Goal: Task Accomplishment & Management: Manage account settings

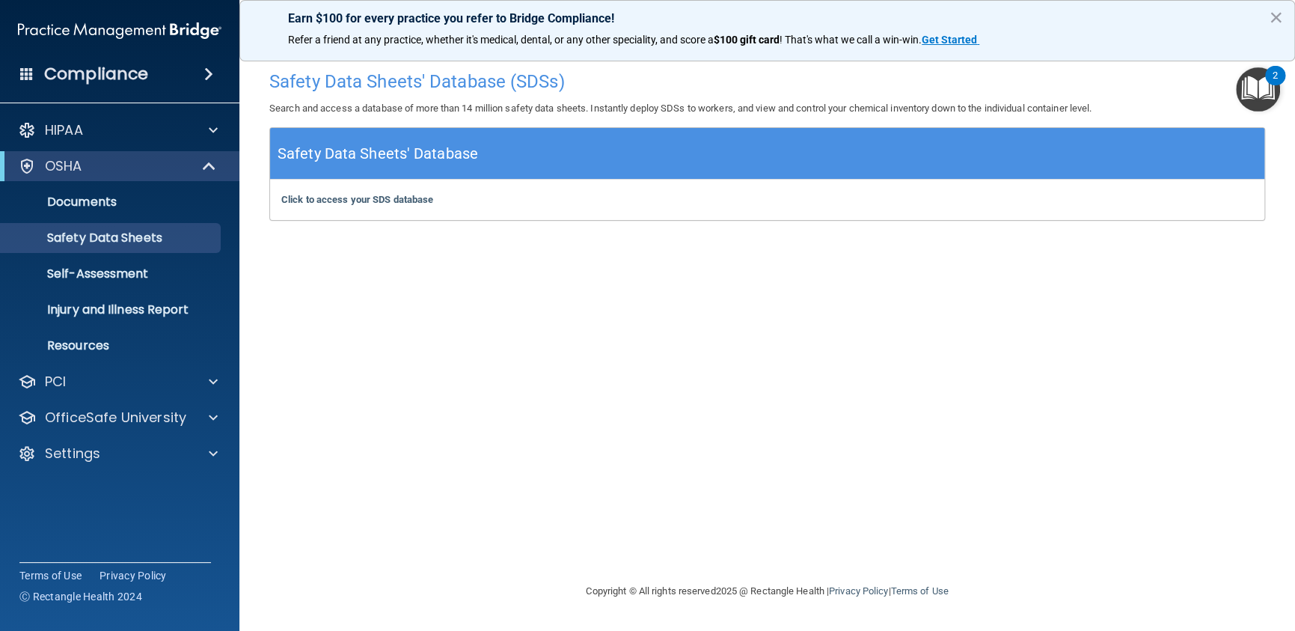
click at [1275, 76] on div "2" at bounding box center [1275, 85] width 5 height 19
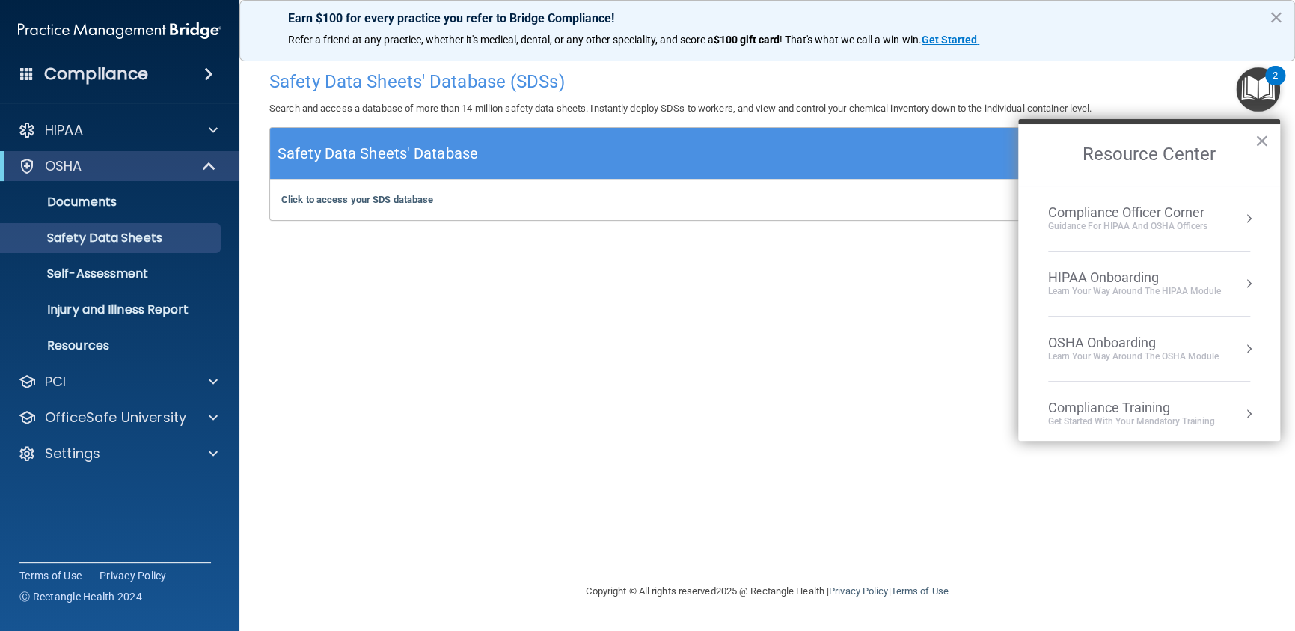
click at [1183, 216] on div "Compliance Officer Corner" at bounding box center [1127, 212] width 159 height 16
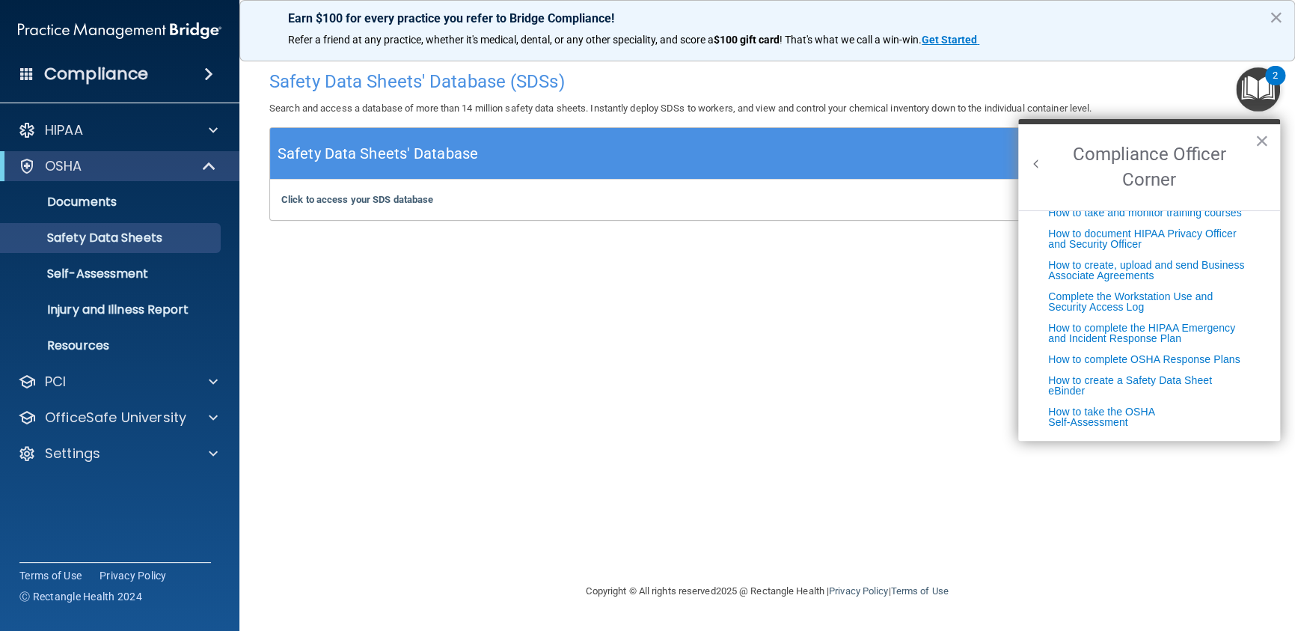
scroll to position [381, 0]
click at [1260, 134] on button "×" at bounding box center [1262, 141] width 14 height 24
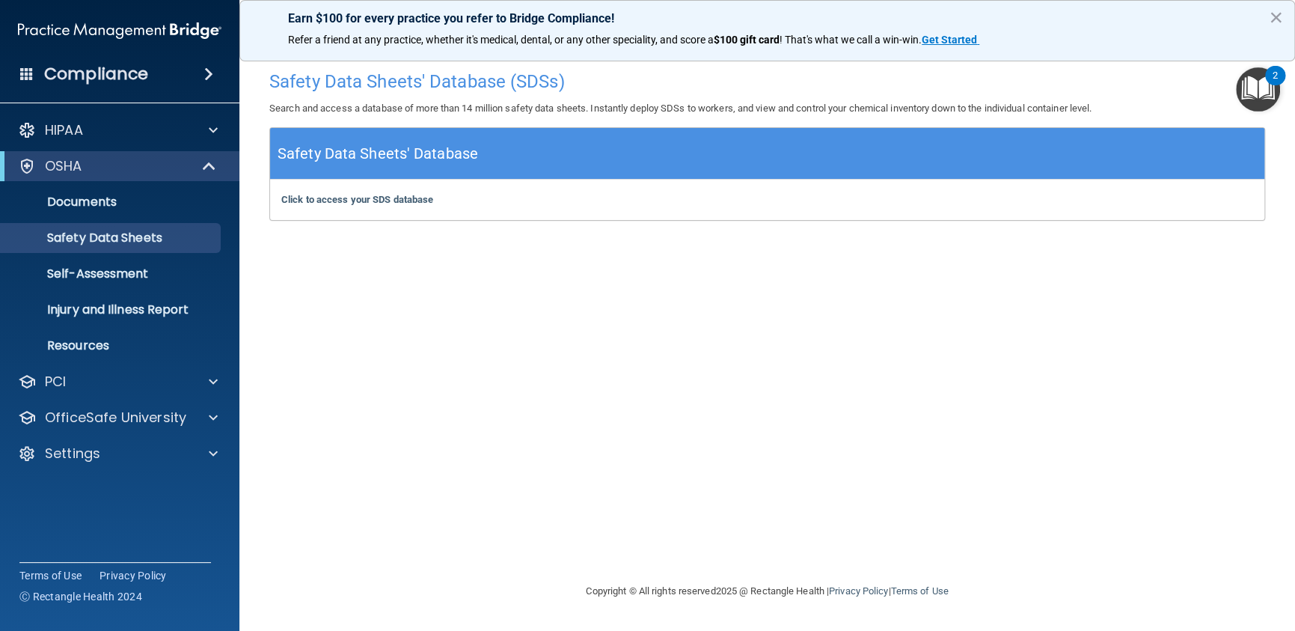
click at [1274, 76] on div "2" at bounding box center [1275, 85] width 5 height 19
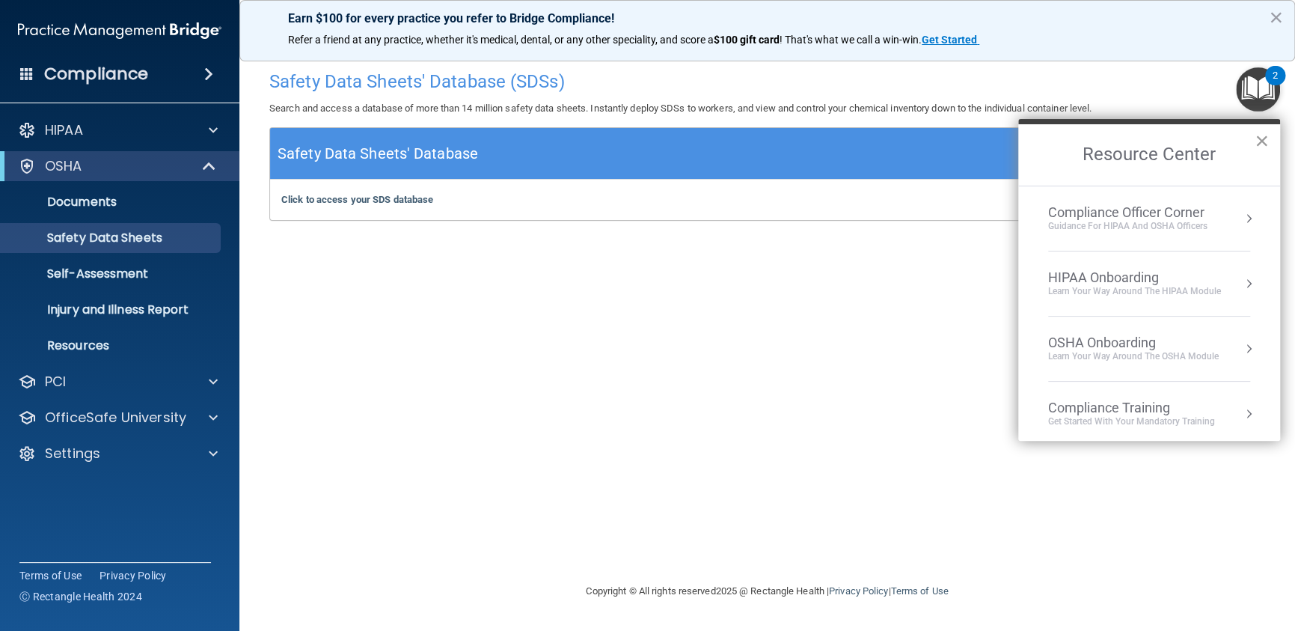
click at [1259, 138] on button "×" at bounding box center [1262, 141] width 14 height 24
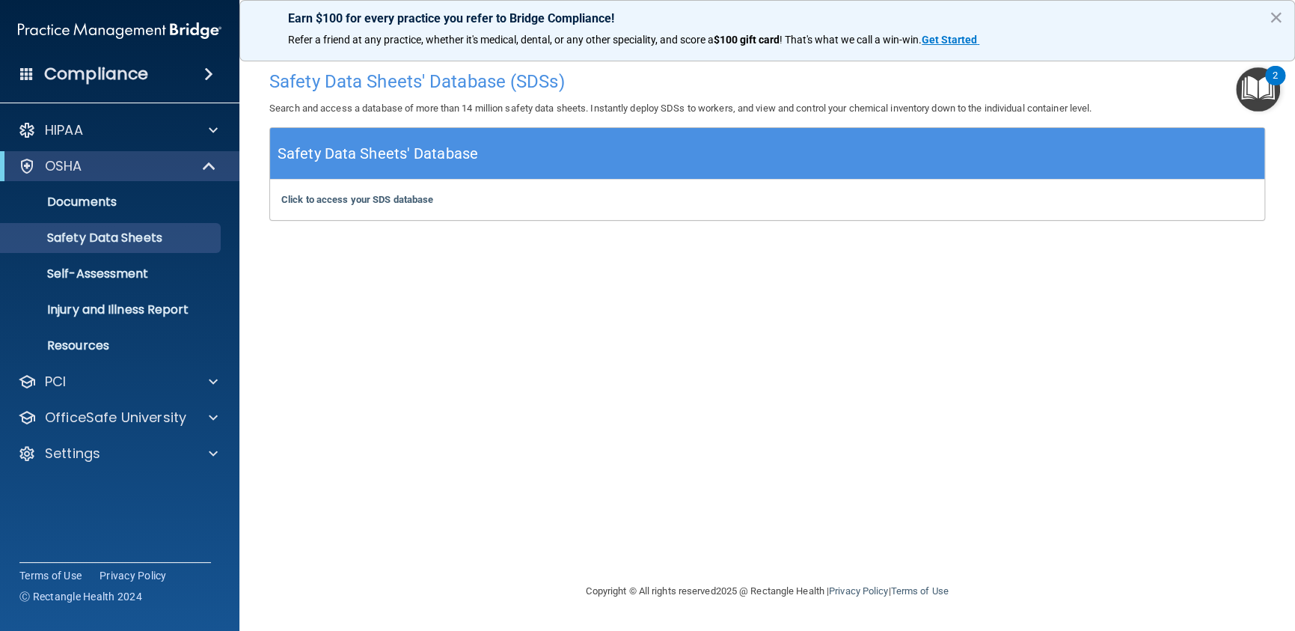
click at [1275, 76] on div "2" at bounding box center [1275, 85] width 5 height 19
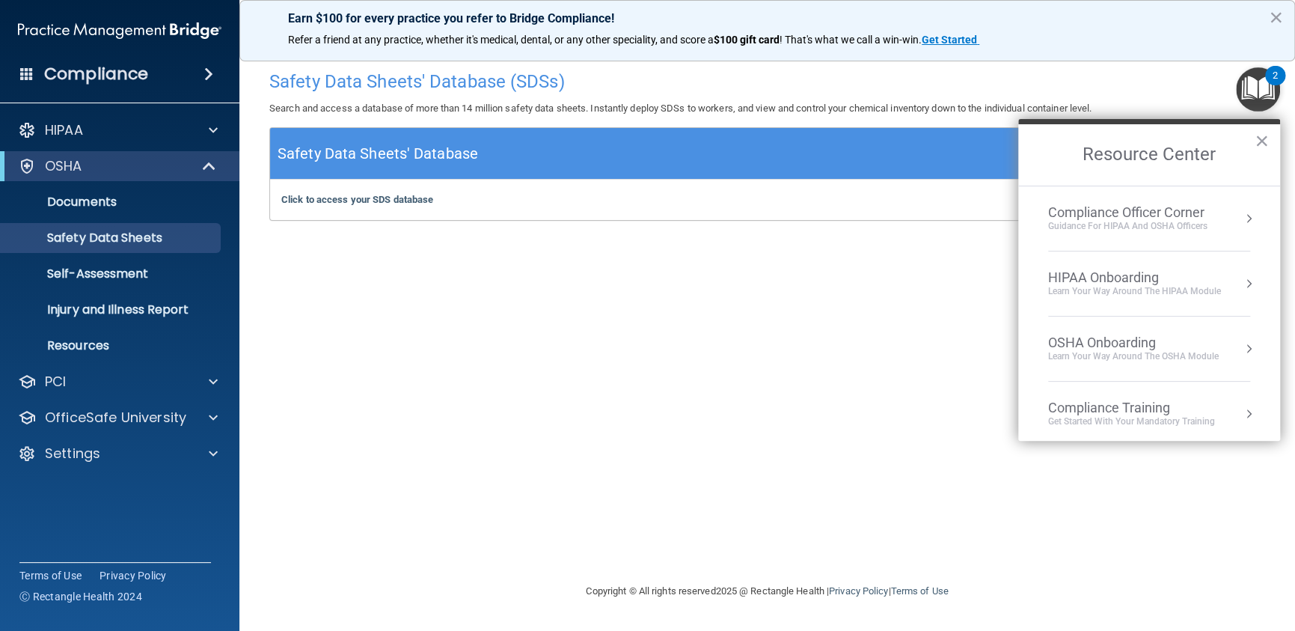
click at [1138, 286] on div "Learn Your Way around the HIPAA module" at bounding box center [1134, 291] width 173 height 13
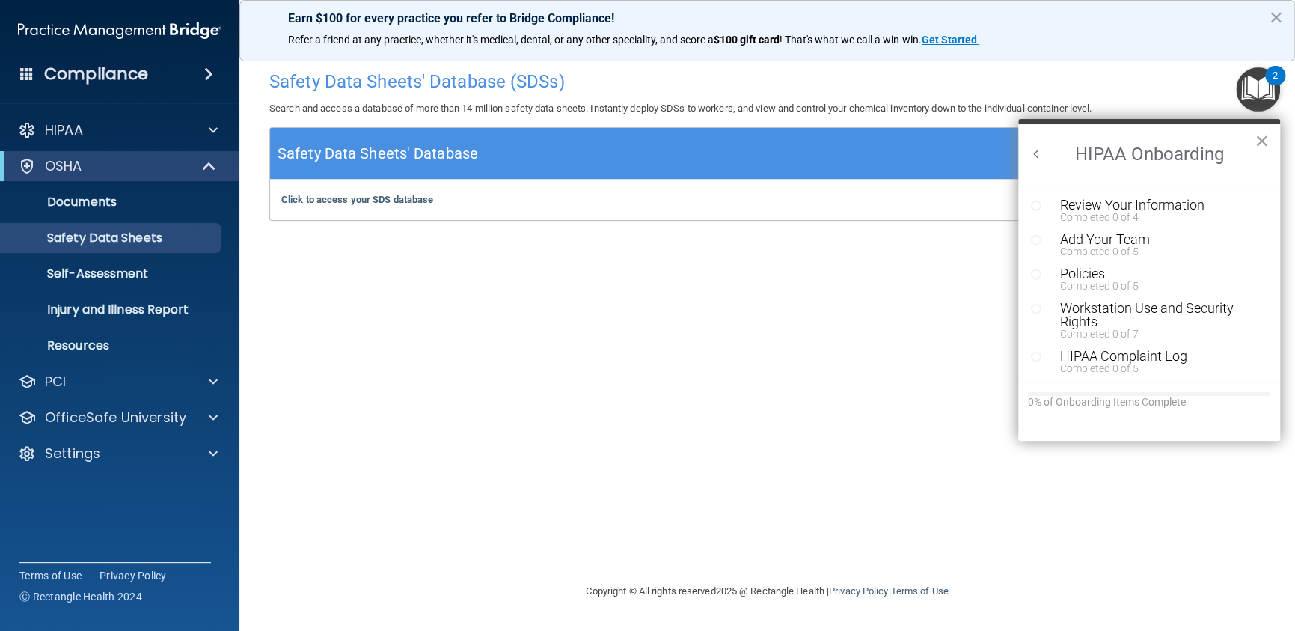
scroll to position [0, 0]
click at [1115, 207] on div "Review Your Information" at bounding box center [1154, 204] width 189 height 13
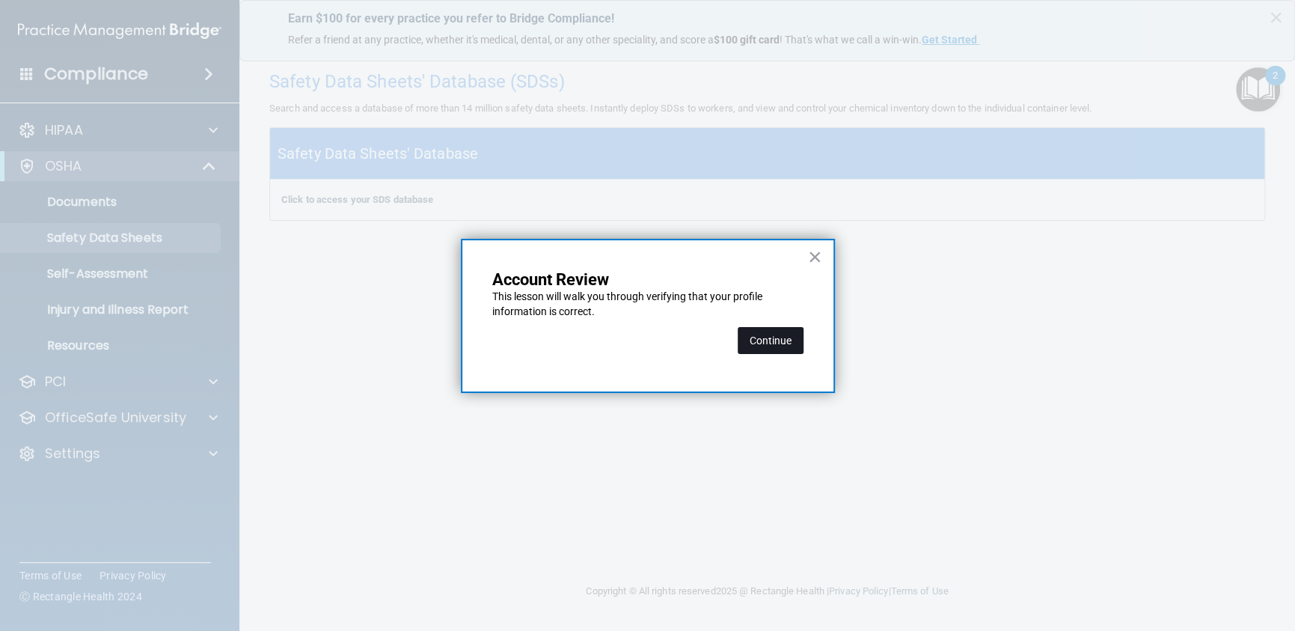
click at [777, 339] on button "Continue" at bounding box center [771, 340] width 66 height 27
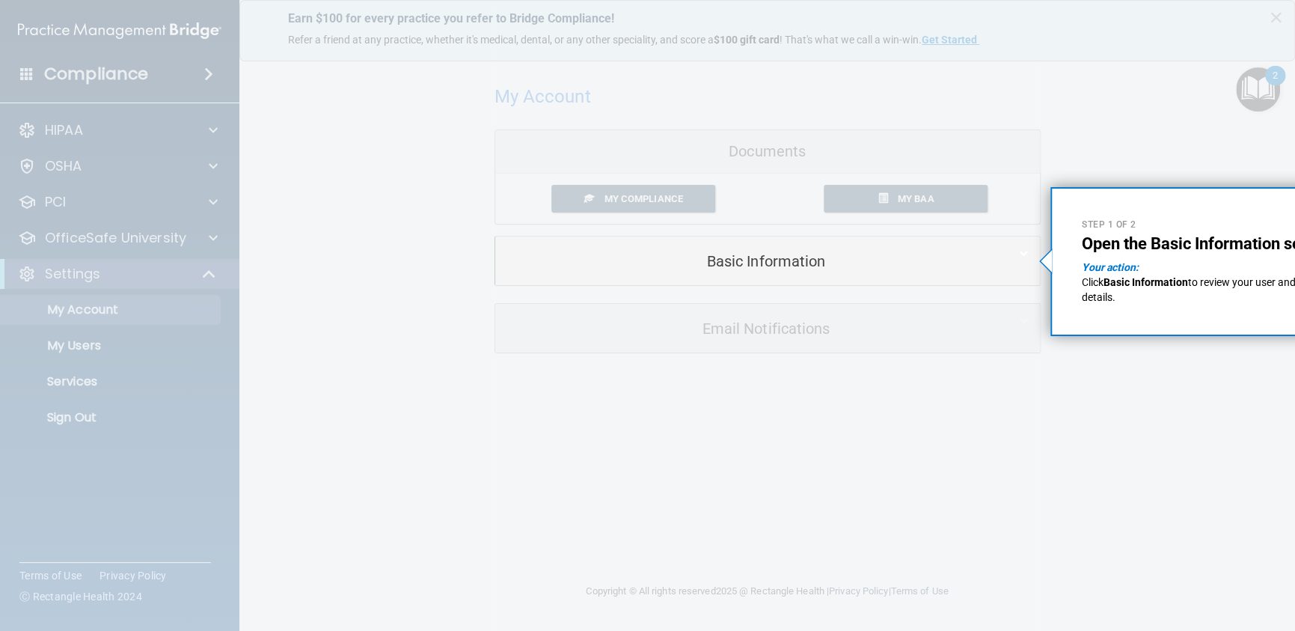
click at [748, 389] on div at bounding box center [767, 458] width 545 height 346
click at [632, 200] on div at bounding box center [767, 118] width 545 height 236
click at [1232, 221] on p "Step 1 of 2" at bounding box center [1215, 224] width 266 height 13
click at [1190, 218] on p "Step 1 of 2" at bounding box center [1215, 224] width 266 height 13
click at [1205, 126] on div at bounding box center [1167, 315] width 256 height 631
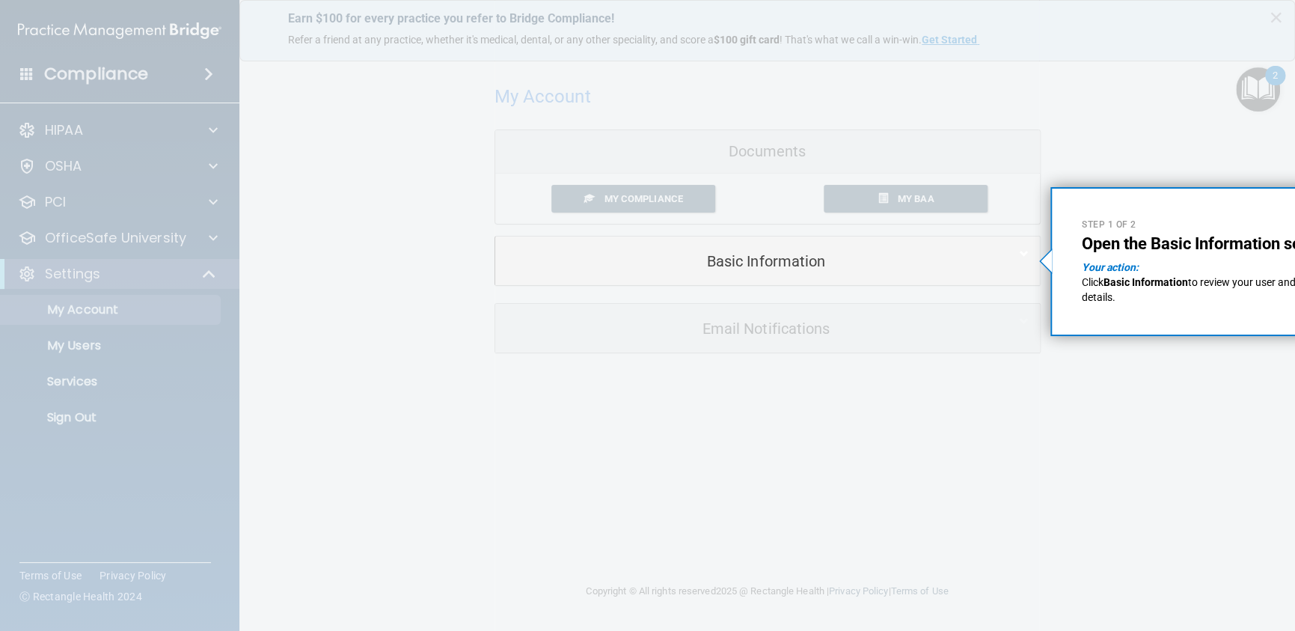
click at [1202, 129] on div at bounding box center [1167, 315] width 256 height 631
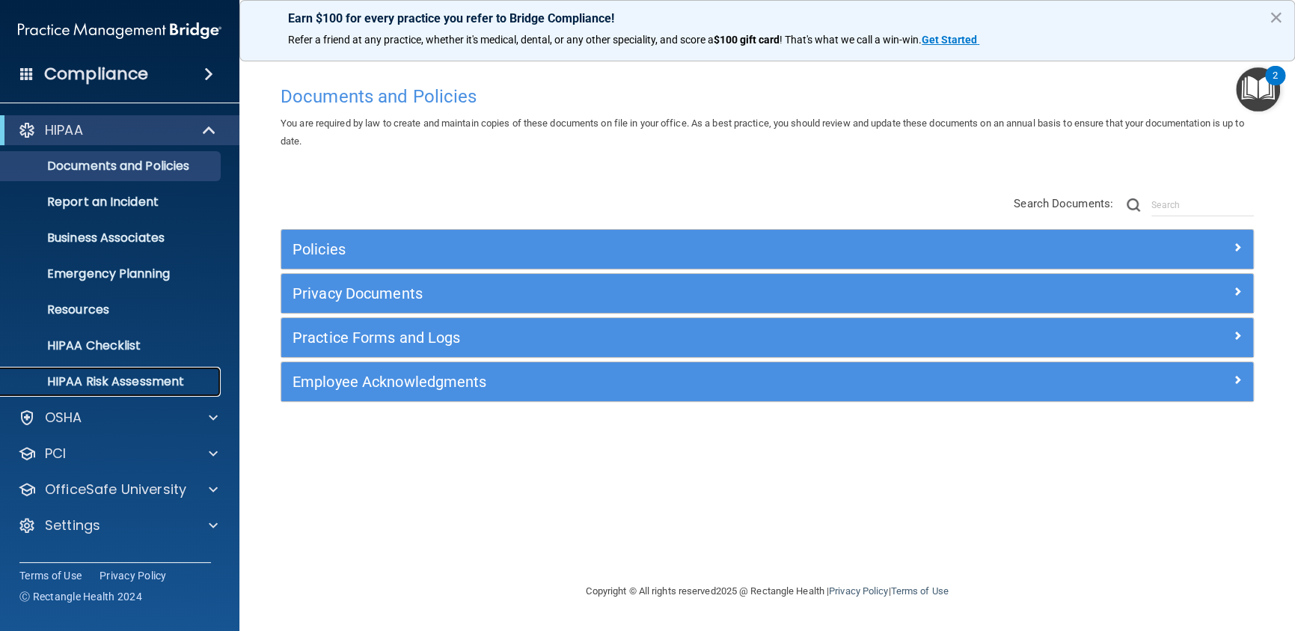
click at [114, 384] on p "HIPAA Risk Assessment" at bounding box center [112, 381] width 204 height 15
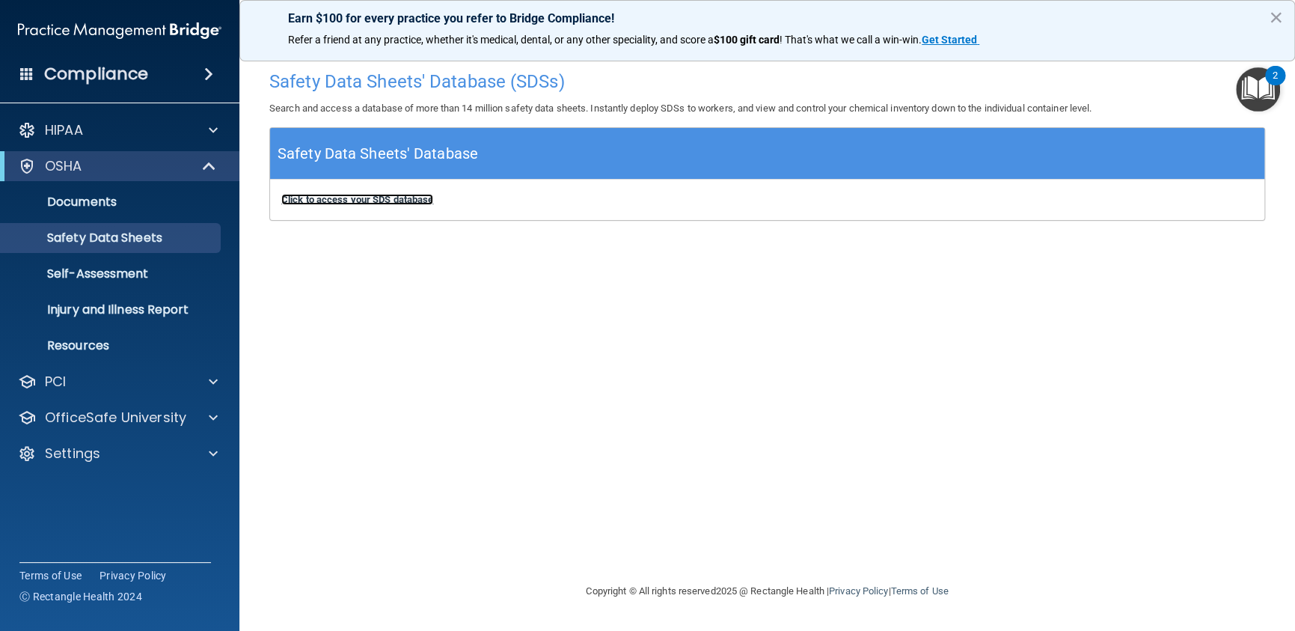
click at [346, 201] on b "Click to access your SDS database" at bounding box center [357, 199] width 152 height 11
click at [79, 280] on p "Self-Assessment" at bounding box center [112, 273] width 204 height 15
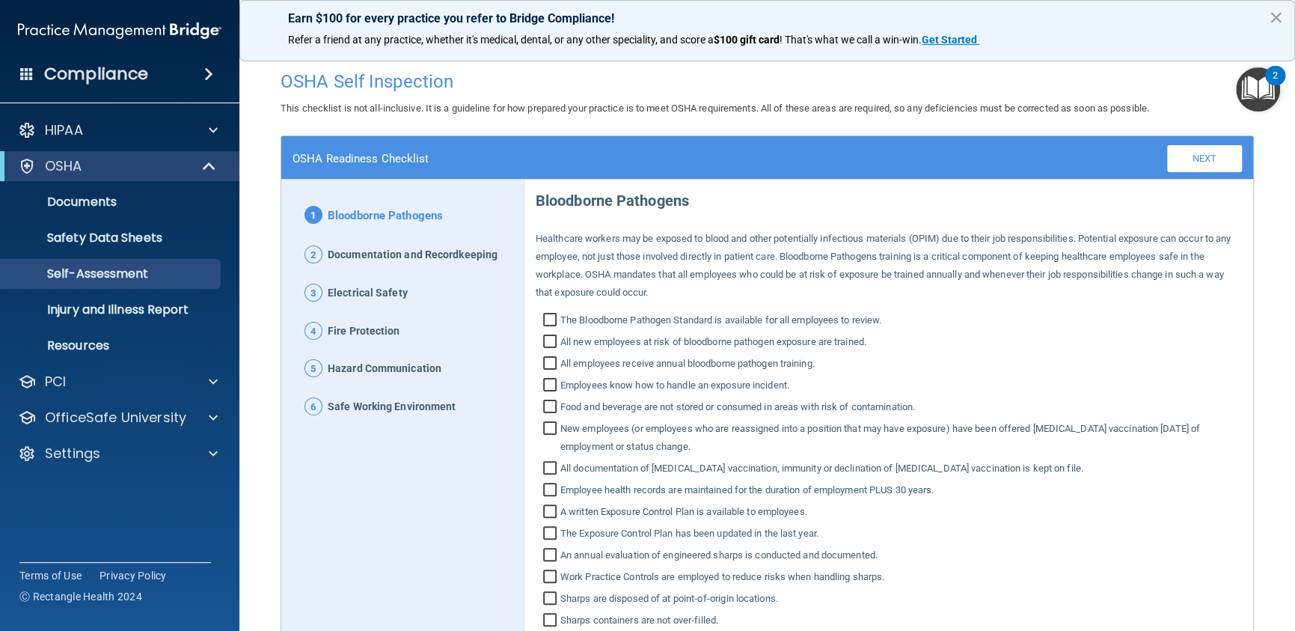
click at [548, 317] on input "The Bloodborne Pathogen Standard is available for all employees to review." at bounding box center [551, 321] width 17 height 15
checkbox input "true"
click at [545, 338] on input "All new employees at risk of bloodborne pathogen exposure are trained." at bounding box center [551, 343] width 17 height 15
checkbox input "true"
click at [543, 361] on input "All employees receive annual bloodborne pathogen training." at bounding box center [551, 365] width 17 height 15
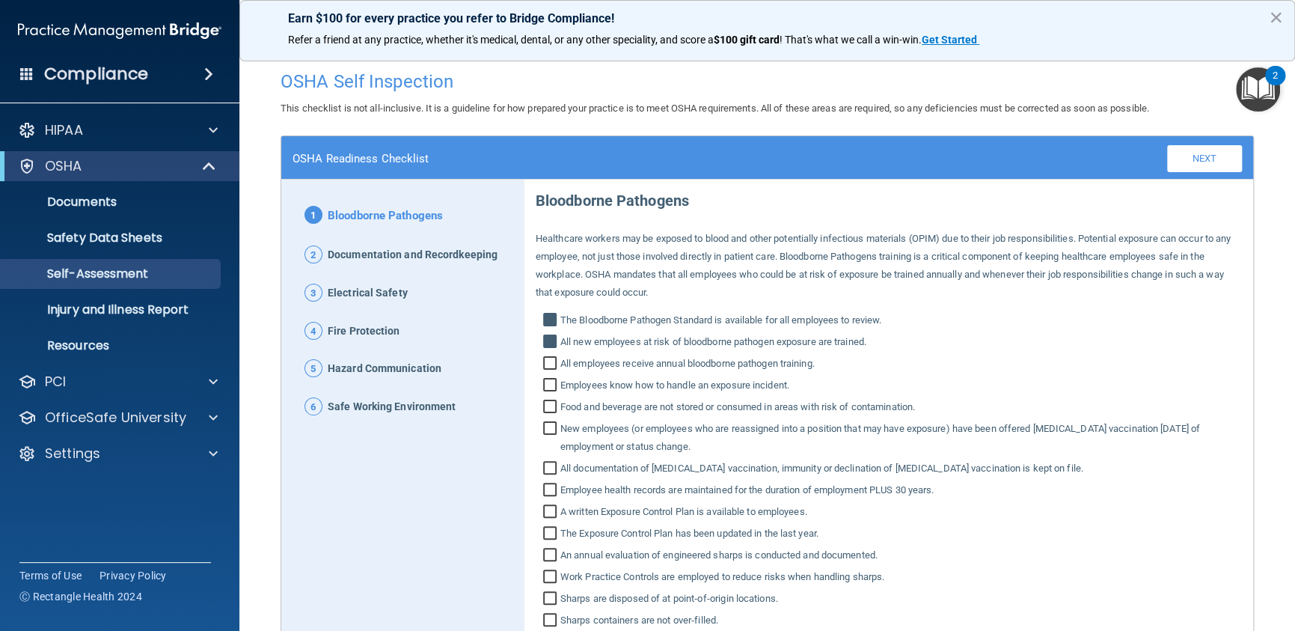
checkbox input "true"
click at [543, 380] on input "Employees know how to handle an exposure incident." at bounding box center [551, 386] width 17 height 15
checkbox input "true"
click at [545, 406] on input "Food and beverage are not stored or consumed in areas with risk of contaminatio…" at bounding box center [551, 408] width 17 height 15
checkbox input "true"
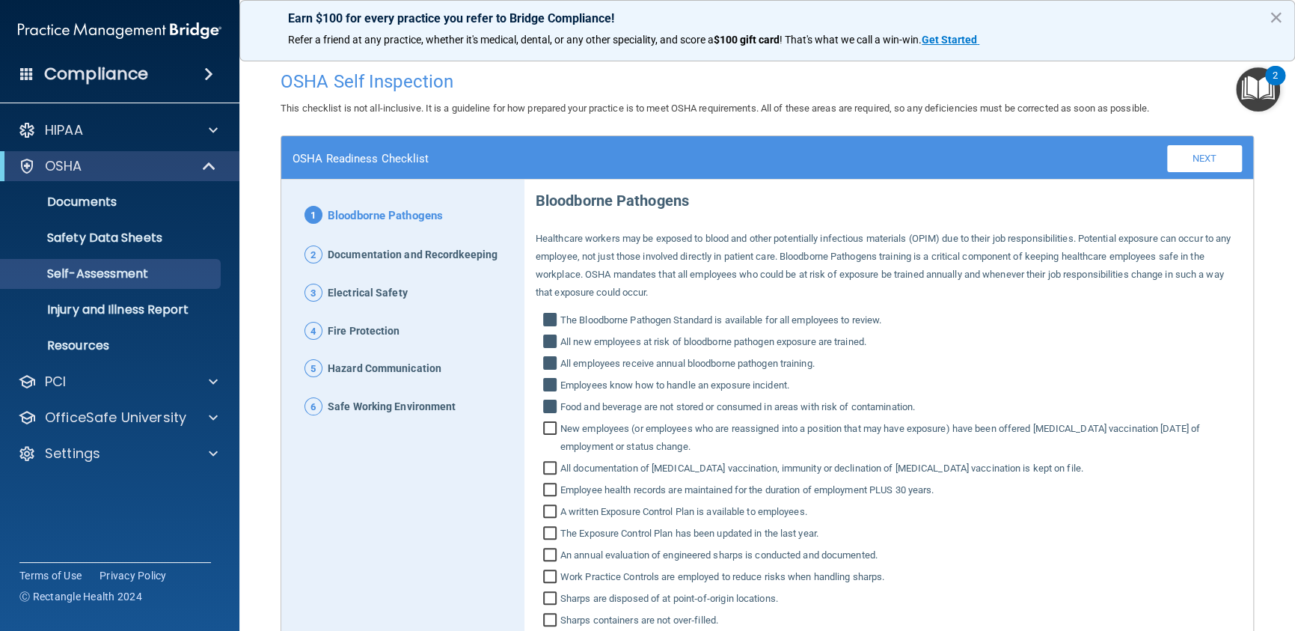
scroll to position [75, 0]
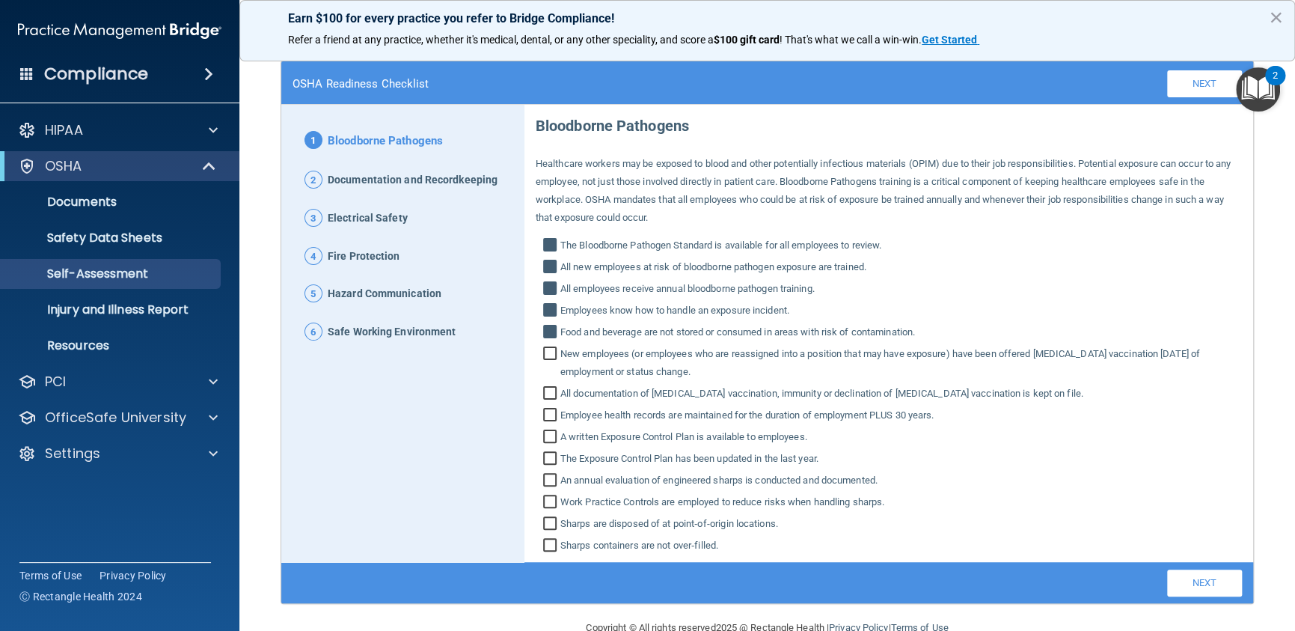
click at [545, 352] on input "New employees (or employees who are reassigned into a position that may have ex…" at bounding box center [551, 364] width 17 height 33
checkbox input "true"
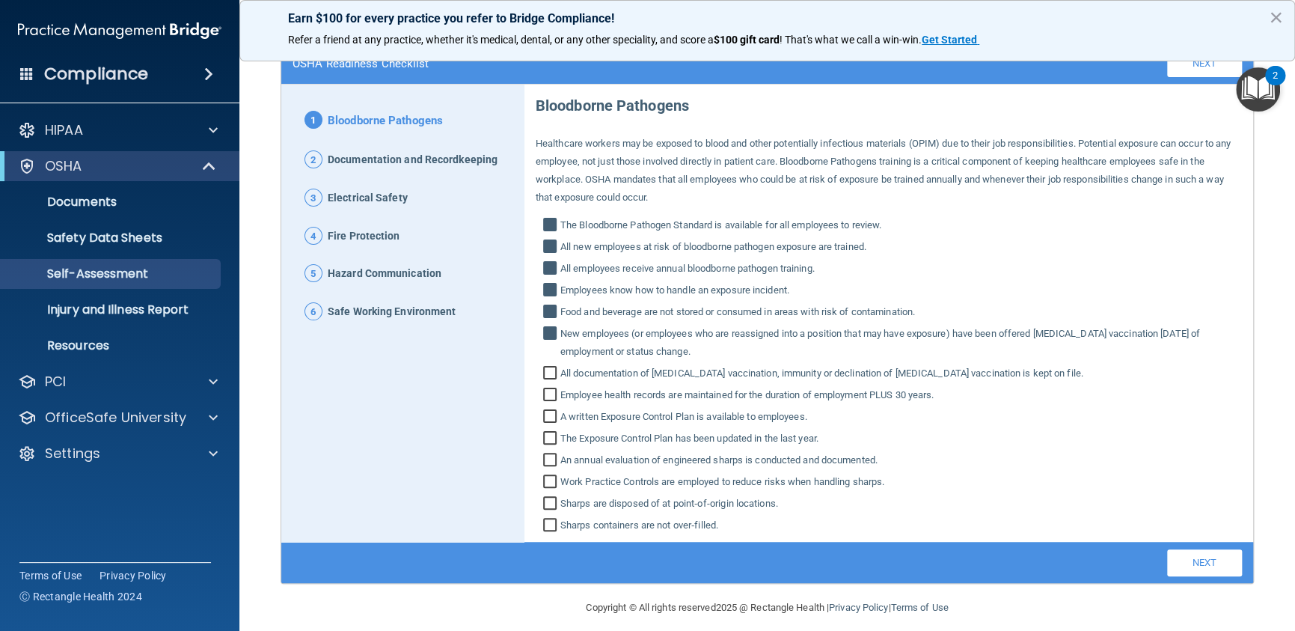
scroll to position [107, 0]
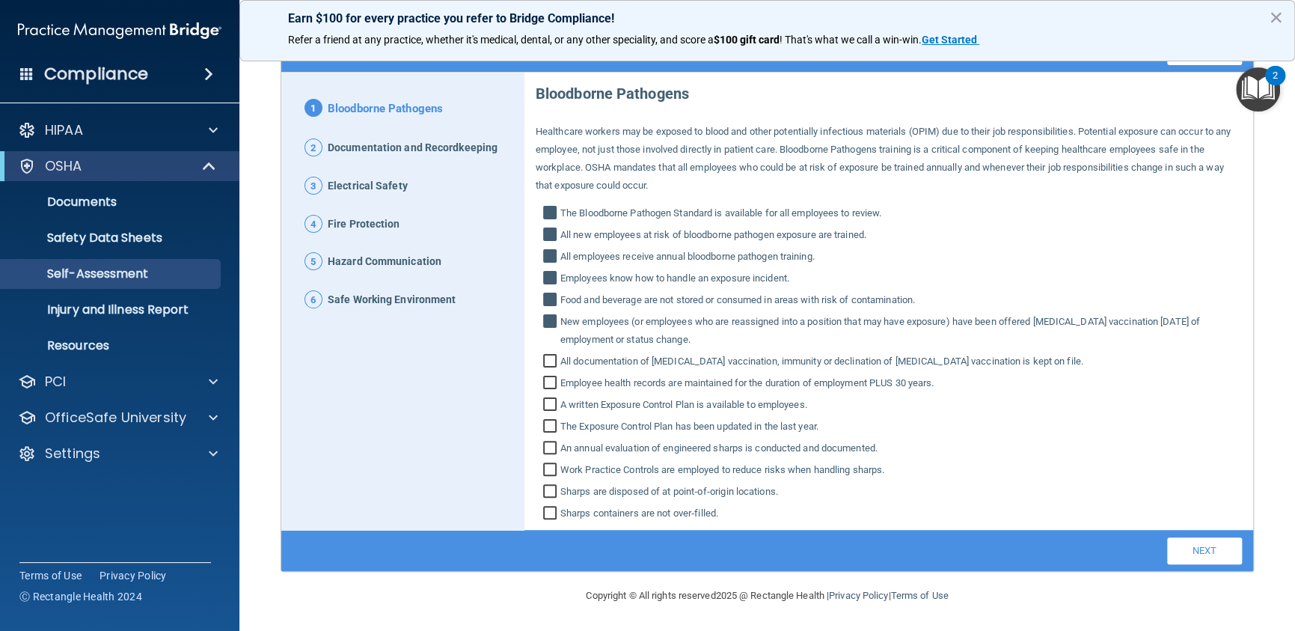
click at [546, 356] on input "All documentation of Hepatitis B vaccination, immunity or declination of Hepati…" at bounding box center [551, 362] width 17 height 15
checkbox input "true"
click at [544, 379] on input "Employee health records are maintained for the duration of employment PLUS 30 y…" at bounding box center [551, 384] width 17 height 15
checkbox input "true"
click at [545, 402] on input "A written Exposure Control Plan is available to employees." at bounding box center [551, 406] width 17 height 15
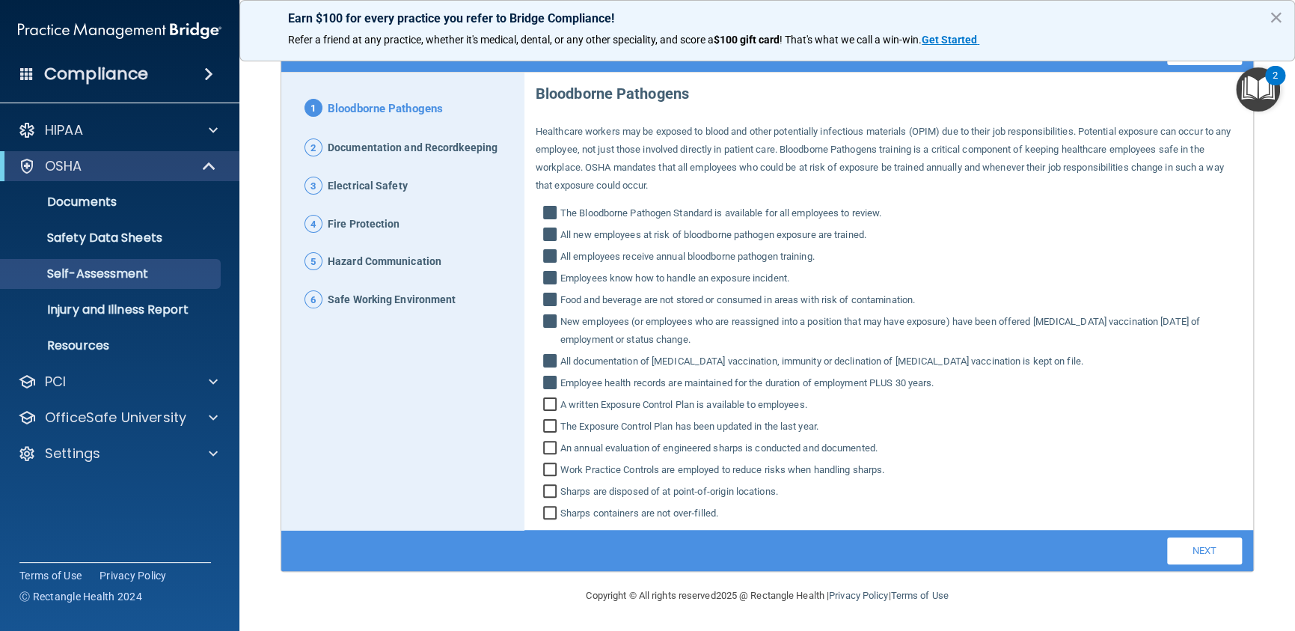
checkbox input "true"
click at [538, 423] on label "The Exposure Control Plan has been updated in the last year." at bounding box center [889, 427] width 706 height 18
click at [543, 423] on input "The Exposure Control Plan has been updated in the last year." at bounding box center [551, 427] width 17 height 15
checkbox input "true"
click at [543, 444] on input "An annual evaluation of engineered sharps is conducted and documented." at bounding box center [551, 449] width 17 height 15
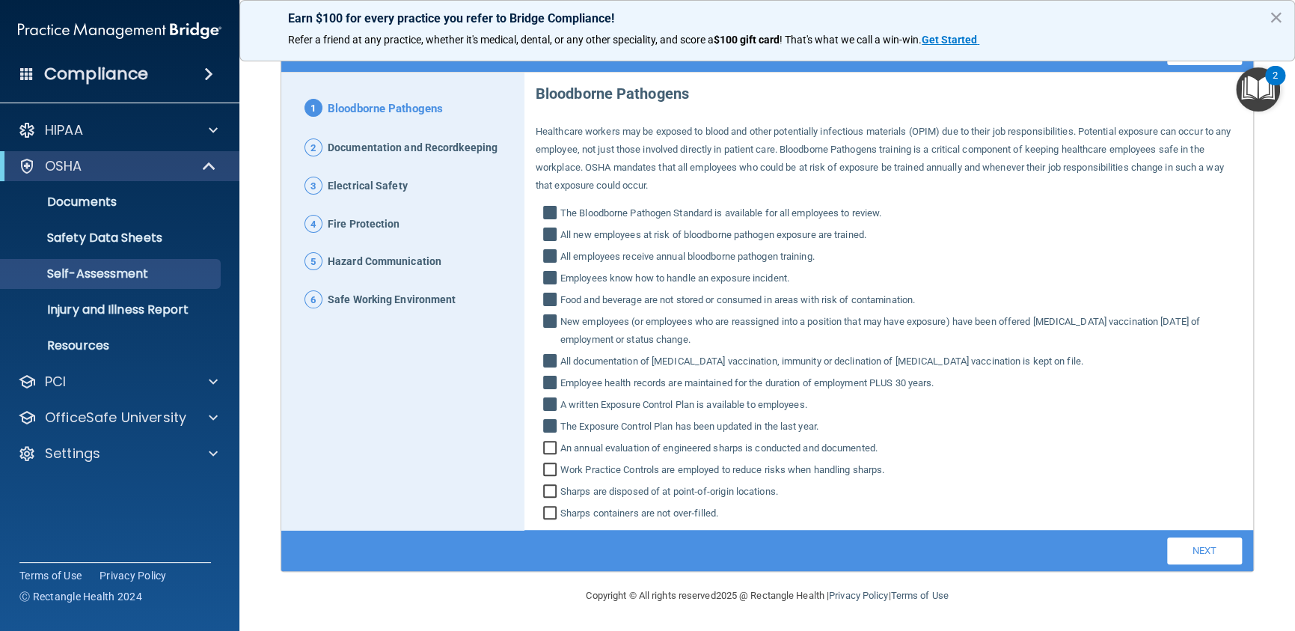
checkbox input "true"
click at [543, 469] on input "Work Practice Controls are employed to reduce risks when handling sharps." at bounding box center [551, 471] width 17 height 15
checkbox input "true"
click at [545, 487] on input "Sharps are disposed of at point‐of‐origin locations." at bounding box center [551, 493] width 17 height 15
checkbox input "true"
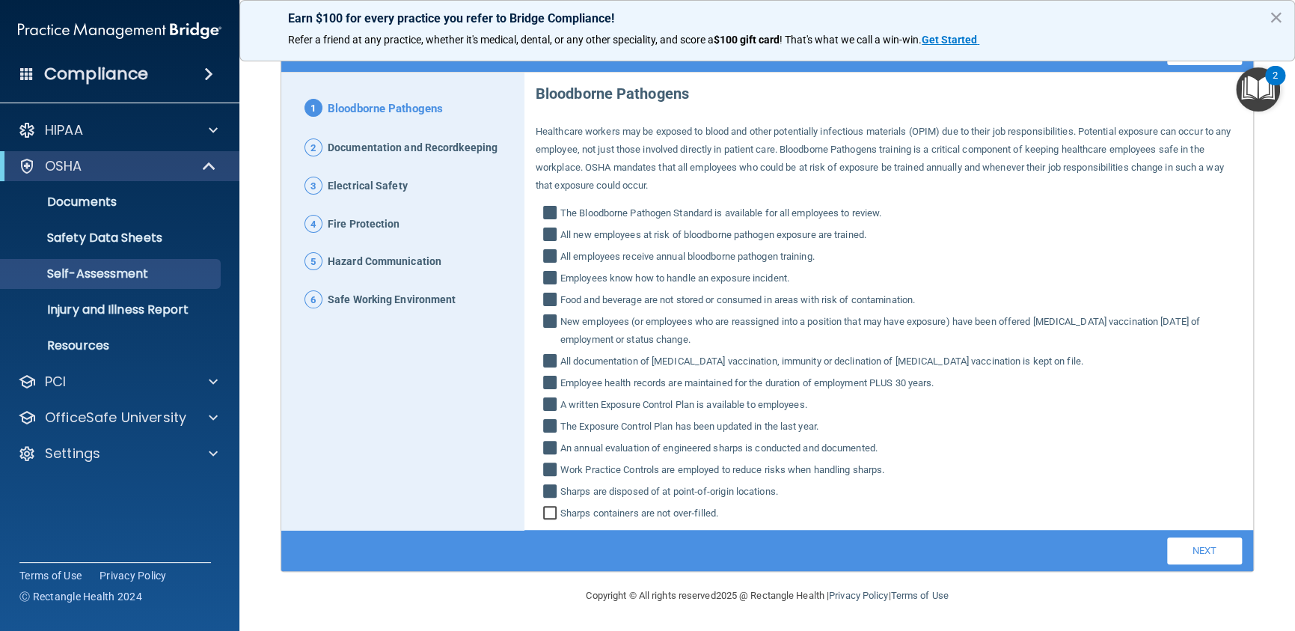
click at [543, 507] on input "Sharps containers are not over‐filled." at bounding box center [551, 514] width 17 height 15
checkbox input "true"
click at [1184, 545] on link "Next" at bounding box center [1204, 550] width 75 height 27
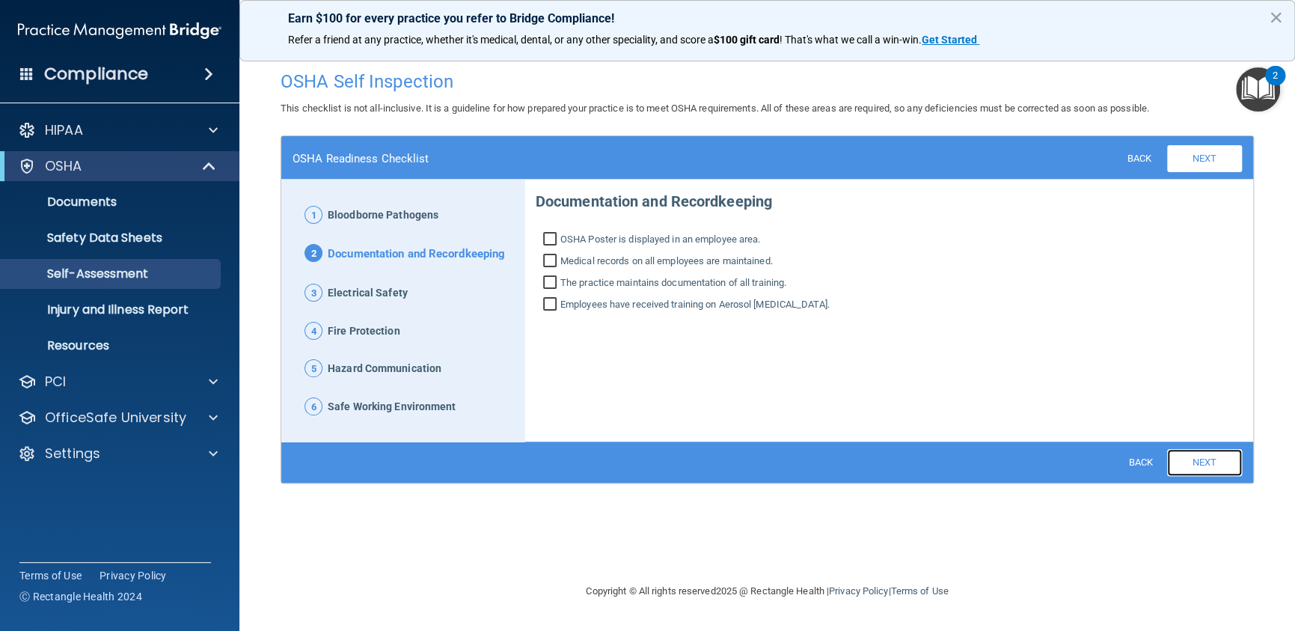
scroll to position [0, 0]
click at [543, 234] on input "OSHA Poster is displayed in an employee area." at bounding box center [551, 240] width 17 height 15
checkbox input "true"
click at [548, 260] on input "Medical records on all employees are maintained." at bounding box center [551, 262] width 17 height 15
checkbox input "true"
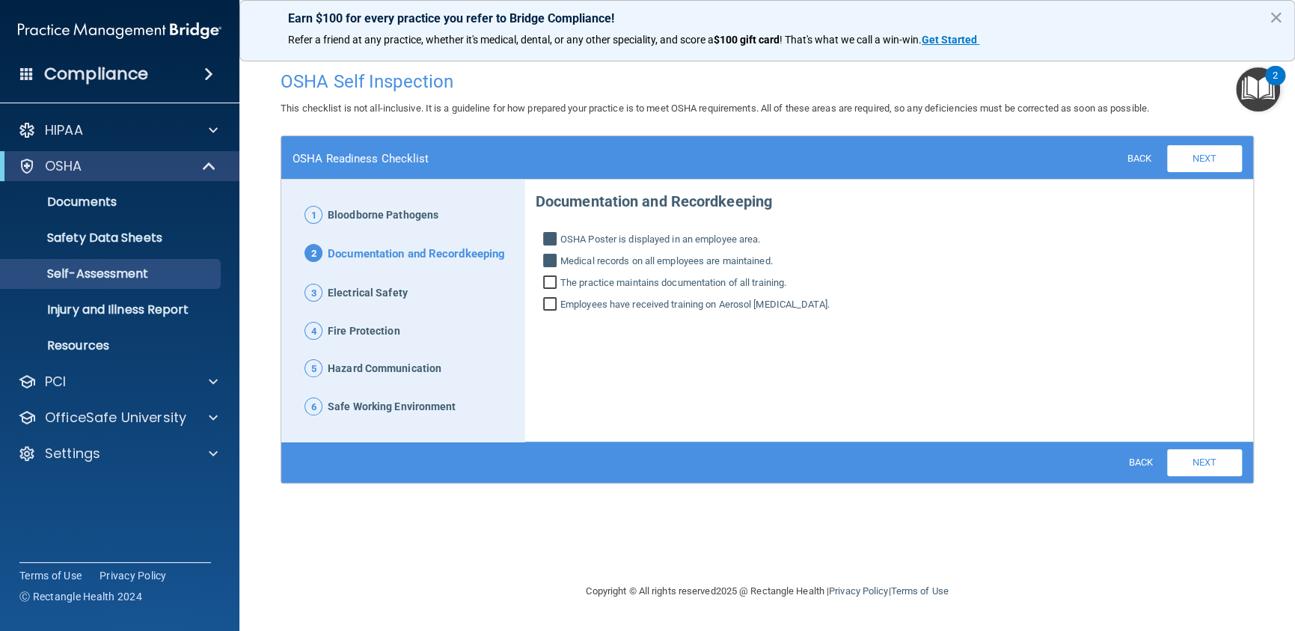
click at [551, 281] on input "The practice maintains documentation of all training." at bounding box center [551, 284] width 17 height 15
checkbox input "true"
click at [544, 302] on input "Employees have received training on Aerosol Transmissible Diseases." at bounding box center [551, 306] width 17 height 15
checkbox input "true"
click at [1202, 459] on link "Next" at bounding box center [1204, 462] width 75 height 27
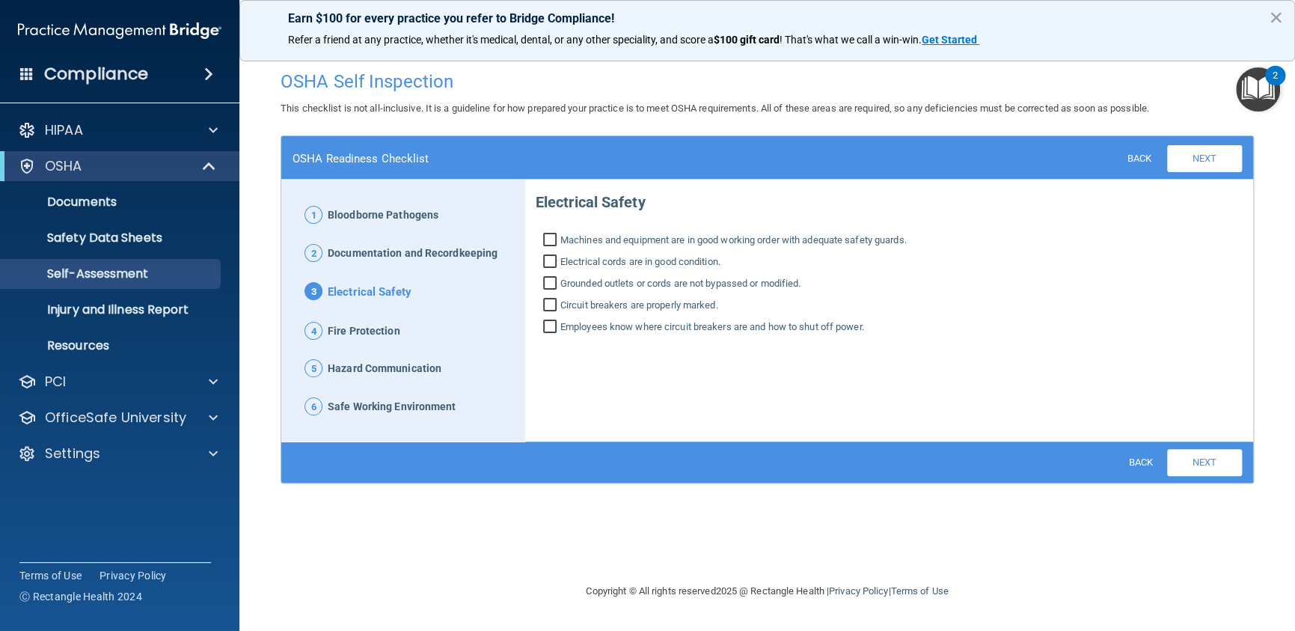
click at [549, 239] on input "Machines and equipment are in good working order with adequate safety guards." at bounding box center [551, 241] width 17 height 15
checkbox input "true"
click at [545, 257] on input "Electrical cords are in good condition." at bounding box center [551, 263] width 17 height 15
checkbox input "true"
click at [551, 281] on input "Grounded outlets or cords are not bypassed or modified." at bounding box center [551, 285] width 17 height 15
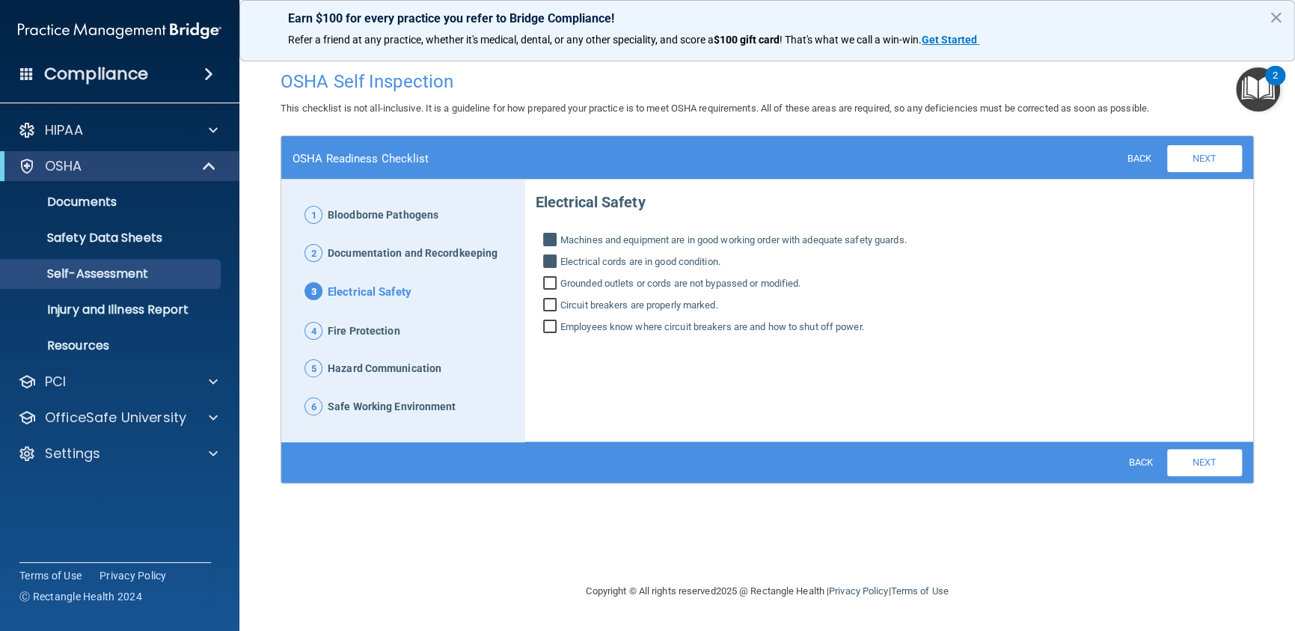
checkbox input "true"
click at [548, 302] on input "Circuit breakers are properly marked." at bounding box center [551, 306] width 17 height 15
checkbox input "true"
drag, startPoint x: 548, startPoint y: 322, endPoint x: 634, endPoint y: 356, distance: 93.1
click at [548, 322] on input "Employees know where circuit breakers are and how to shut off power." at bounding box center [551, 328] width 17 height 15
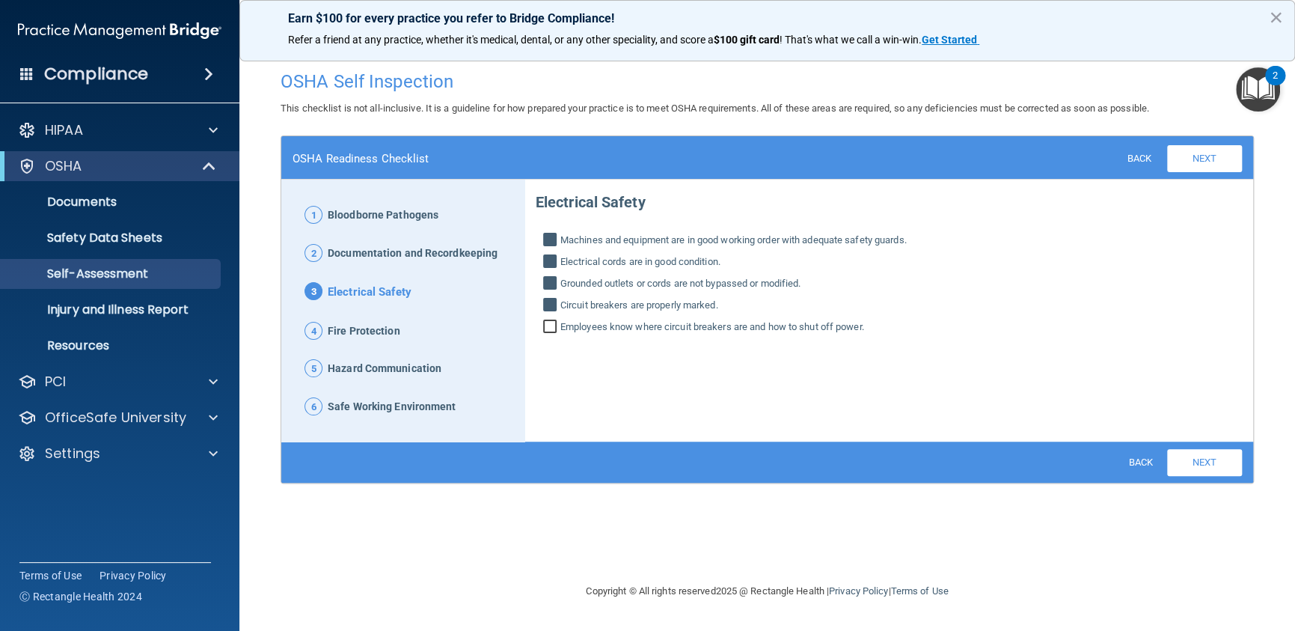
checkbox input "true"
click at [1199, 461] on link "Next" at bounding box center [1204, 462] width 75 height 27
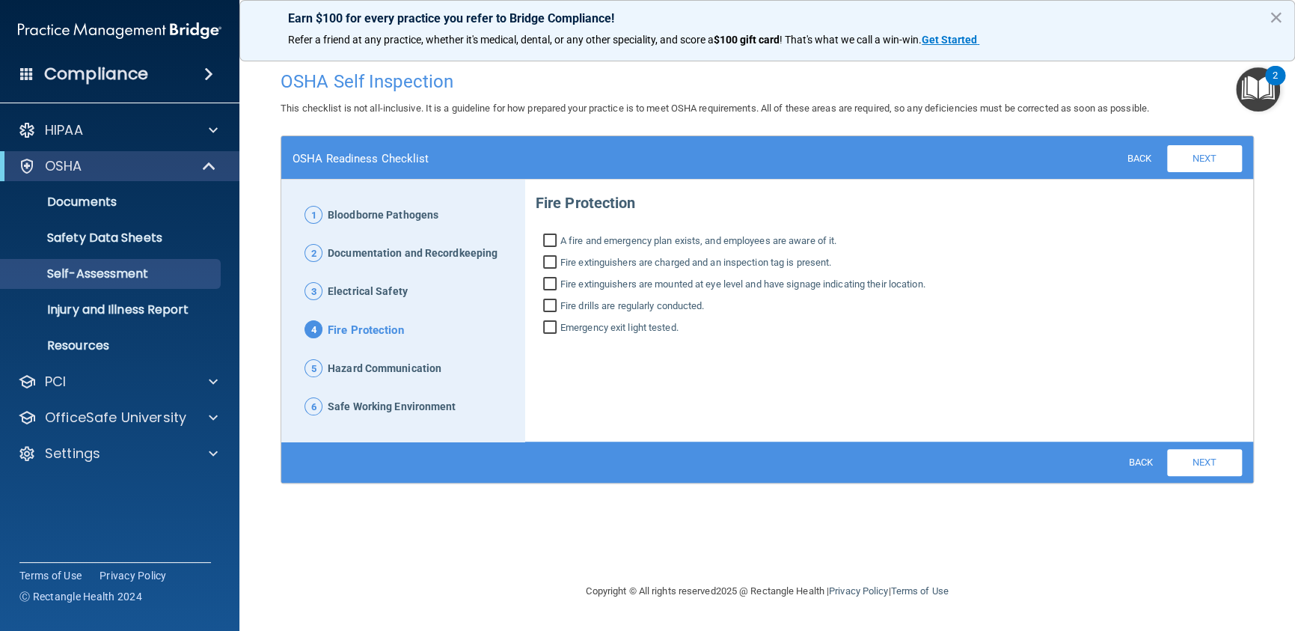
click at [547, 238] on input "A fire and emergency plan exists, and employees are aware of it." at bounding box center [551, 242] width 17 height 15
checkbox input "true"
click at [551, 257] on input "Fire extinguishers are charged and an inspection tag is present." at bounding box center [551, 264] width 17 height 15
checkbox input "true"
click at [544, 281] on input "Fire extinguishers are mounted at eye level and have signage indicating their l…" at bounding box center [551, 285] width 17 height 15
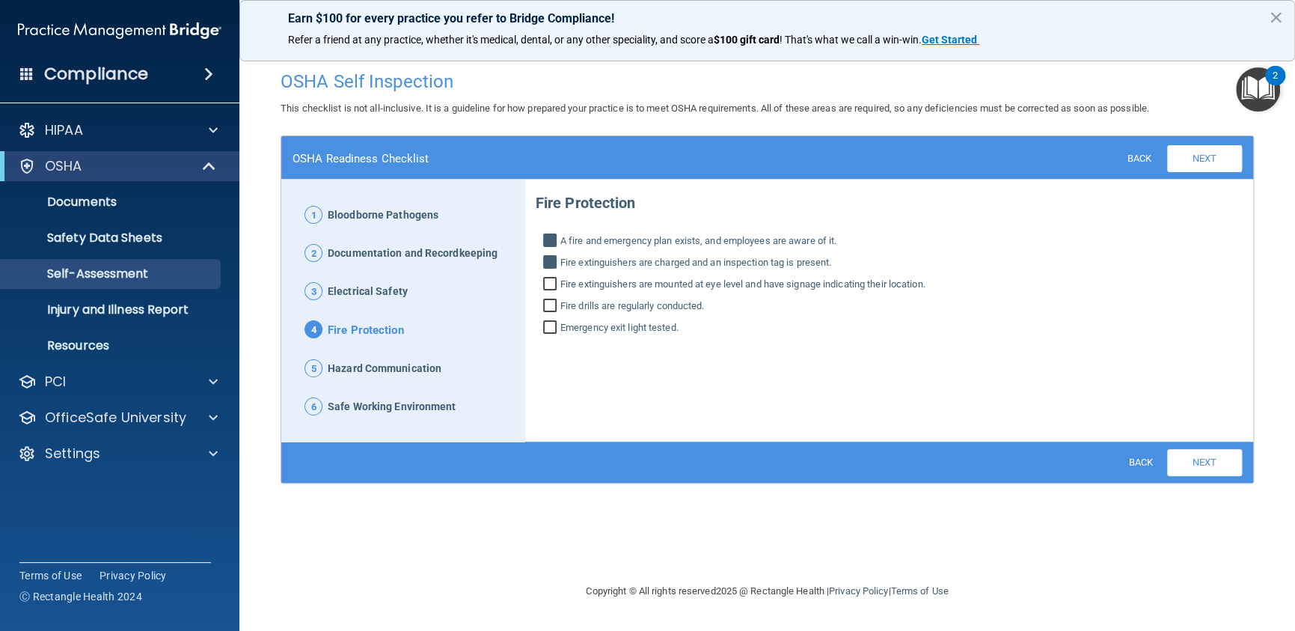
checkbox input "true"
click at [545, 304] on input "Fire drills are regularly conducted." at bounding box center [551, 307] width 17 height 15
checkbox input "true"
click at [547, 323] on input "Emergency exit light tested." at bounding box center [551, 329] width 17 height 15
checkbox input "true"
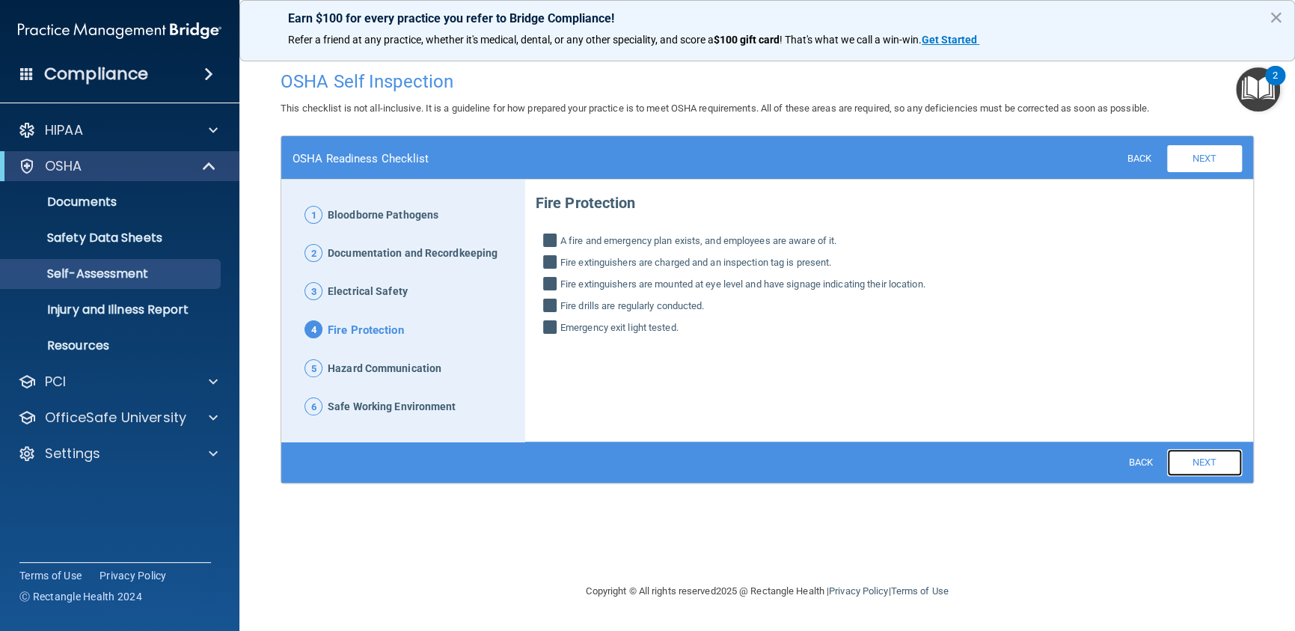
click at [1204, 465] on link "Next" at bounding box center [1204, 462] width 75 height 27
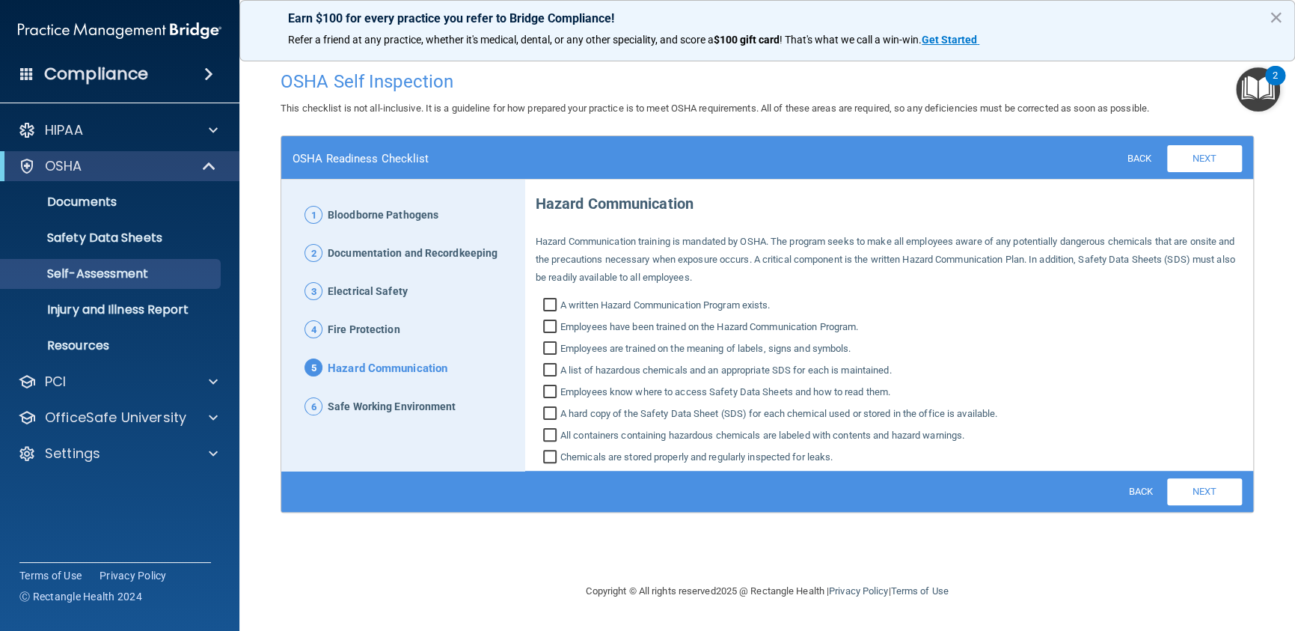
click at [552, 301] on input "A written Hazard Communication Program exists." at bounding box center [551, 306] width 17 height 15
checkbox input "true"
click at [551, 328] on input "Employees have been trained on the Hazard Communication Program." at bounding box center [551, 328] width 17 height 15
checkbox input "true"
click at [543, 346] on input "Employees are trained on the meaning of labels, signs and symbols." at bounding box center [551, 350] width 17 height 15
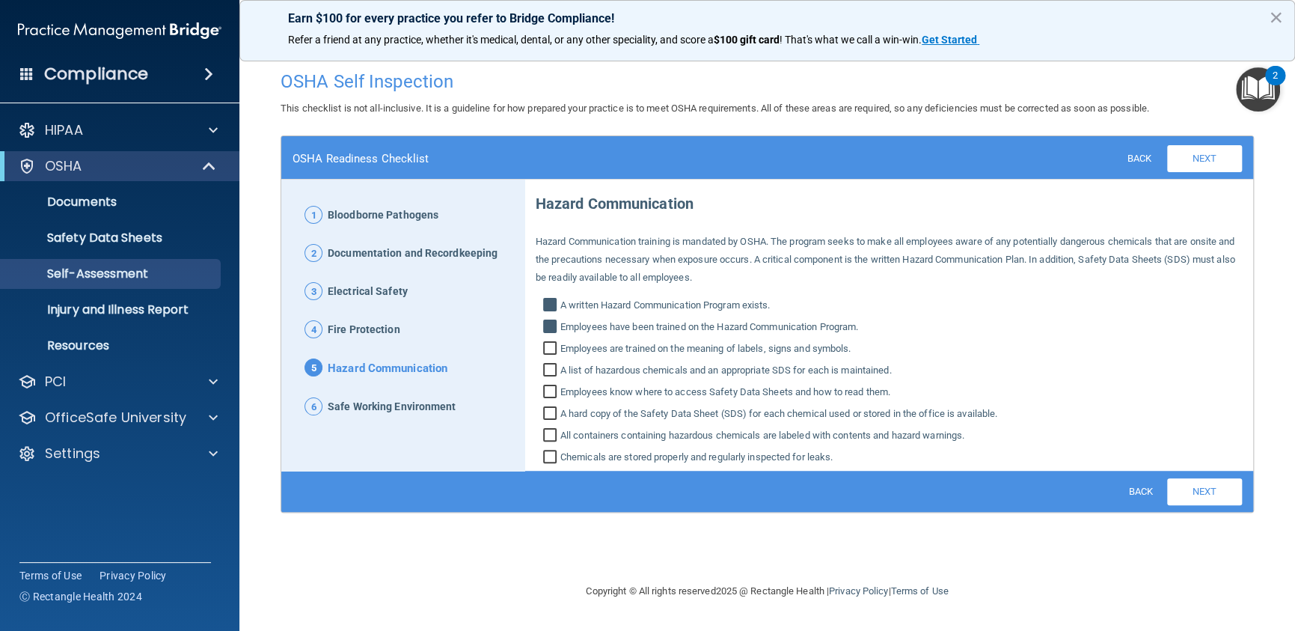
checkbox input "true"
click at [551, 367] on input "A list of hazardous chemicals and an appropriate SDS for each is maintained." at bounding box center [551, 371] width 17 height 15
checkbox input "true"
click at [542, 391] on label "Employees know where to access Safety Data Sheets and how to read them." at bounding box center [889, 392] width 706 height 18
click at [543, 391] on input "Employees know where to access Safety Data Sheets and how to read them." at bounding box center [551, 393] width 17 height 15
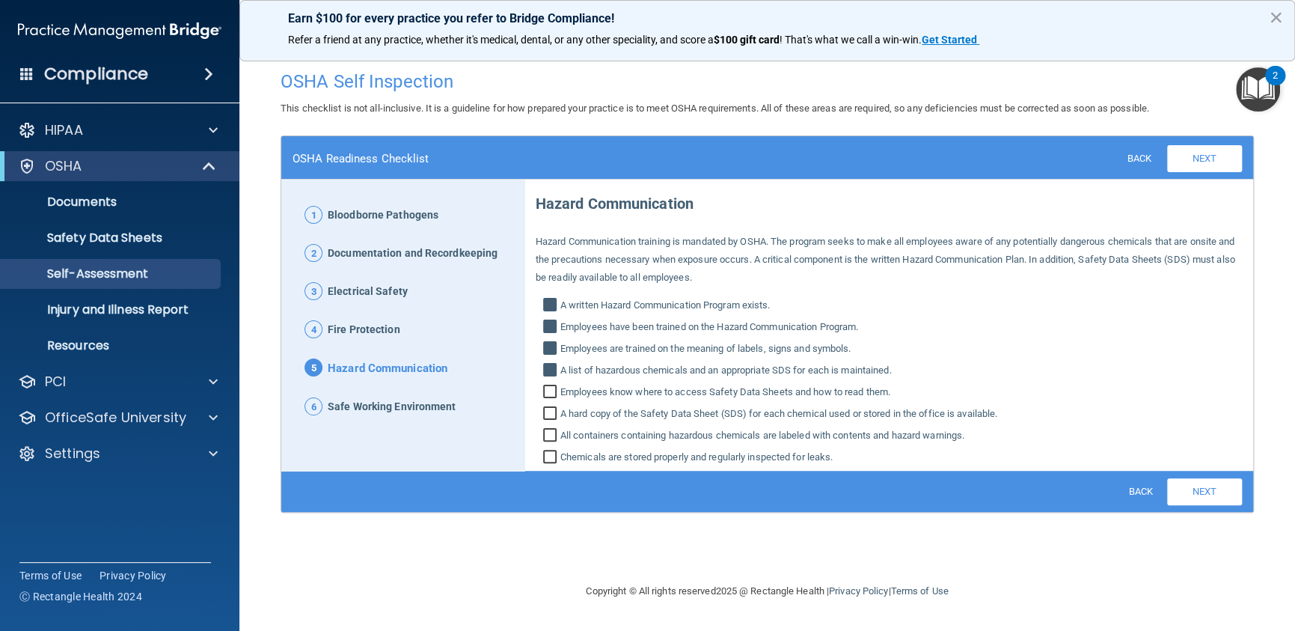
checkbox input "true"
click at [546, 415] on input "A hard copy of the Safety Data Sheet (SDS) for each chemical used or stored in …" at bounding box center [551, 415] width 17 height 15
checkbox input "true"
click at [554, 433] on input "All containers containing hazardous chemicals are labeled with contents and haz…" at bounding box center [551, 436] width 17 height 15
checkbox input "true"
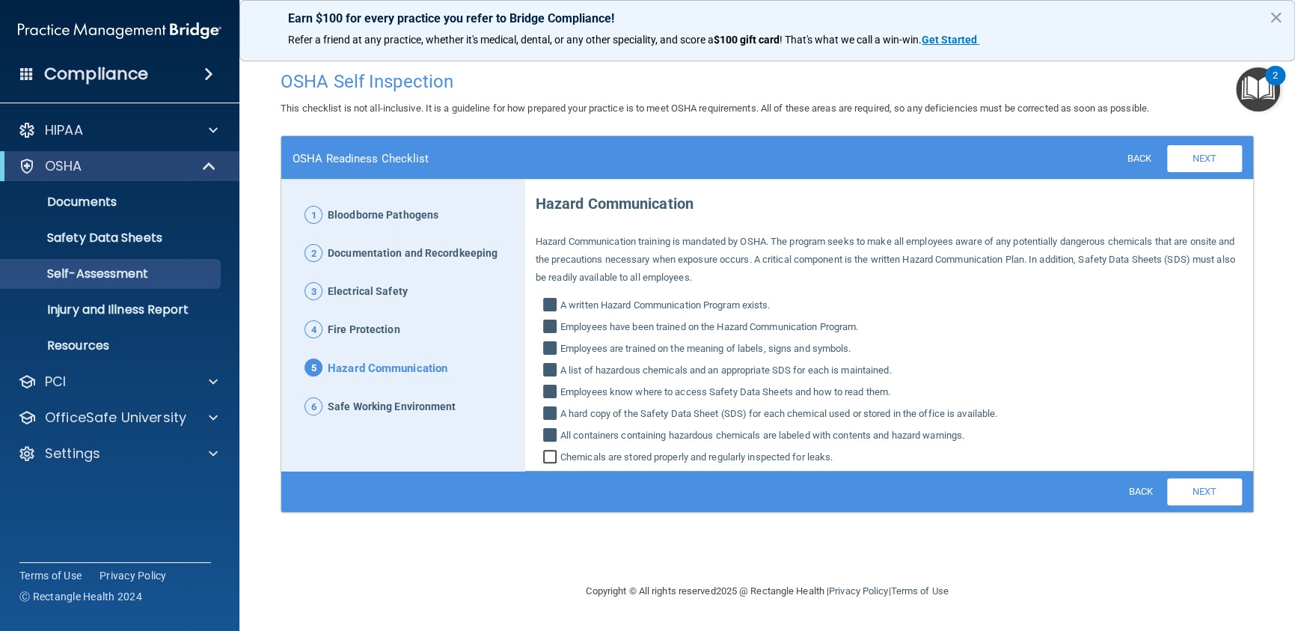
click at [550, 453] on input "Chemicals are stored properly and regularly inspected for leaks." at bounding box center [551, 458] width 17 height 15
checkbox input "true"
click at [1199, 494] on link "Next" at bounding box center [1204, 491] width 75 height 27
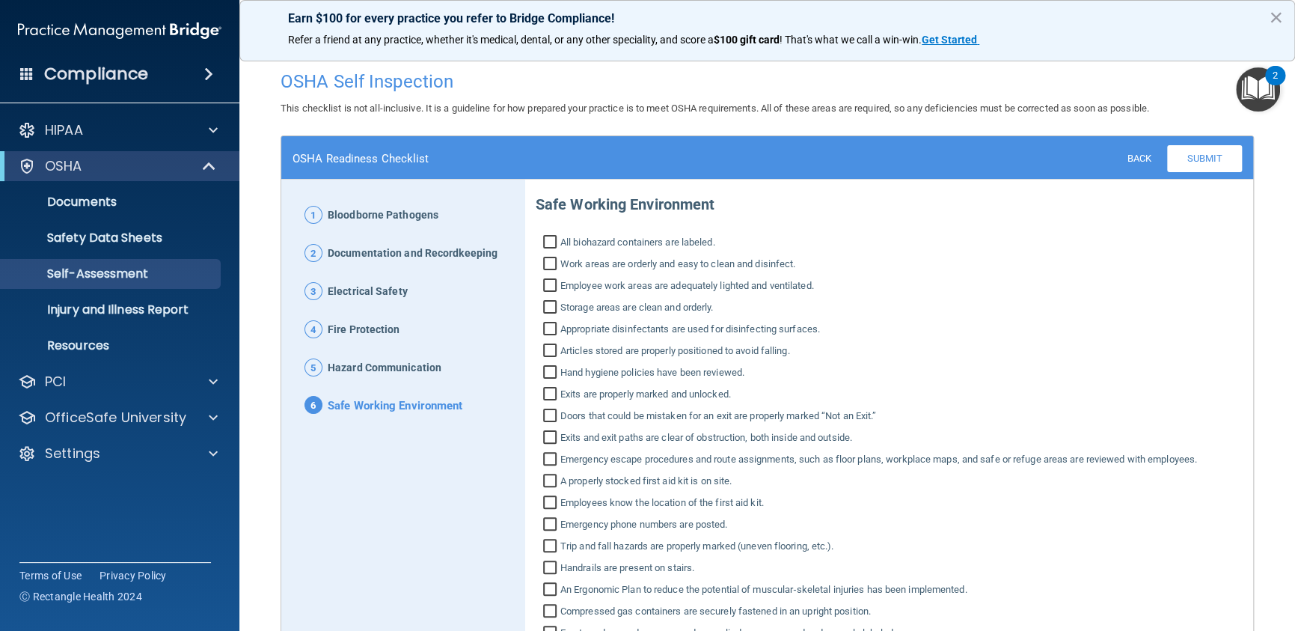
click at [545, 245] on input "All biohazard containers are labeled." at bounding box center [551, 243] width 17 height 15
checkbox input "true"
click at [543, 261] on input "Work areas are orderly and easy to clean and disinfect." at bounding box center [551, 265] width 17 height 15
checkbox input "true"
click at [545, 286] on input "Employee work areas are adequately lighted and ventilated." at bounding box center [551, 287] width 17 height 15
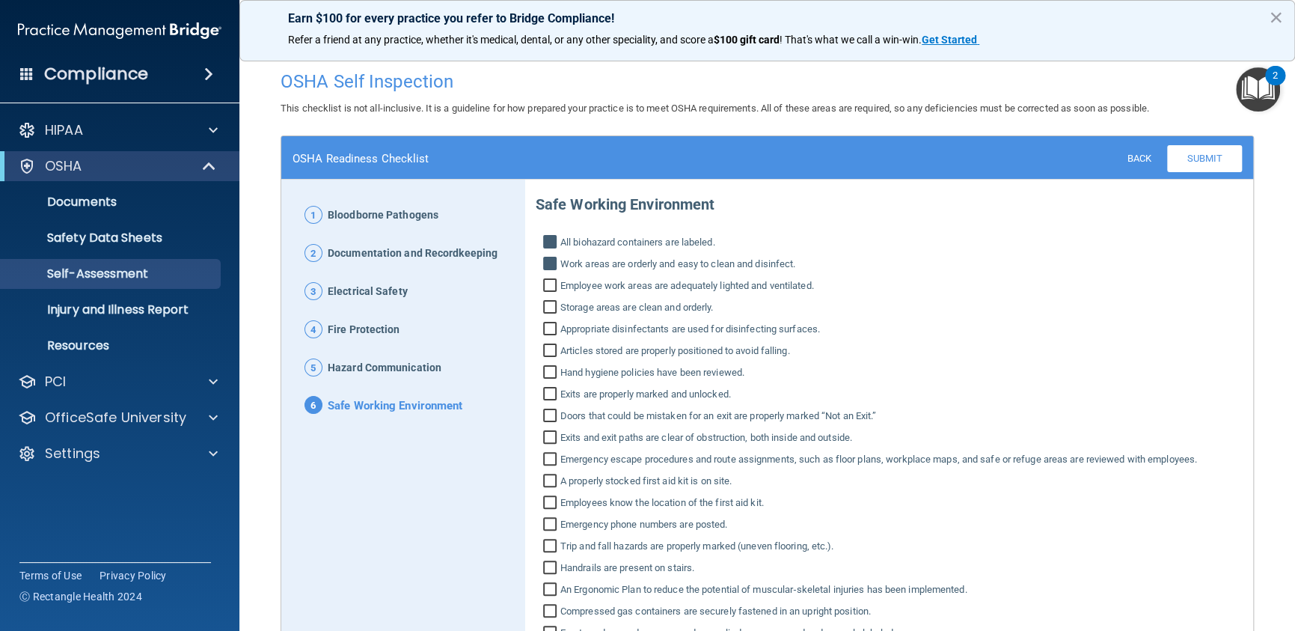
checkbox input "true"
click at [552, 311] on input "Storage areas are clean and orderly." at bounding box center [551, 309] width 17 height 15
checkbox input "true"
click at [543, 329] on input "Appropriate disinfectants are used for disinfecting surfaces." at bounding box center [551, 330] width 17 height 15
checkbox input "true"
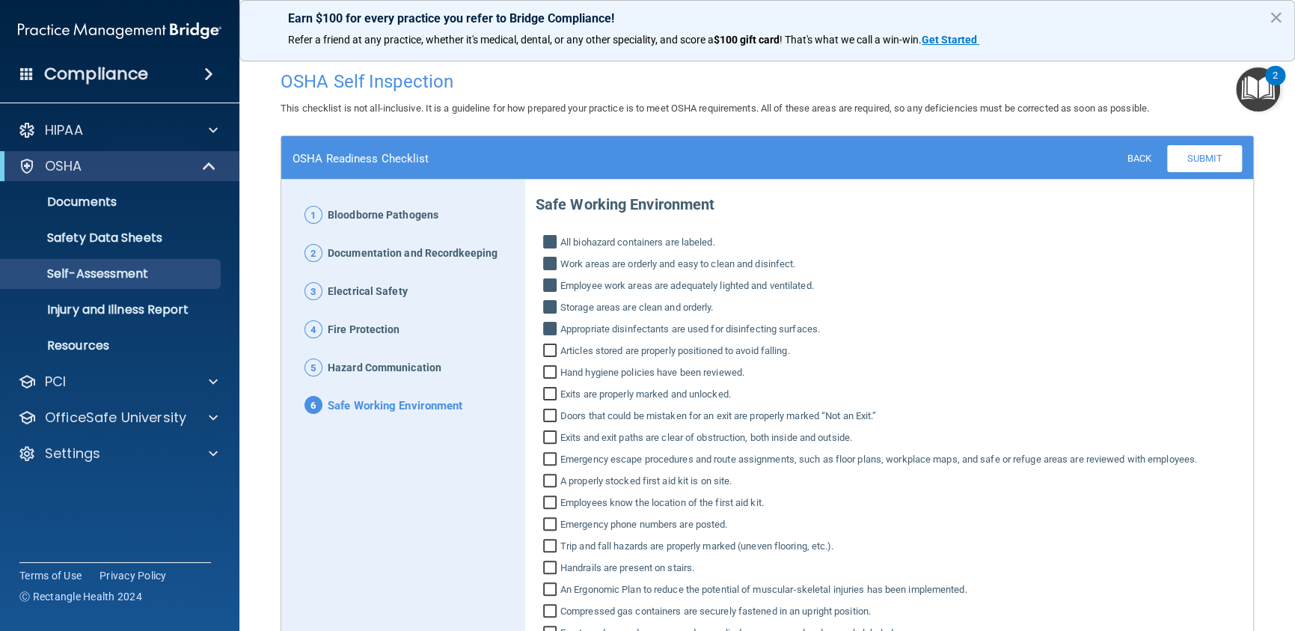
click at [543, 349] on input "Articles stored are properly positioned to avoid falling." at bounding box center [551, 352] width 17 height 15
checkbox input "true"
click at [547, 378] on input "Hand hygiene policies have been reviewed." at bounding box center [551, 374] width 17 height 15
checkbox input "true"
click at [548, 396] on input "Exits are properly marked and unlocked." at bounding box center [551, 395] width 17 height 15
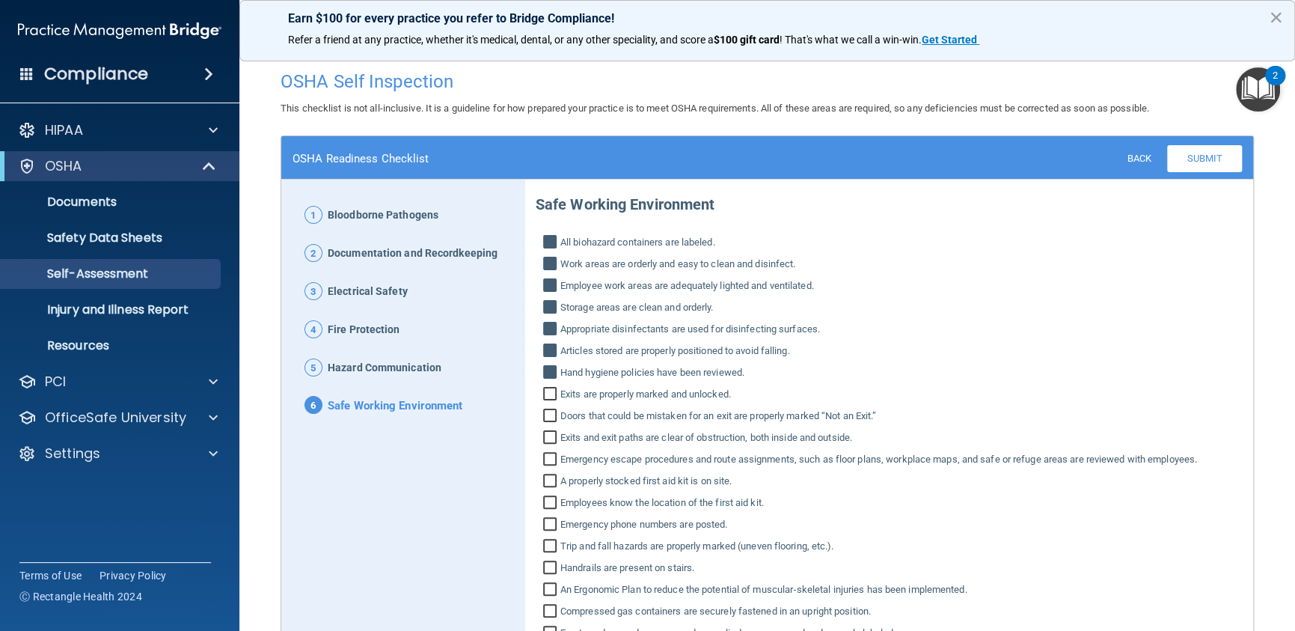
checkbox input "true"
click at [543, 418] on input "Doors that could be mistaken for an exit are properly marked “Not an Exit.”" at bounding box center [551, 417] width 17 height 15
checkbox input "true"
click at [554, 436] on input "Exits and exit paths are clear of obstruction, both inside and outside." at bounding box center [551, 439] width 17 height 15
checkbox input "true"
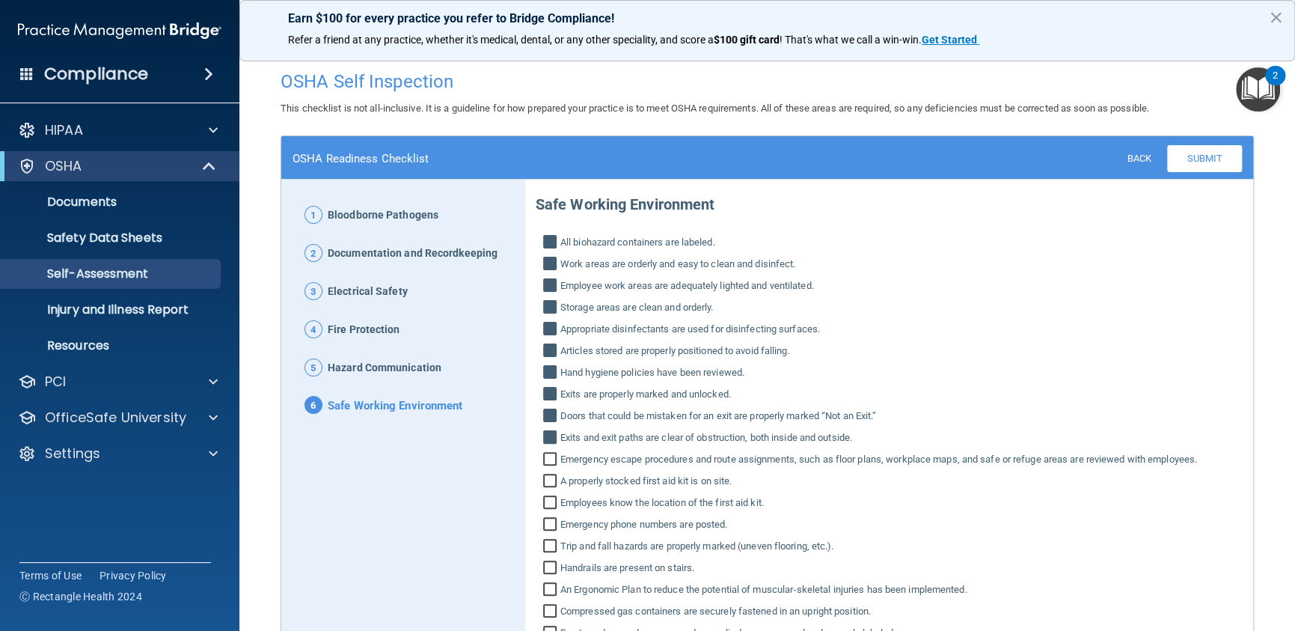
click at [547, 463] on input "Emergency escape procedures and route assignments, such as floor plans, workpla…" at bounding box center [551, 460] width 17 height 15
checkbox input "true"
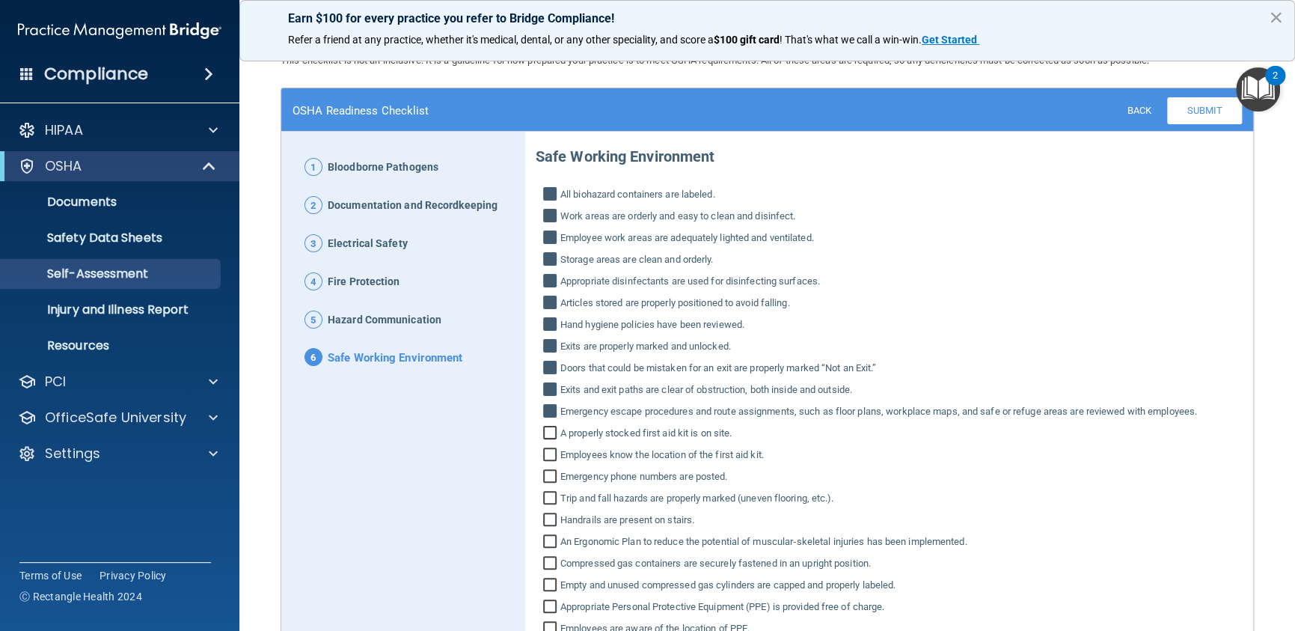
scroll to position [75, 0]
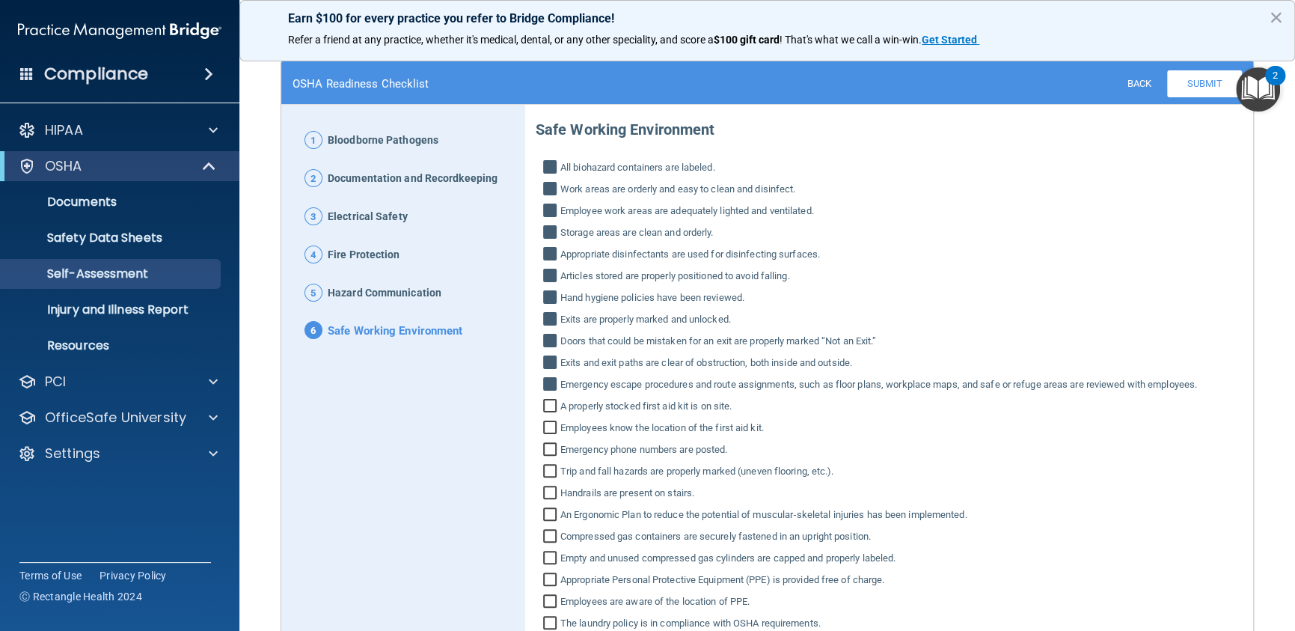
click at [554, 405] on input "A properly stocked first aid kit is on site." at bounding box center [551, 407] width 17 height 15
checkbox input "true"
click at [550, 428] on input "Employees know the location of the first aid kit." at bounding box center [551, 429] width 17 height 15
checkbox input "true"
click at [549, 447] on input "Emergency phone numbers are posted." at bounding box center [551, 451] width 17 height 15
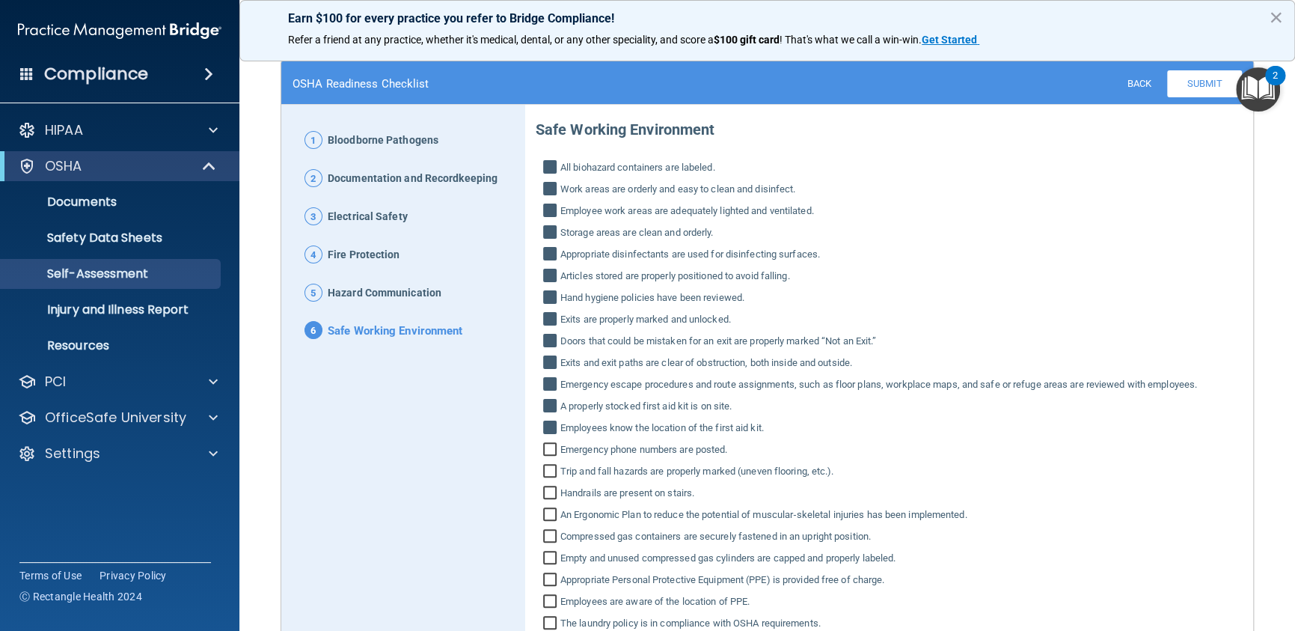
checkbox input "true"
click at [545, 469] on input "Trip and fall hazards are properly marked (uneven flooring, etc.)." at bounding box center [551, 472] width 17 height 15
checkbox input "true"
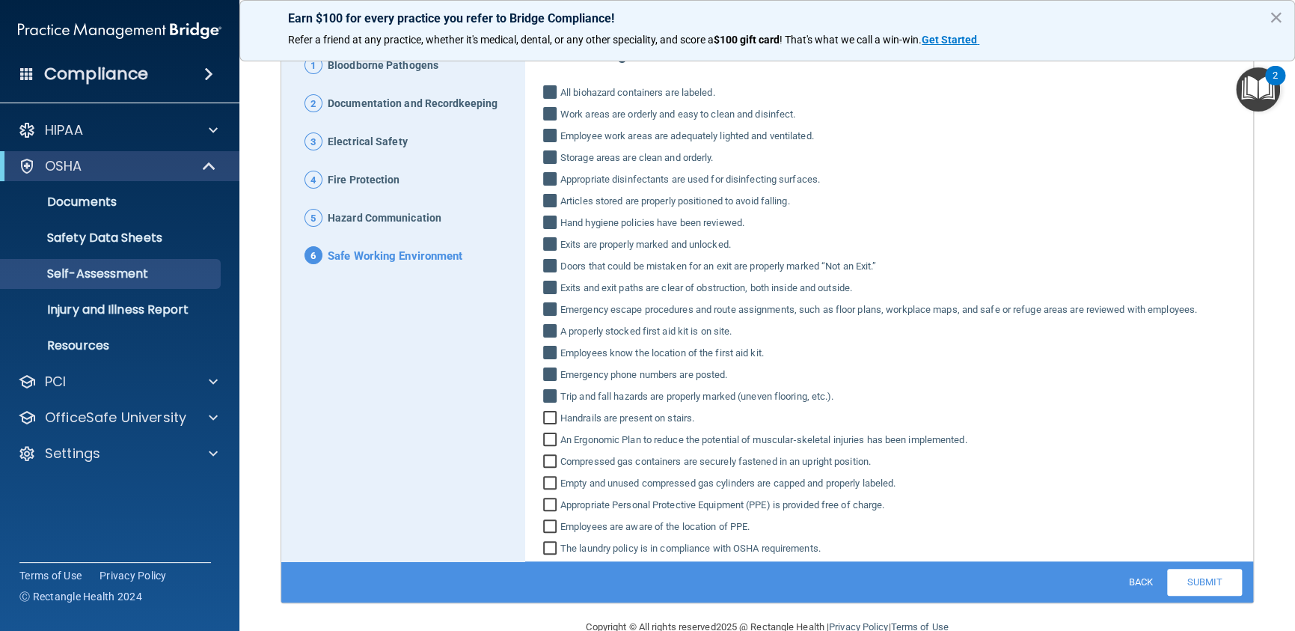
click at [548, 416] on input "Handrails are present on stairs." at bounding box center [551, 419] width 17 height 15
checkbox input "true"
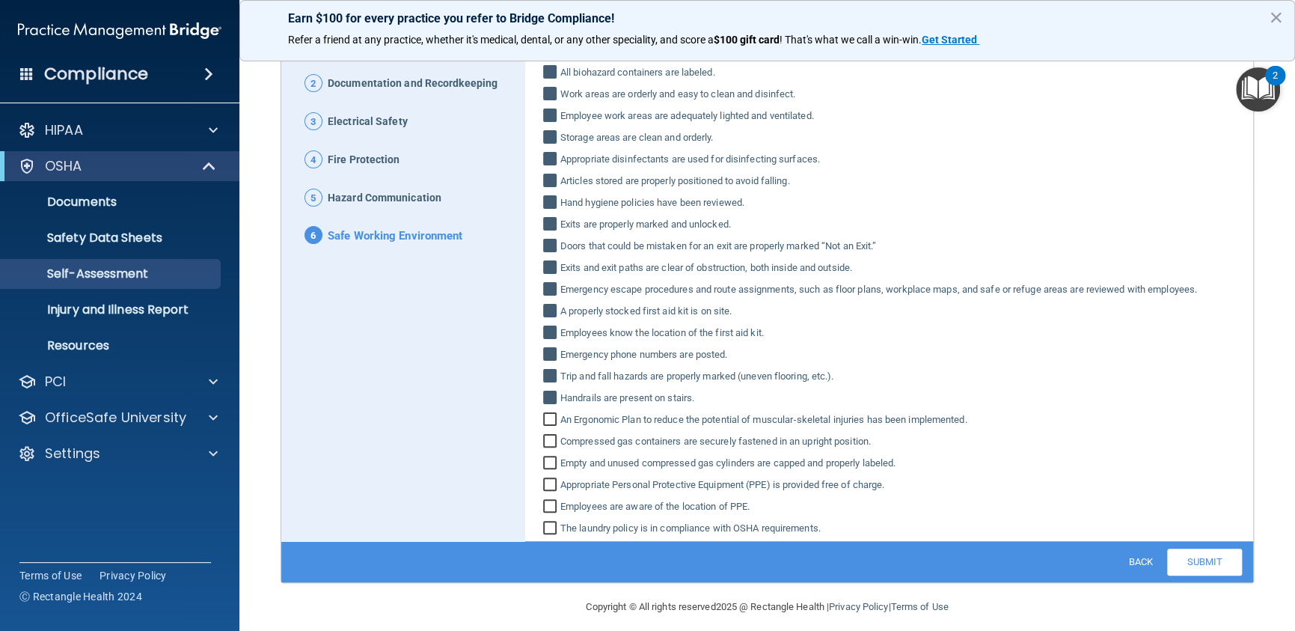
scroll to position [181, 0]
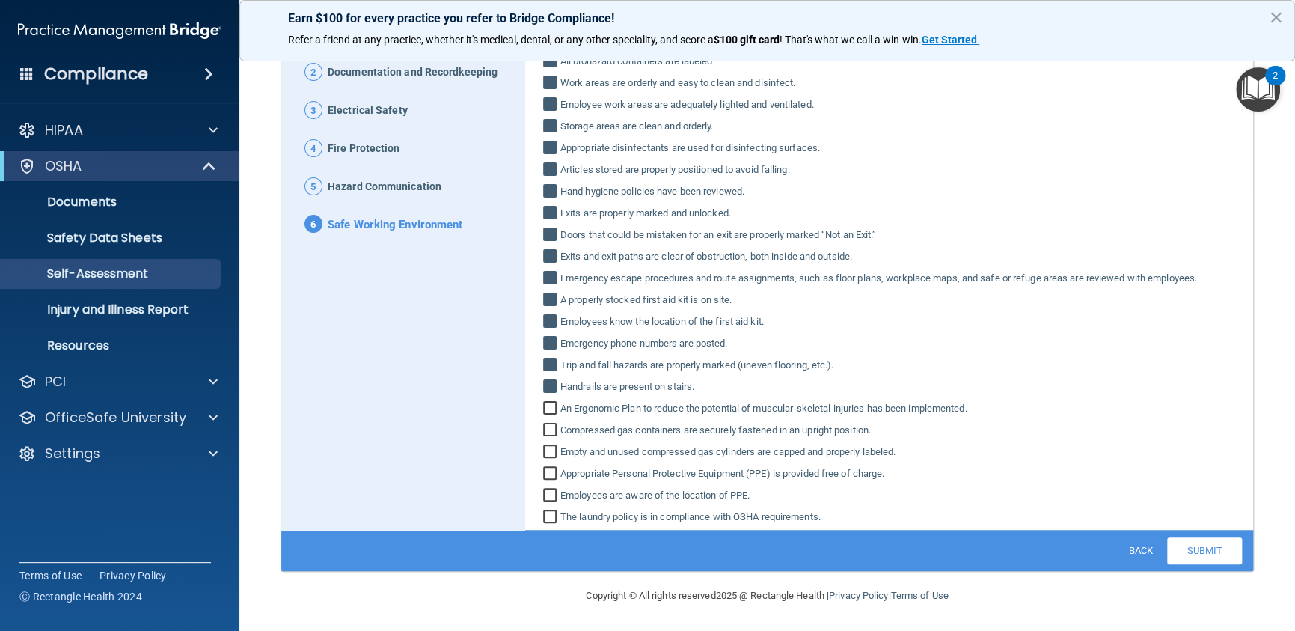
click at [556, 409] on input "An Ergonomic Plan to reduce the potential of muscular‐skeletal injuries has bee…" at bounding box center [551, 410] width 17 height 15
checkbox input "true"
click at [551, 428] on input "Compressed gas containers are securely fastened in an upright position." at bounding box center [551, 431] width 17 height 15
checkbox input "true"
click at [550, 450] on input "Empty and unused compressed gas cylinders are capped and properly labeled." at bounding box center [551, 453] width 17 height 15
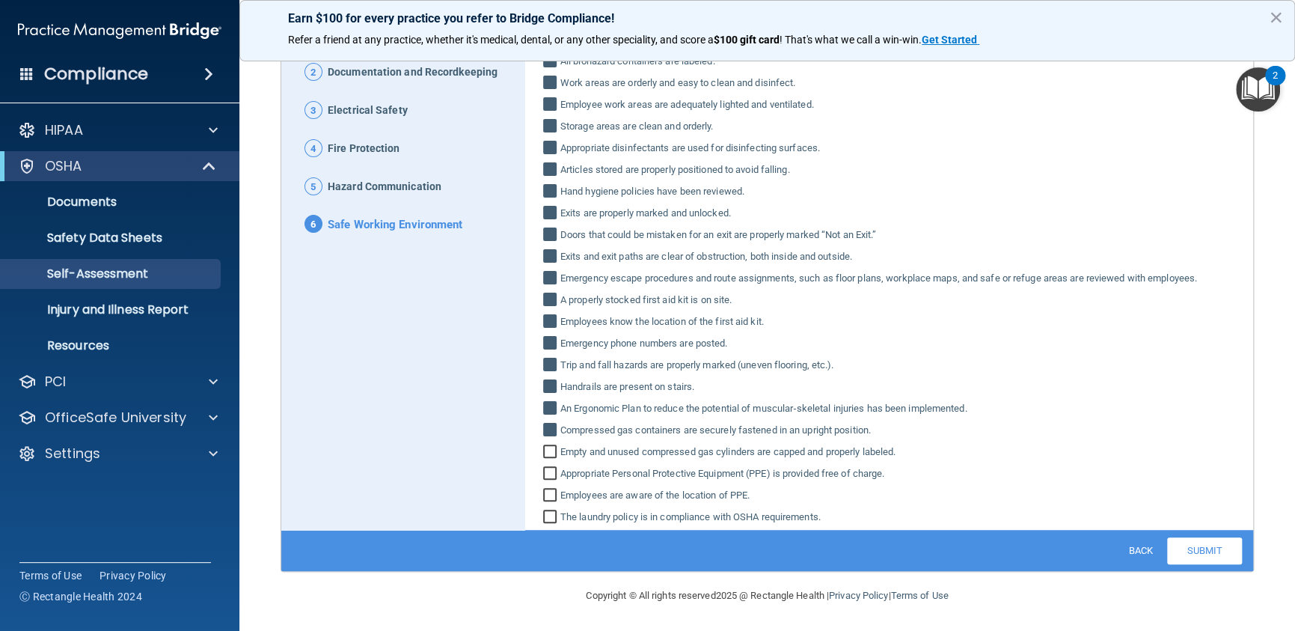
checkbox input "true"
click at [547, 472] on input "Appropriate Personal Protective Equipment (PPE) is provided free of charge." at bounding box center [551, 475] width 17 height 15
checkbox input "true"
click at [542, 486] on label "Employees are aware of the location of PPE." at bounding box center [889, 495] width 706 height 18
click at [543, 489] on input "Employees are aware of the location of PPE." at bounding box center [551, 496] width 17 height 15
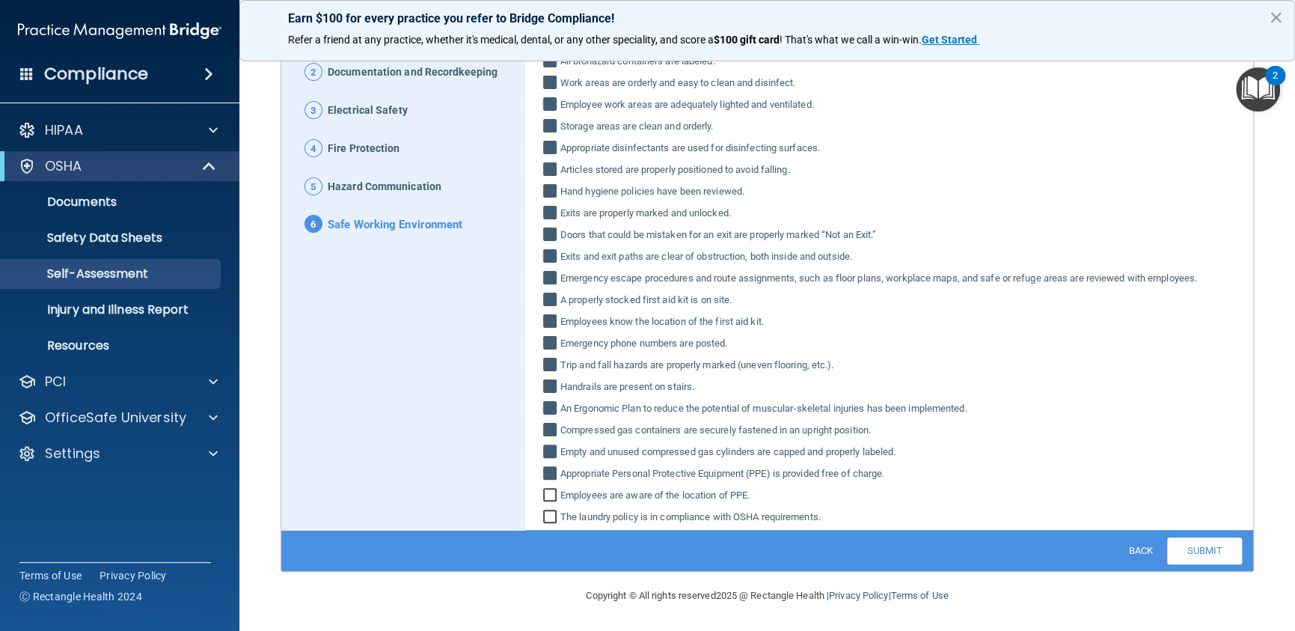
checkbox input "true"
drag, startPoint x: 542, startPoint y: 513, endPoint x: 688, endPoint y: 581, distance: 161.7
click at [546, 521] on input "The laundry policy is in compliance with OSHA requirements." at bounding box center [551, 518] width 17 height 15
checkbox input "true"
click at [1195, 549] on link "Submit" at bounding box center [1204, 550] width 75 height 27
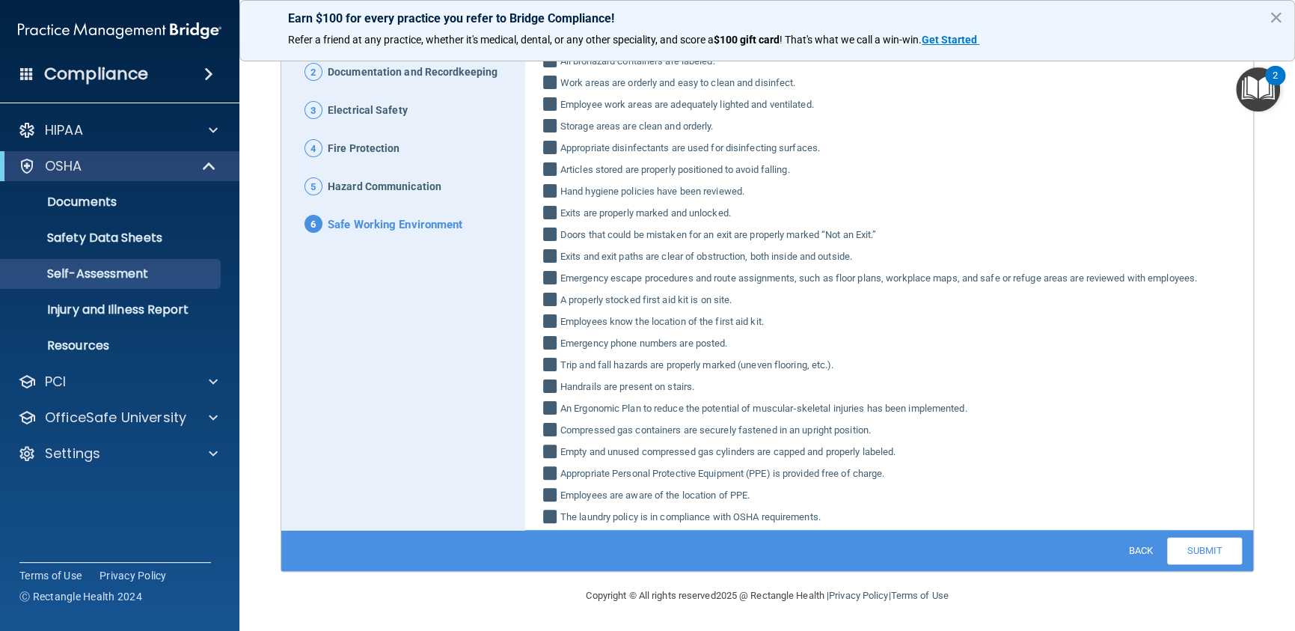
scroll to position [0, 0]
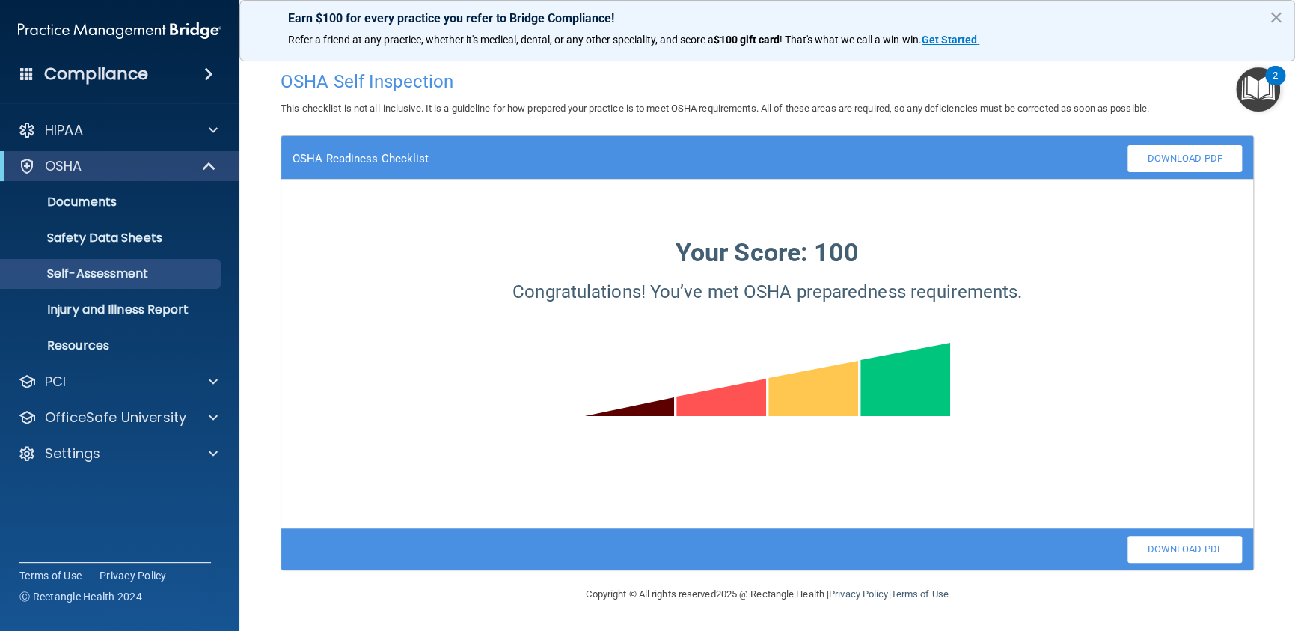
click at [1273, 77] on div "2" at bounding box center [1275, 85] width 5 height 19
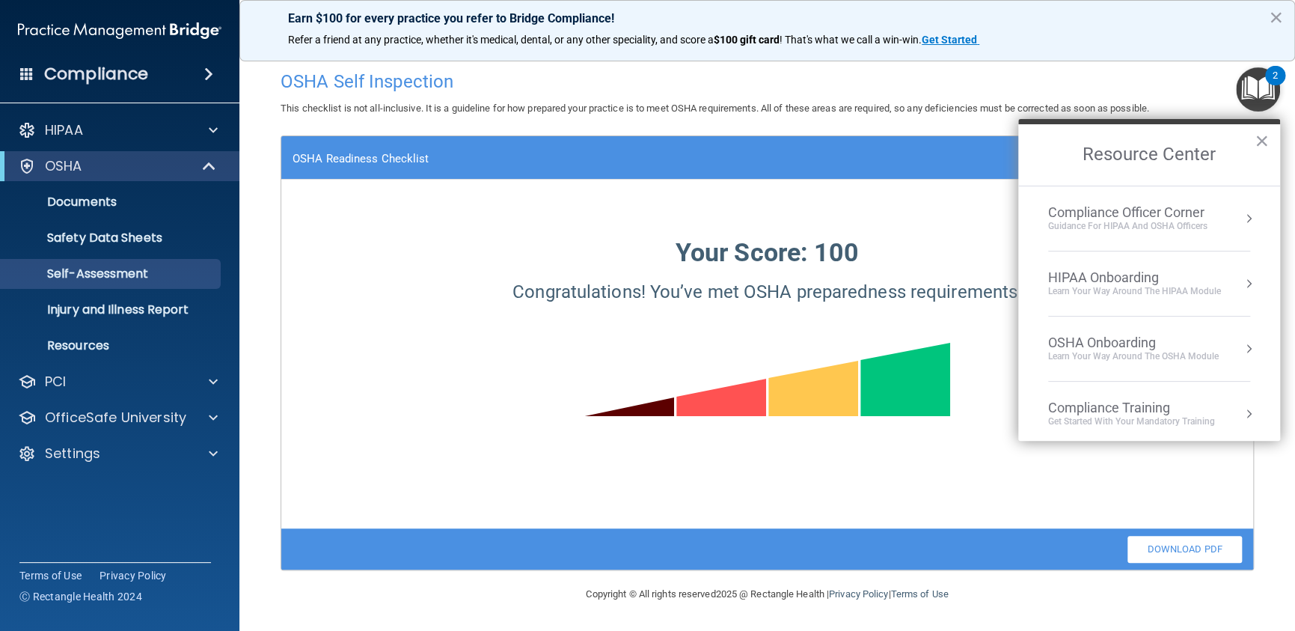
click at [244, 402] on main "OSHA Self Inspection This checklist is not all-inclusive. It is a guideline for…" at bounding box center [767, 339] width 1056 height 583
click at [132, 311] on p "Injury and Illness Report" at bounding box center [112, 309] width 204 height 15
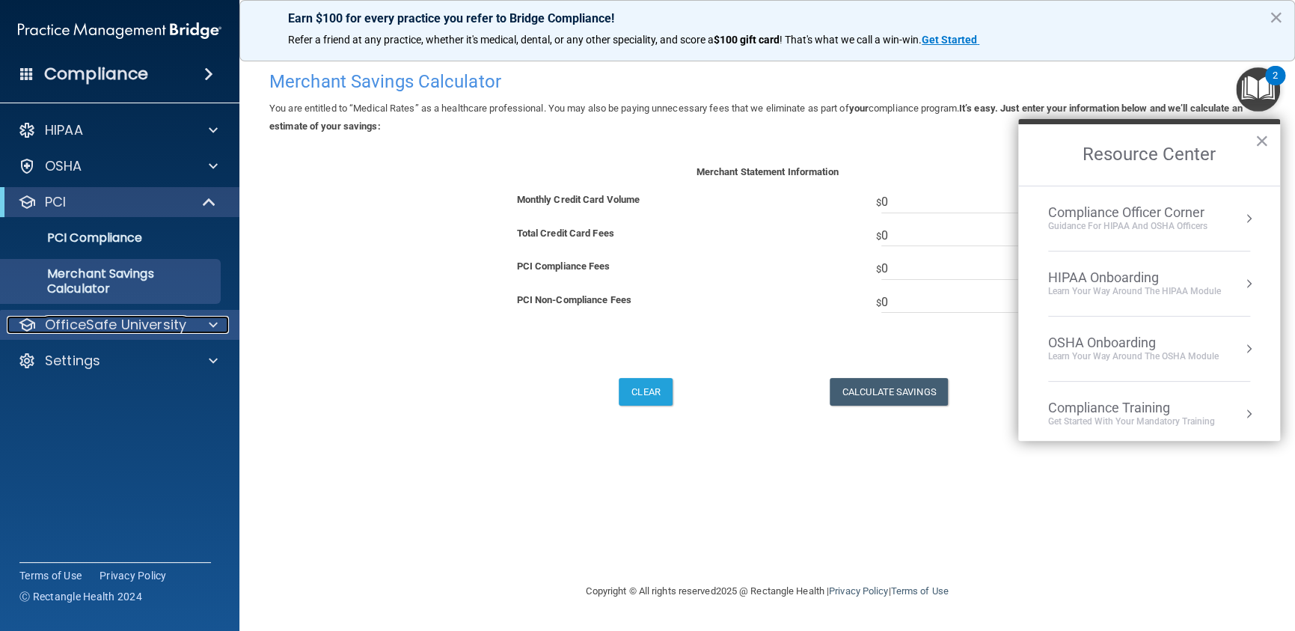
click at [88, 325] on p "OfficeSafe University" at bounding box center [115, 325] width 141 height 18
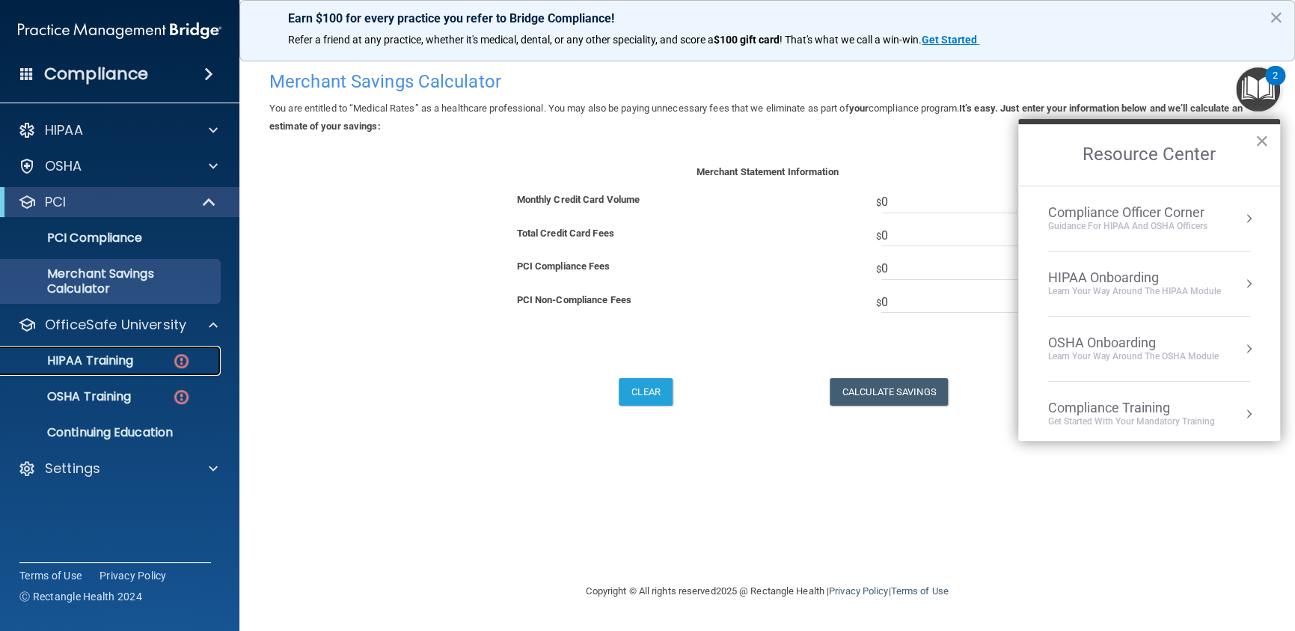
click at [88, 358] on p "HIPAA Training" at bounding box center [71, 360] width 123 height 15
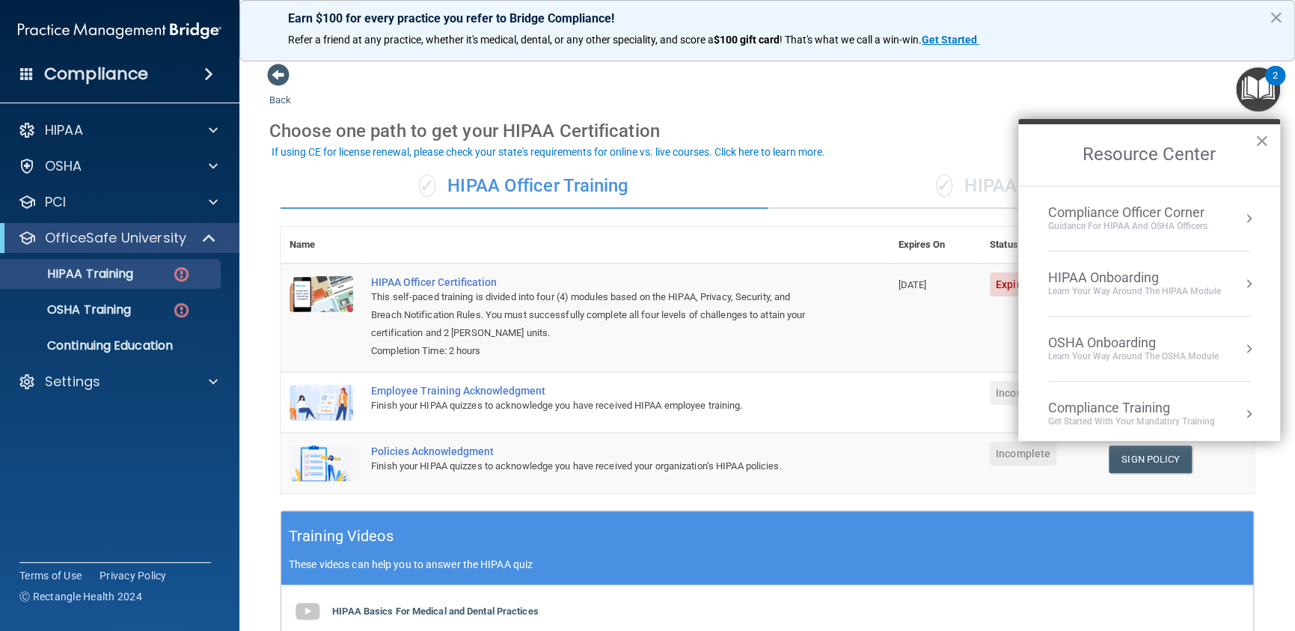
click at [1260, 136] on button "×" at bounding box center [1262, 141] width 14 height 24
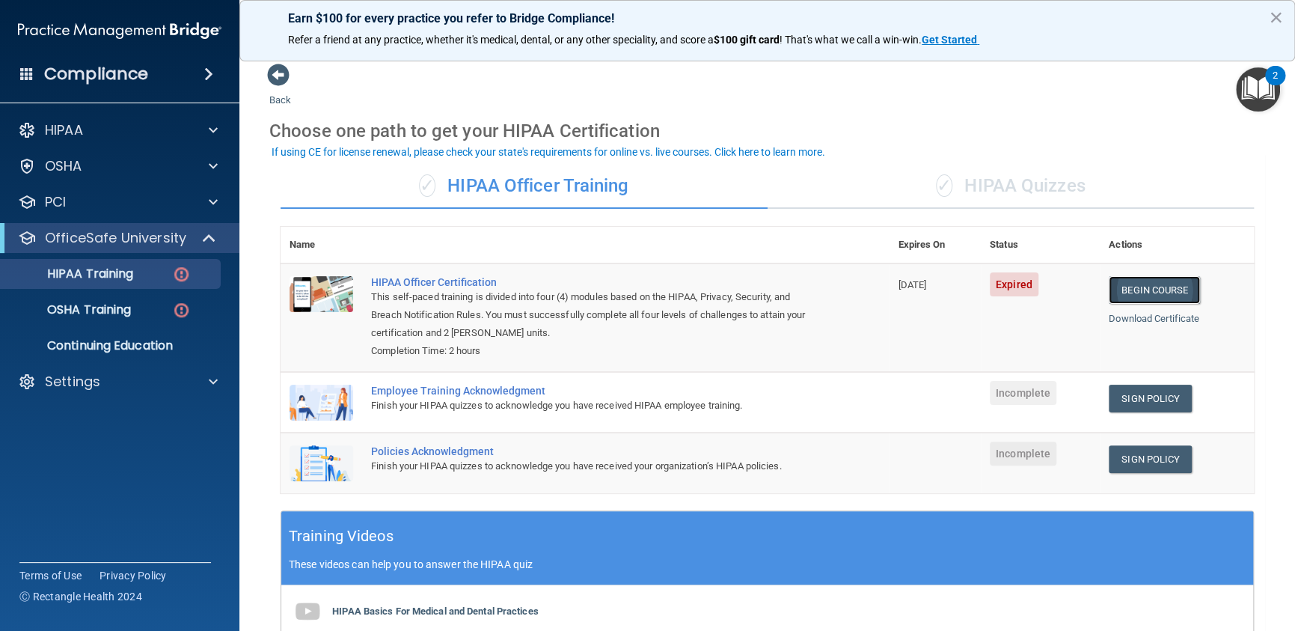
click at [1134, 286] on link "Begin Course" at bounding box center [1154, 290] width 91 height 28
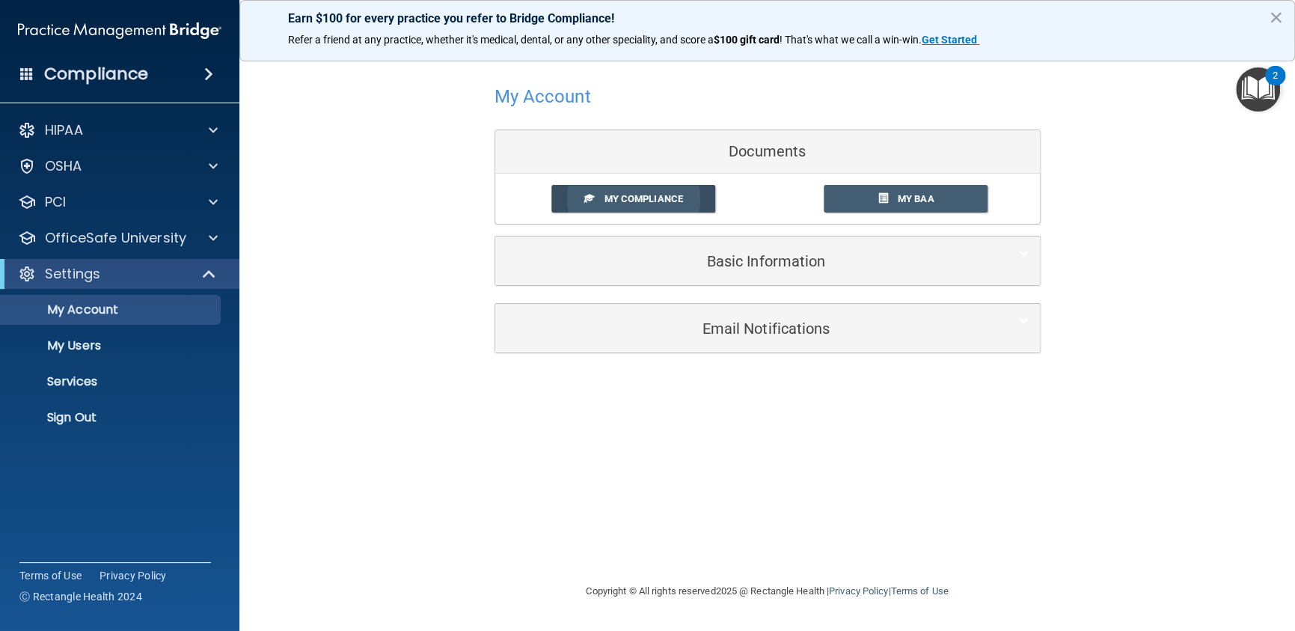
click at [631, 197] on span "My Compliance" at bounding box center [643, 198] width 79 height 11
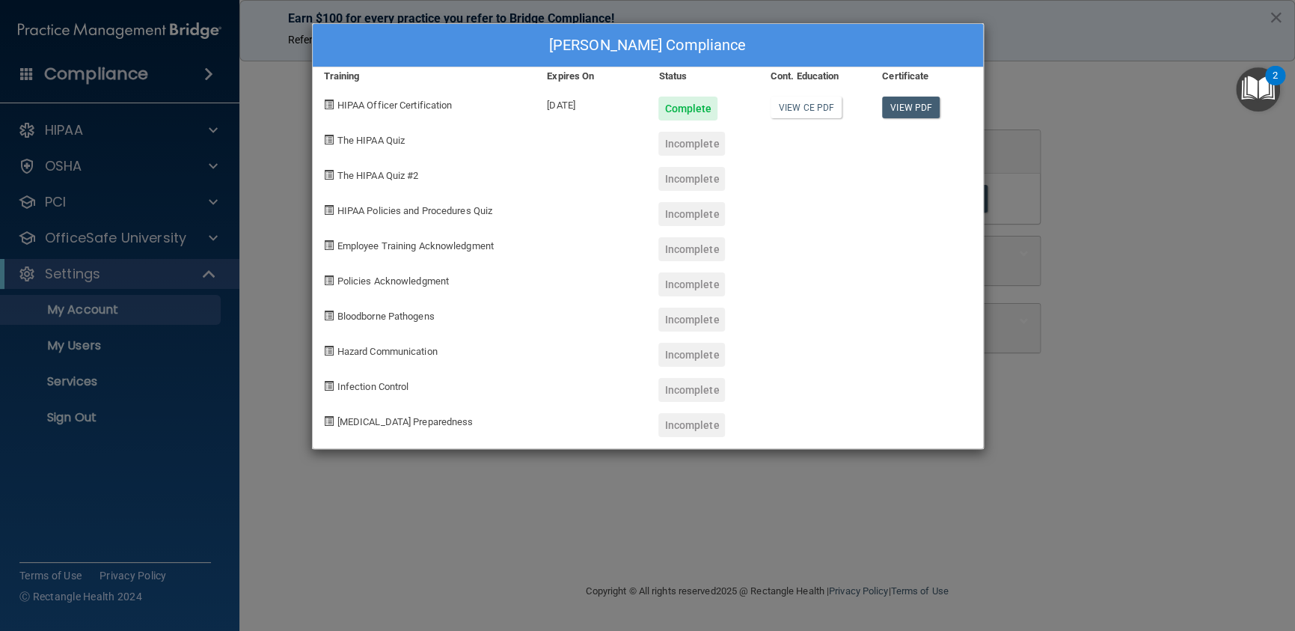
click at [683, 147] on div "Incomplete" at bounding box center [691, 144] width 67 height 24
click at [814, 108] on link "View CE PDF" at bounding box center [806, 108] width 71 height 22
click at [916, 101] on link "View PDF" at bounding box center [911, 108] width 58 height 22
click at [344, 141] on span "The HIPAA Quiz" at bounding box center [370, 140] width 67 height 11
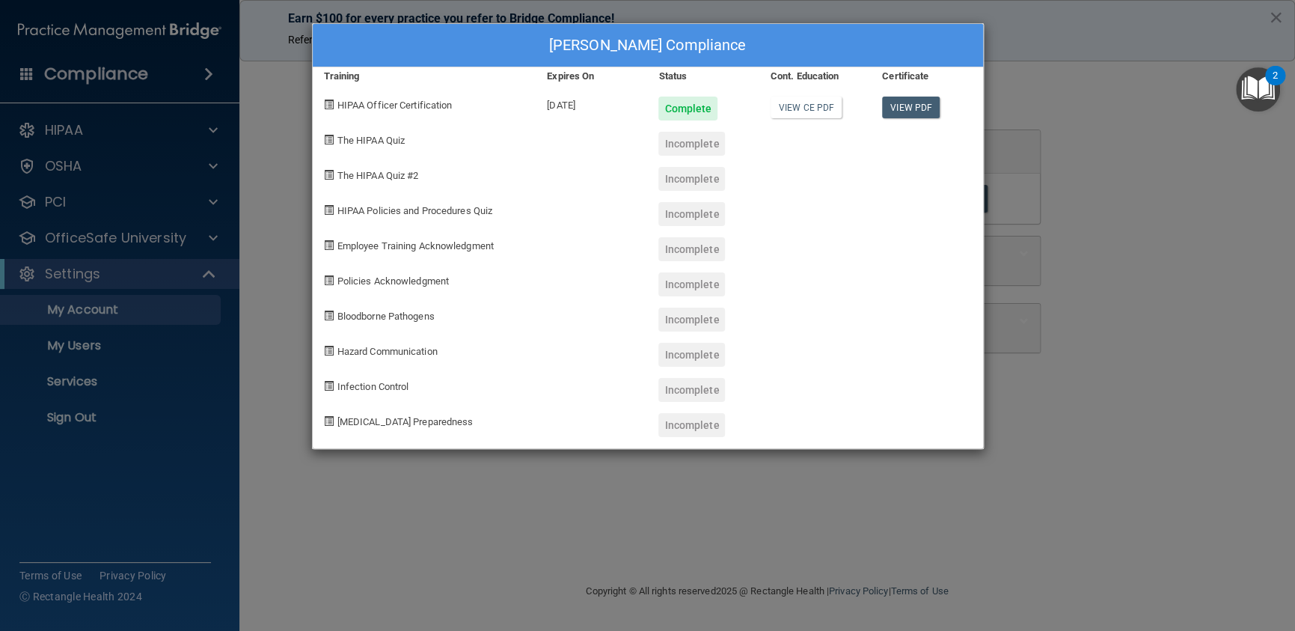
click at [381, 346] on span "Hazard Communication" at bounding box center [387, 351] width 100 height 11
click at [700, 420] on div "Incomplete" at bounding box center [691, 425] width 67 height 24
click at [663, 410] on div "Incomplete" at bounding box center [702, 419] width 111 height 35
click at [1149, 168] on div "Blanca Santos's Compliance Training Expires On Status Cont. Education Certifica…" at bounding box center [647, 315] width 1295 height 631
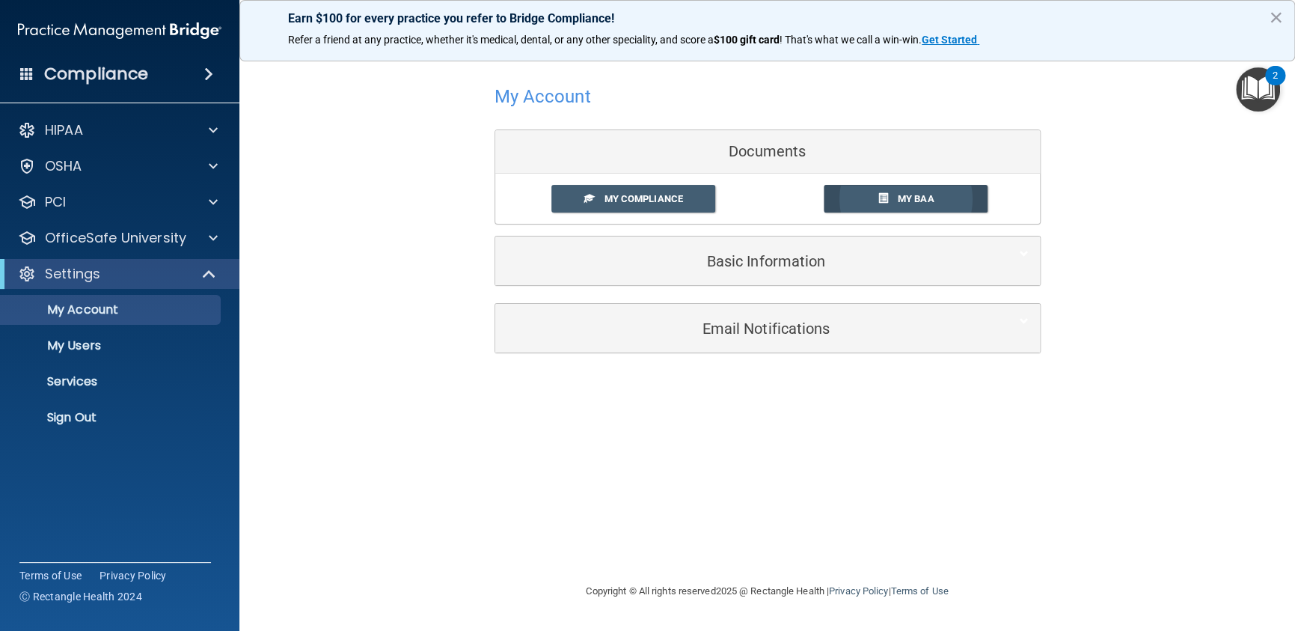
click at [903, 195] on span "My BAA" at bounding box center [916, 198] width 37 height 11
click at [71, 275] on p "Settings" at bounding box center [72, 274] width 55 height 18
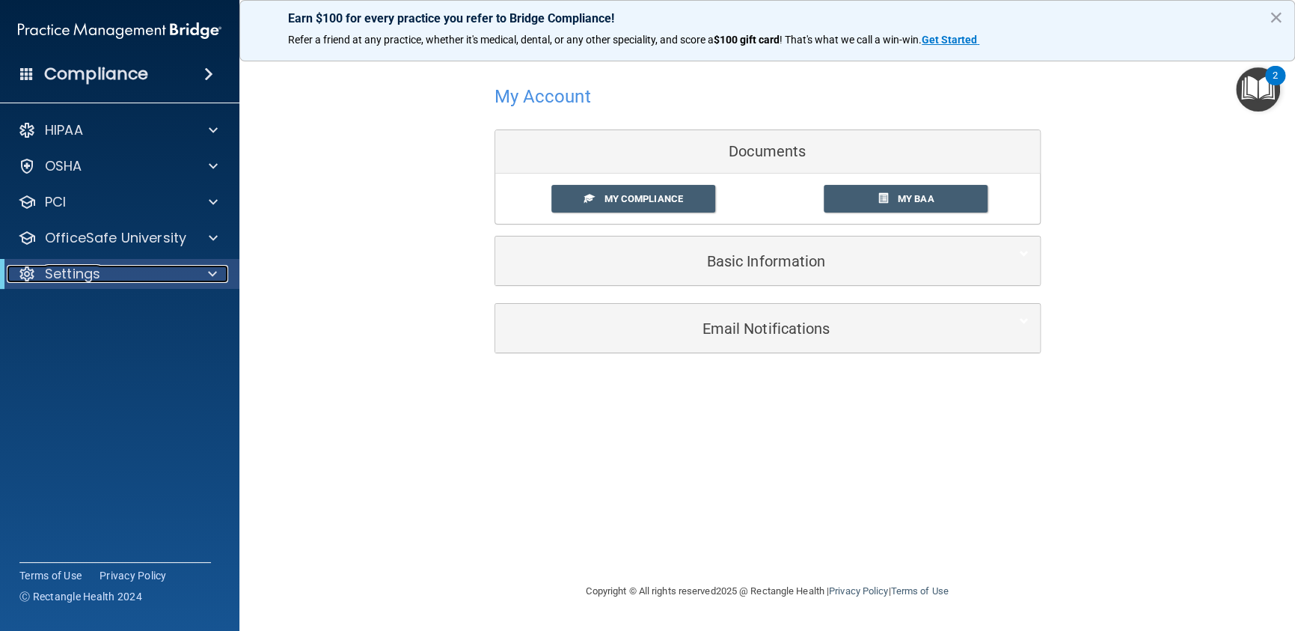
click at [71, 275] on p "Settings" at bounding box center [72, 274] width 55 height 18
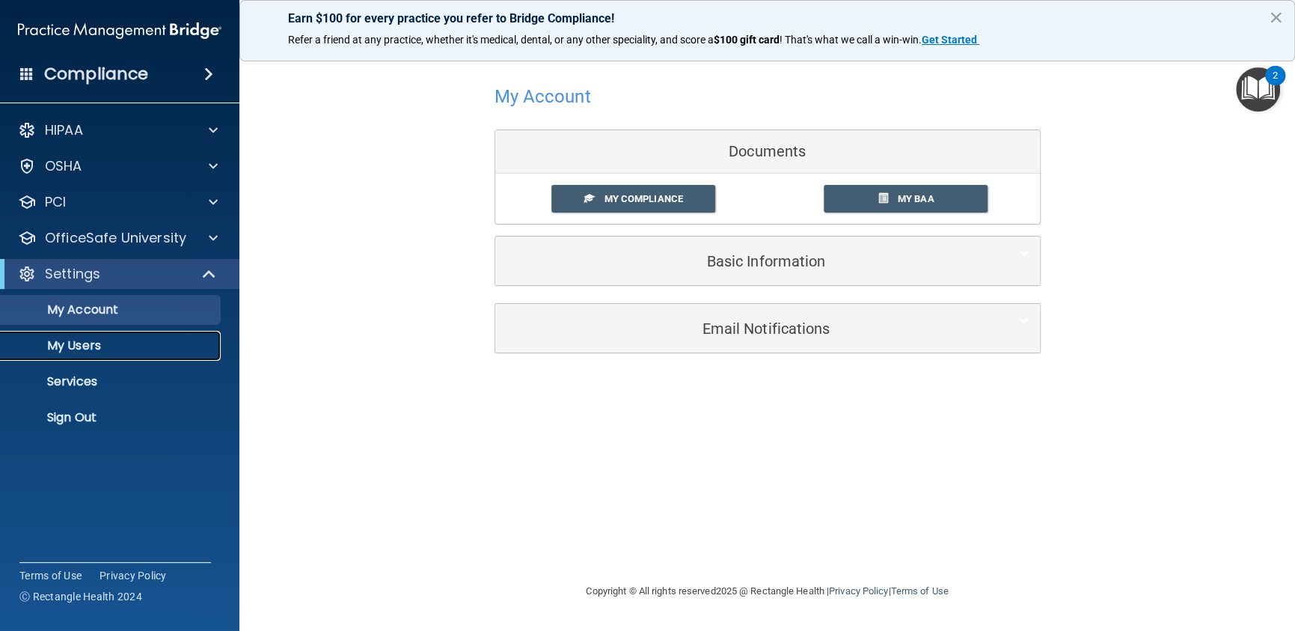
click at [65, 348] on p "My Users" at bounding box center [112, 345] width 204 height 15
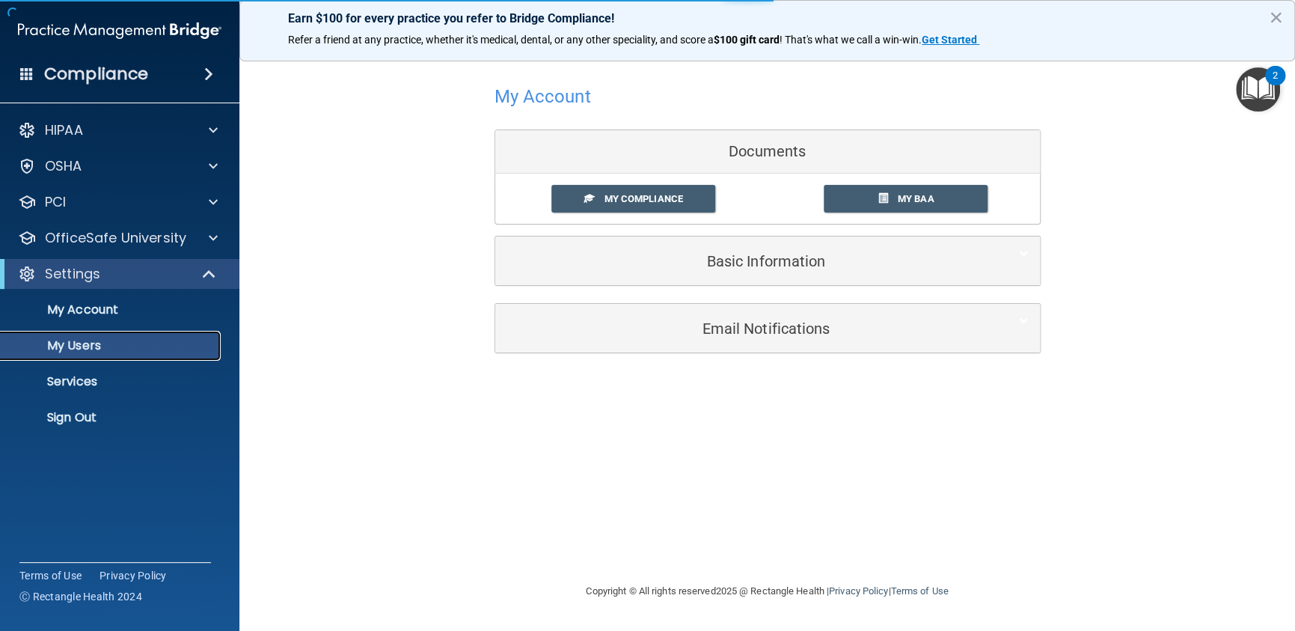
select select "20"
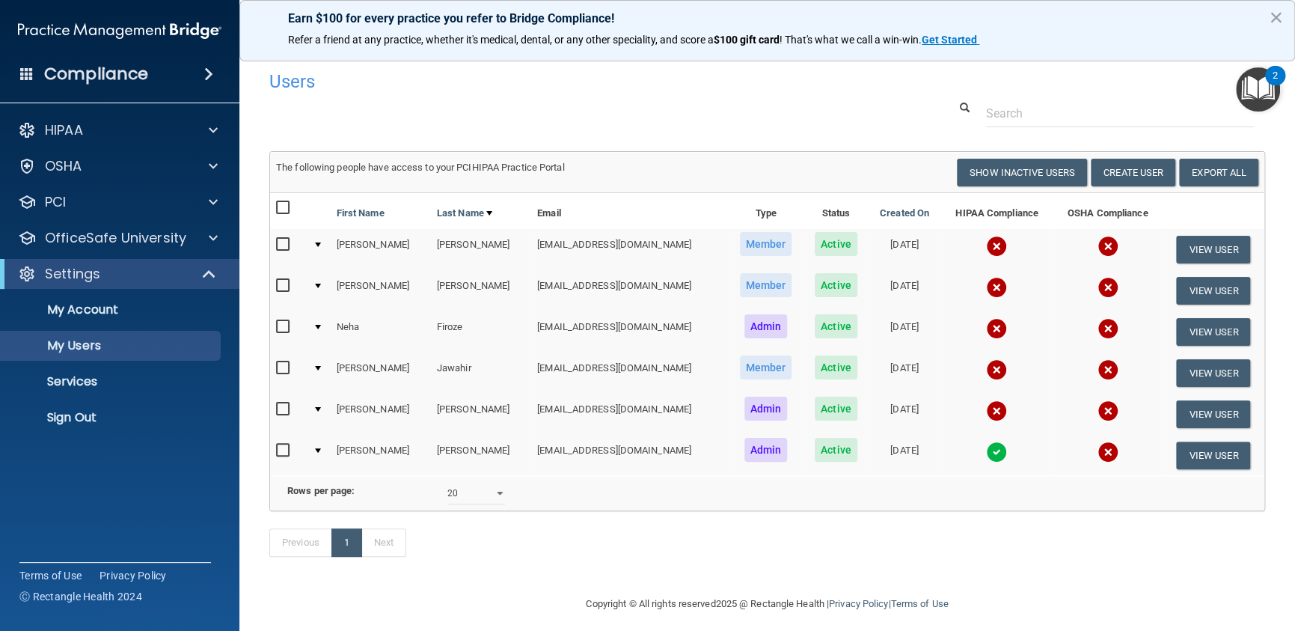
click at [281, 246] on input "checkbox" at bounding box center [284, 245] width 17 height 12
checkbox input "true"
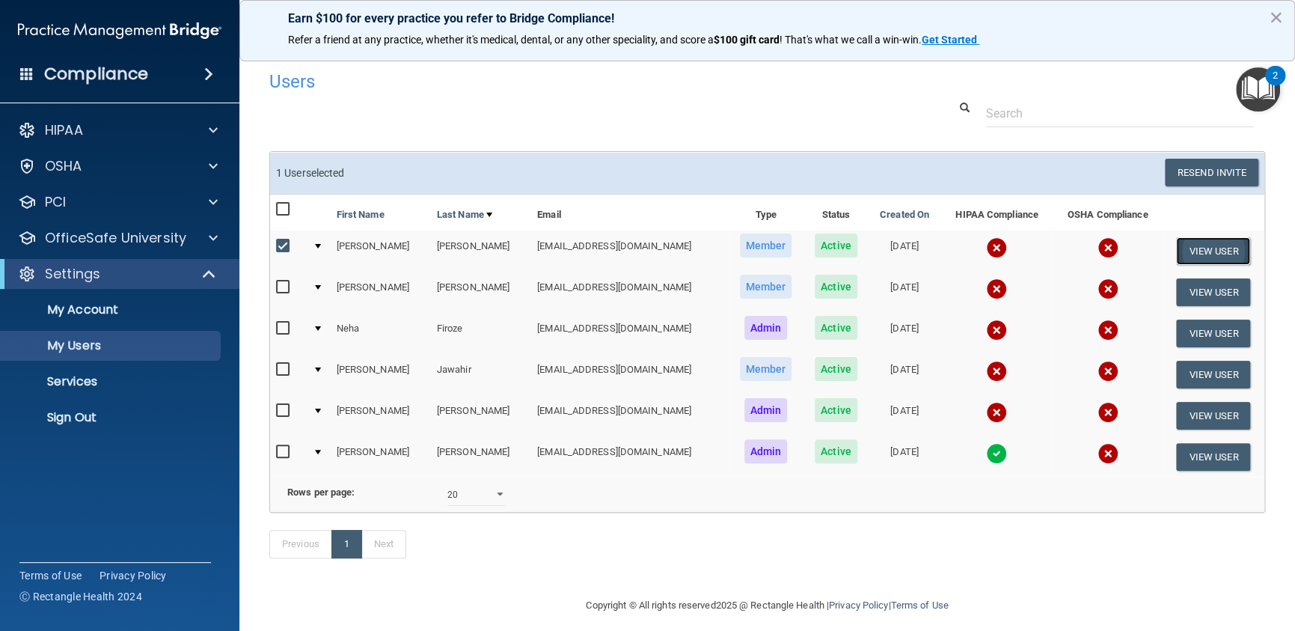
click at [1221, 245] on button "View User" at bounding box center [1213, 251] width 74 height 28
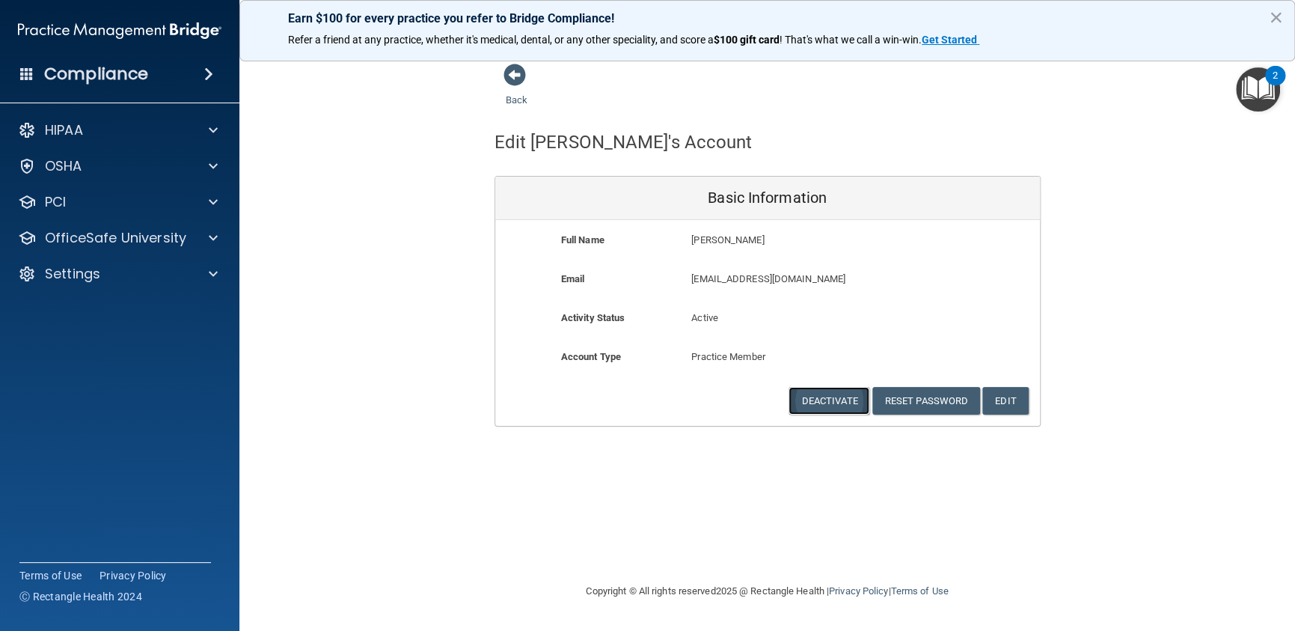
click at [827, 403] on button "Deactivate" at bounding box center [829, 401] width 81 height 28
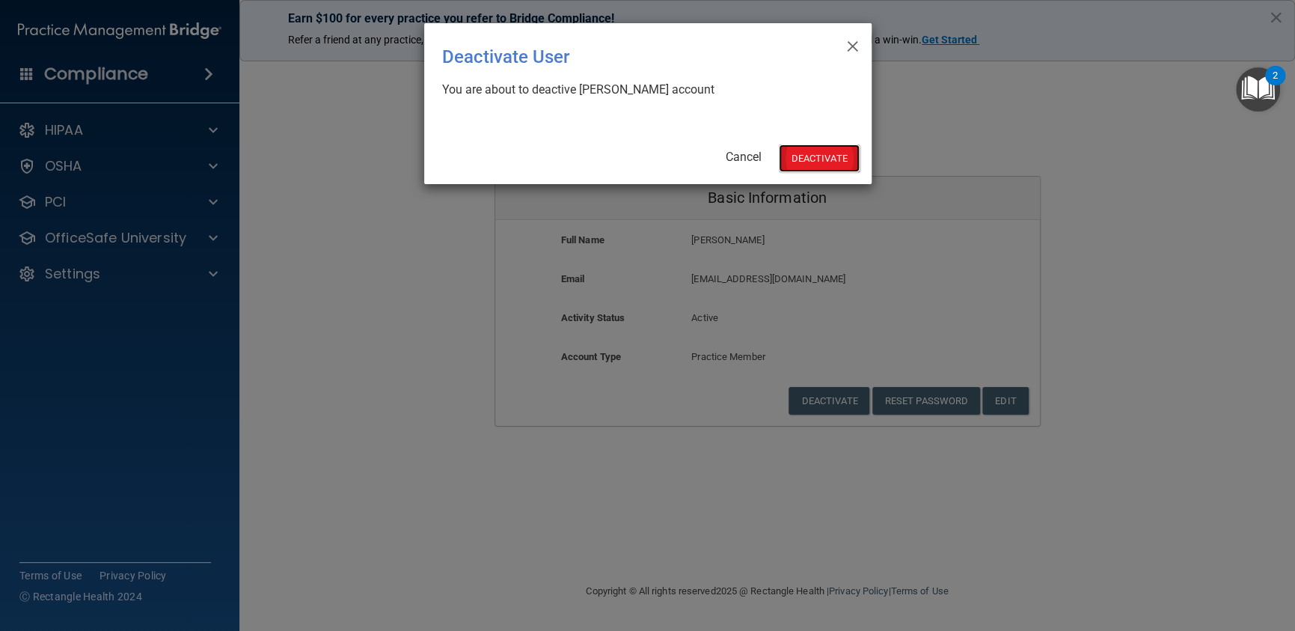
click at [814, 159] on button "Deactivate" at bounding box center [819, 158] width 81 height 28
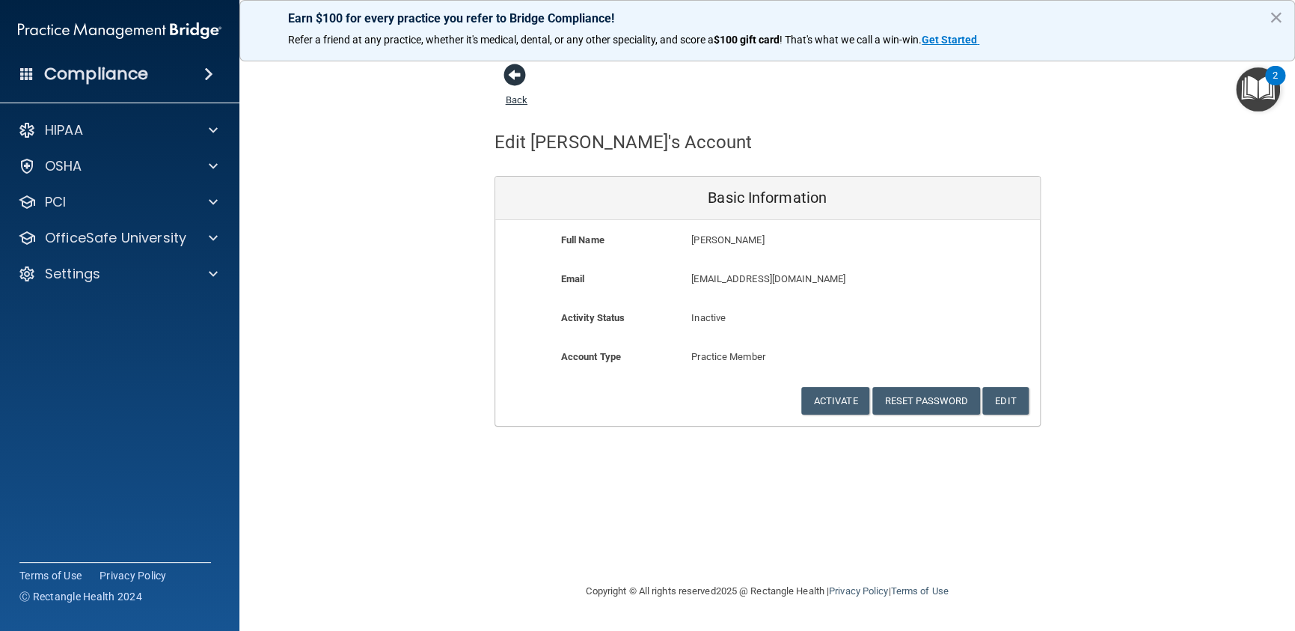
click at [508, 70] on span at bounding box center [515, 75] width 22 height 22
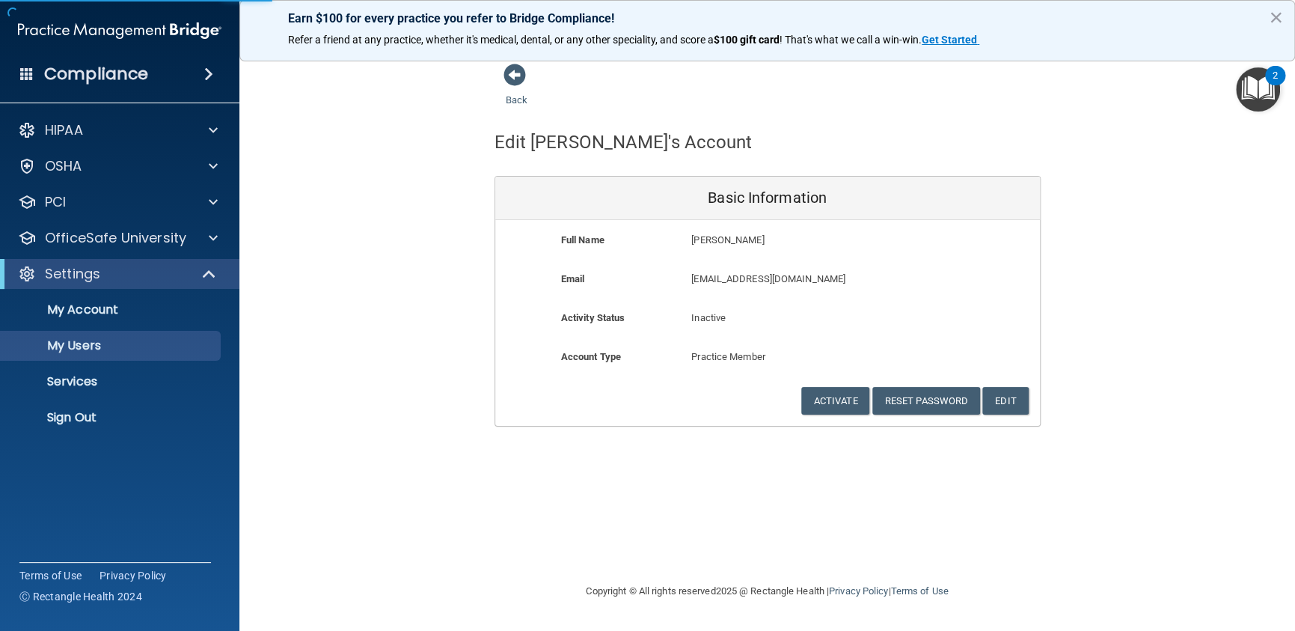
select select "20"
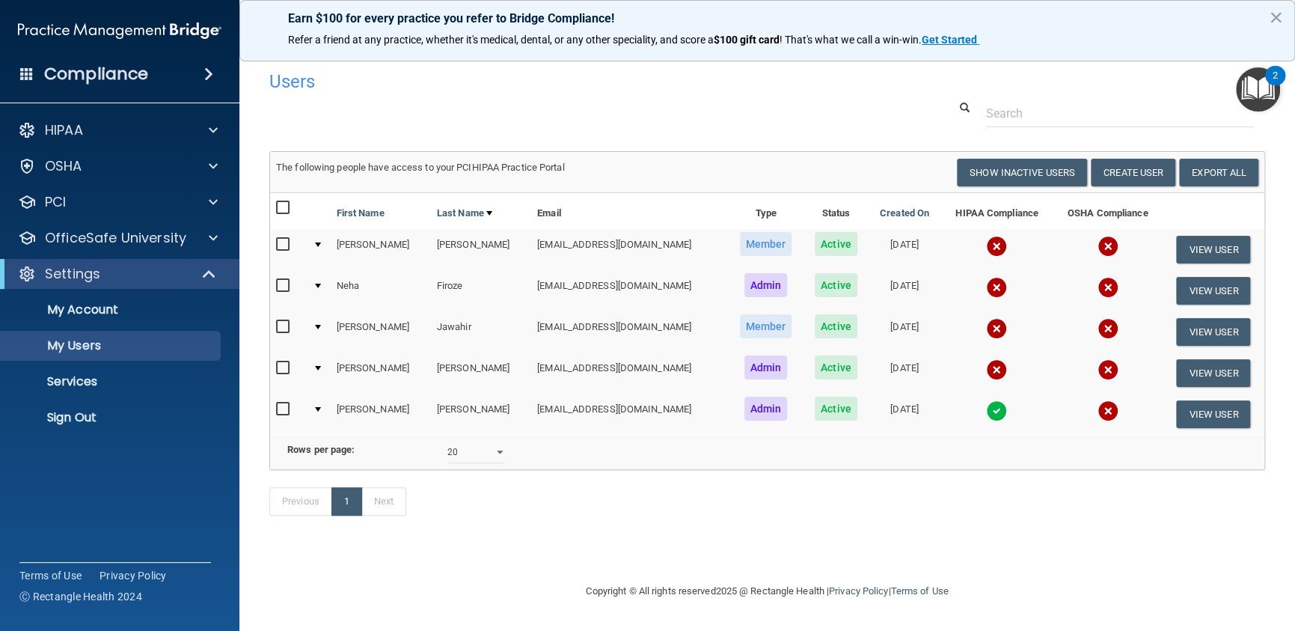
click at [281, 244] on input "checkbox" at bounding box center [284, 245] width 17 height 12
checkbox input "true"
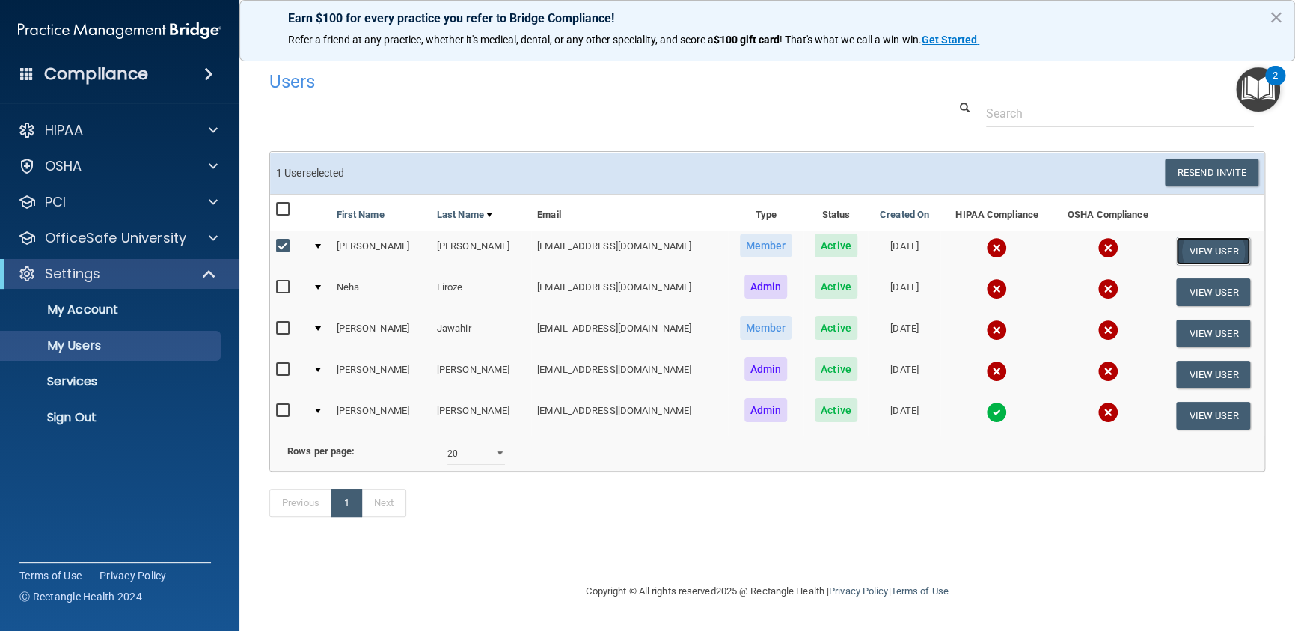
click at [1197, 245] on button "View User" at bounding box center [1213, 251] width 74 height 28
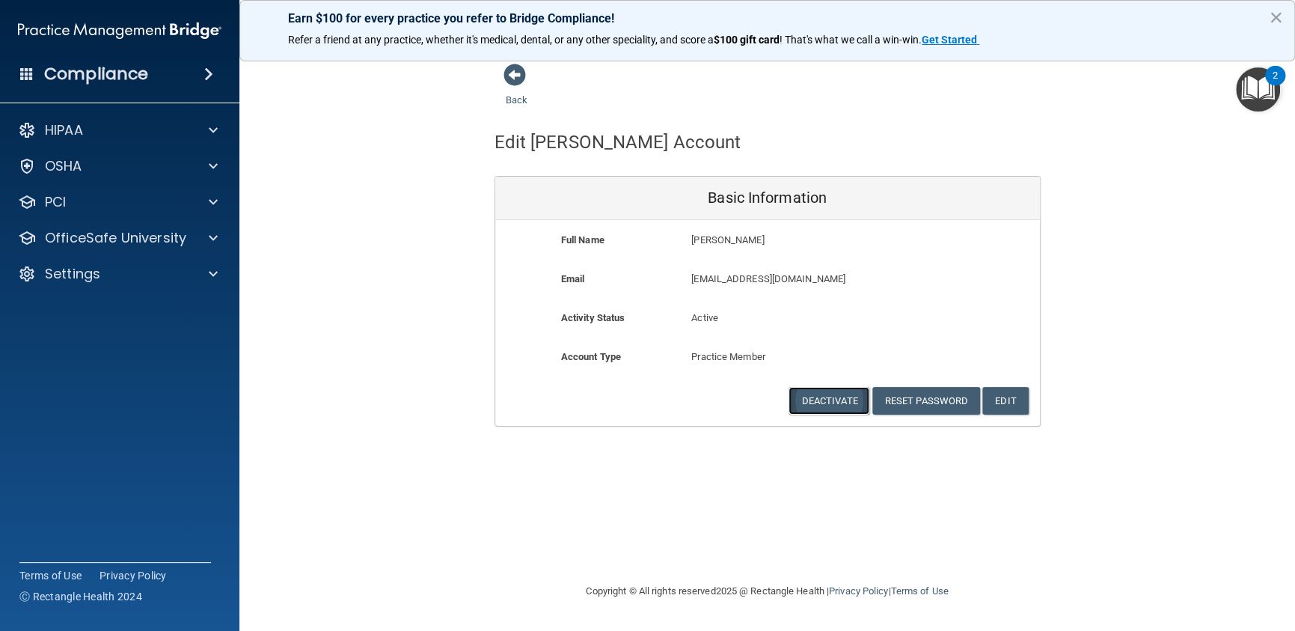
click at [815, 404] on button "Deactivate" at bounding box center [829, 401] width 81 height 28
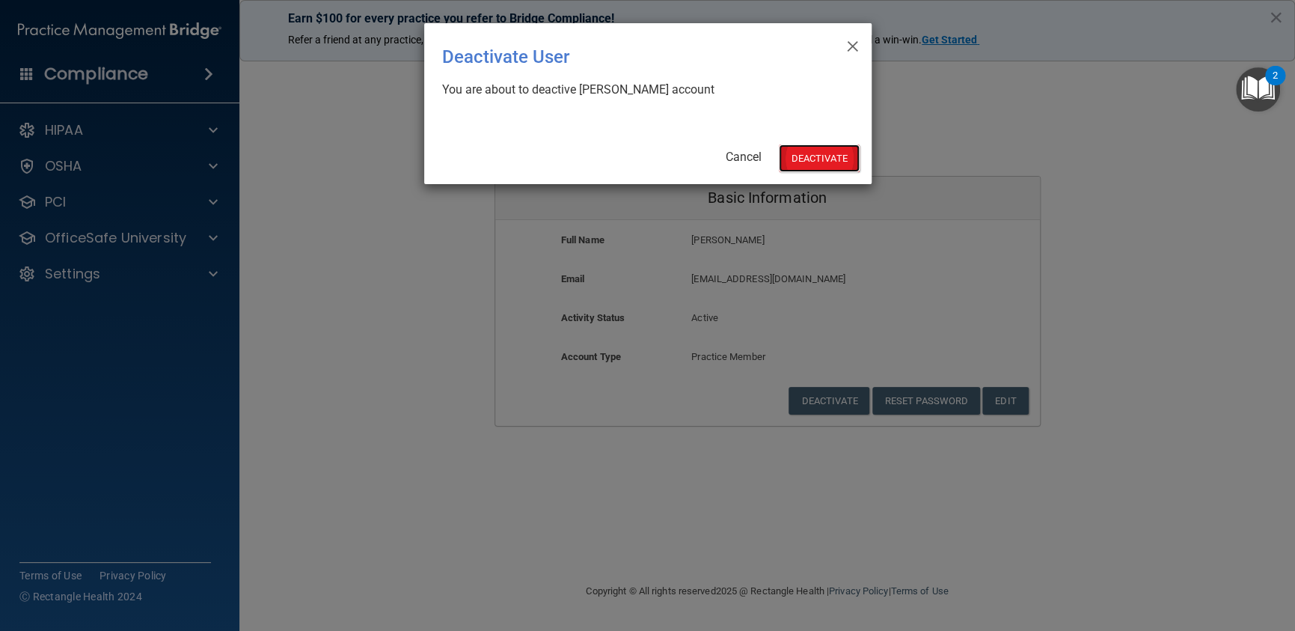
click at [828, 159] on button "Deactivate" at bounding box center [819, 158] width 81 height 28
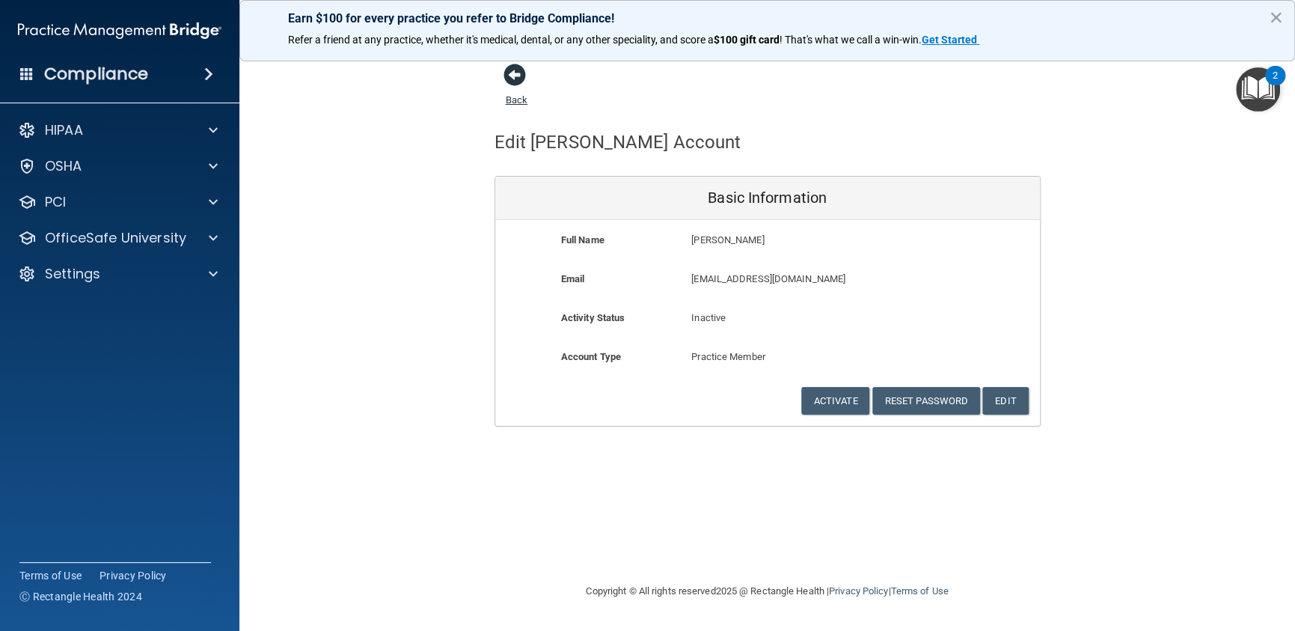
click at [513, 72] on span at bounding box center [515, 75] width 22 height 22
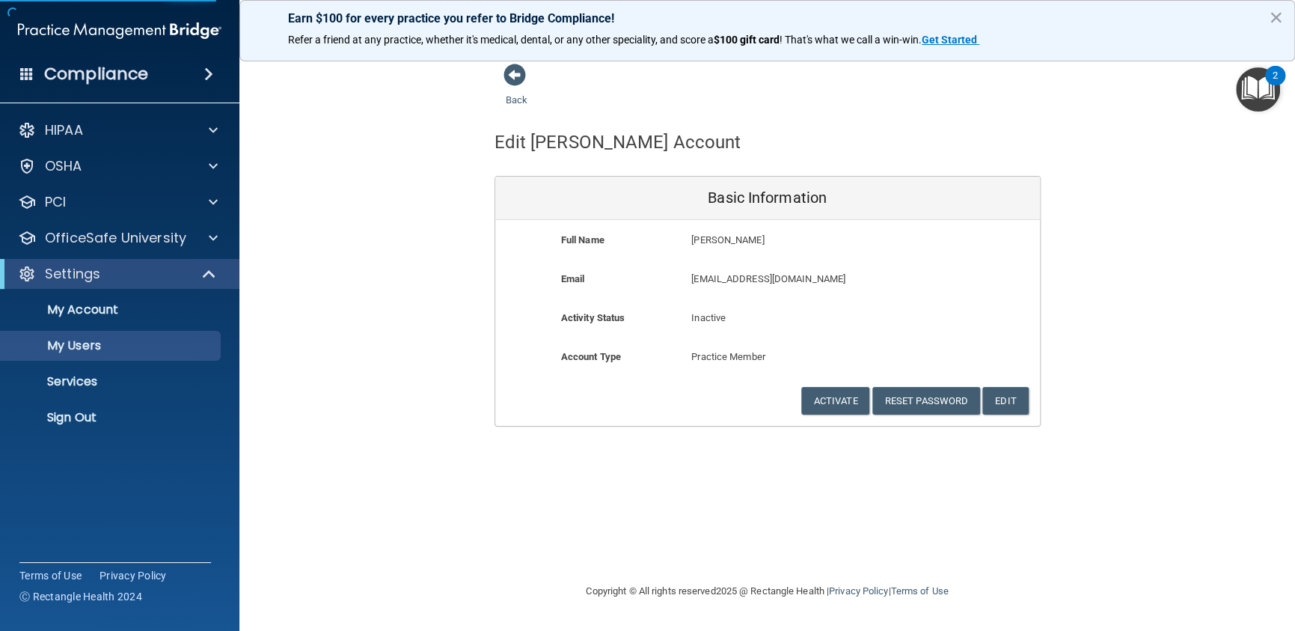
select select "20"
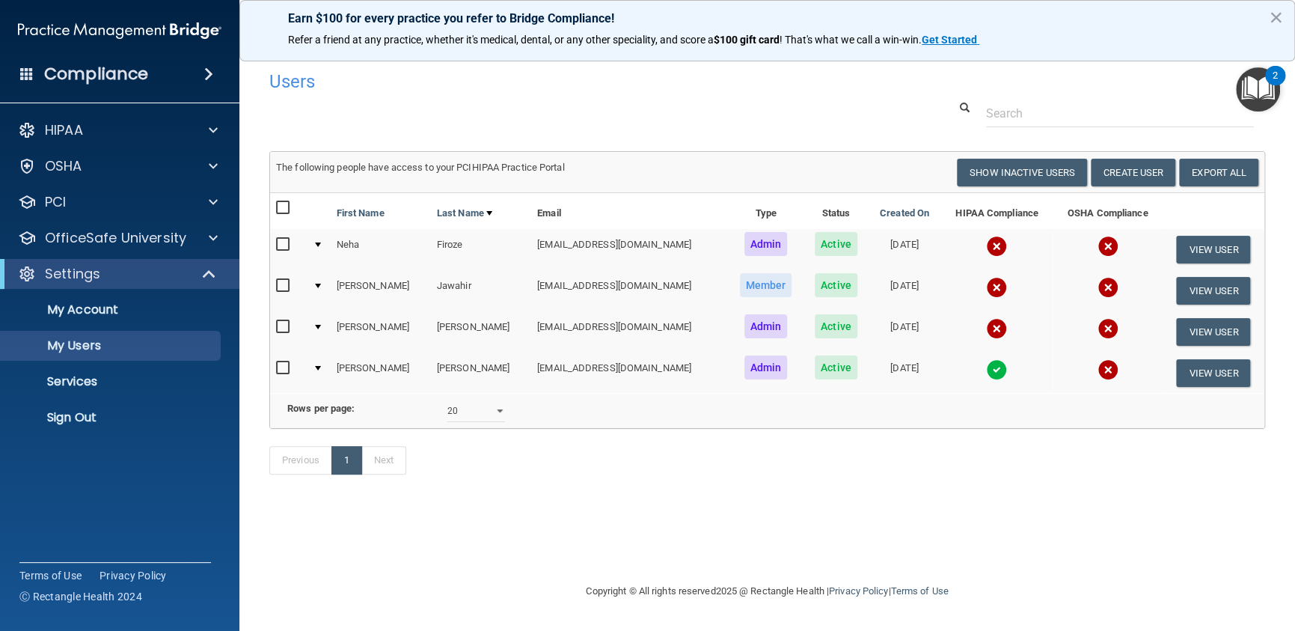
click at [284, 286] on input "checkbox" at bounding box center [284, 286] width 17 height 12
checkbox input "true"
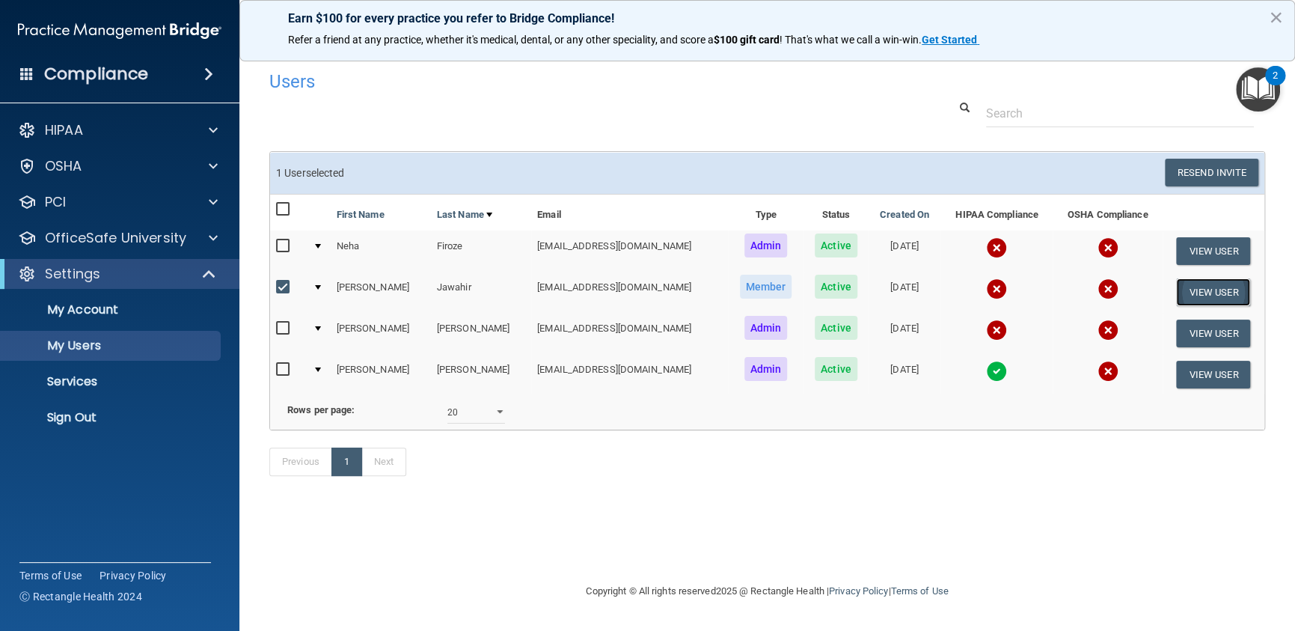
click at [1215, 291] on button "View User" at bounding box center [1213, 292] width 74 height 28
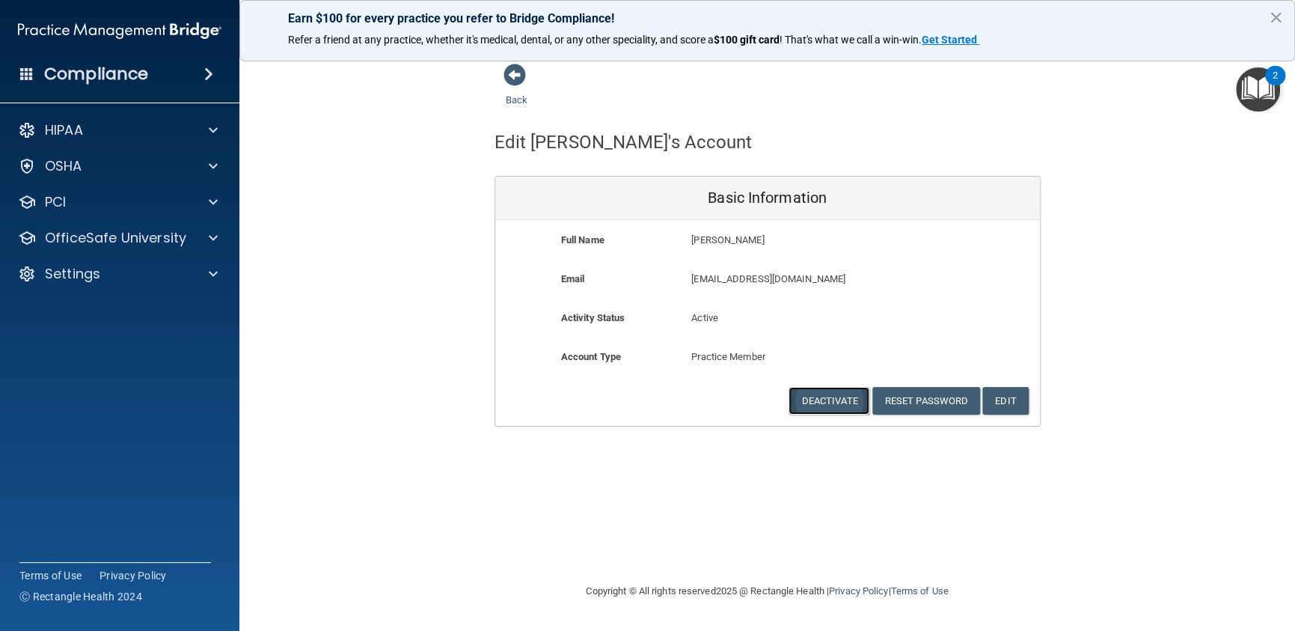
click at [816, 400] on button "Deactivate" at bounding box center [829, 401] width 81 height 28
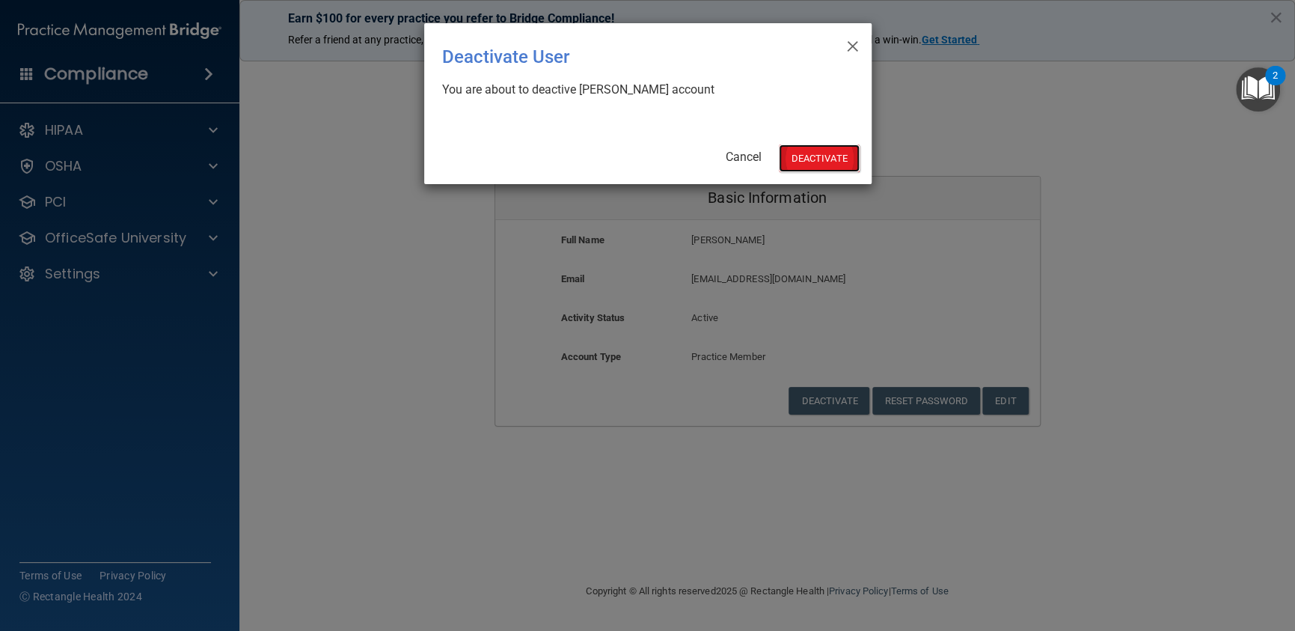
click at [836, 152] on button "Deactivate" at bounding box center [819, 158] width 81 height 28
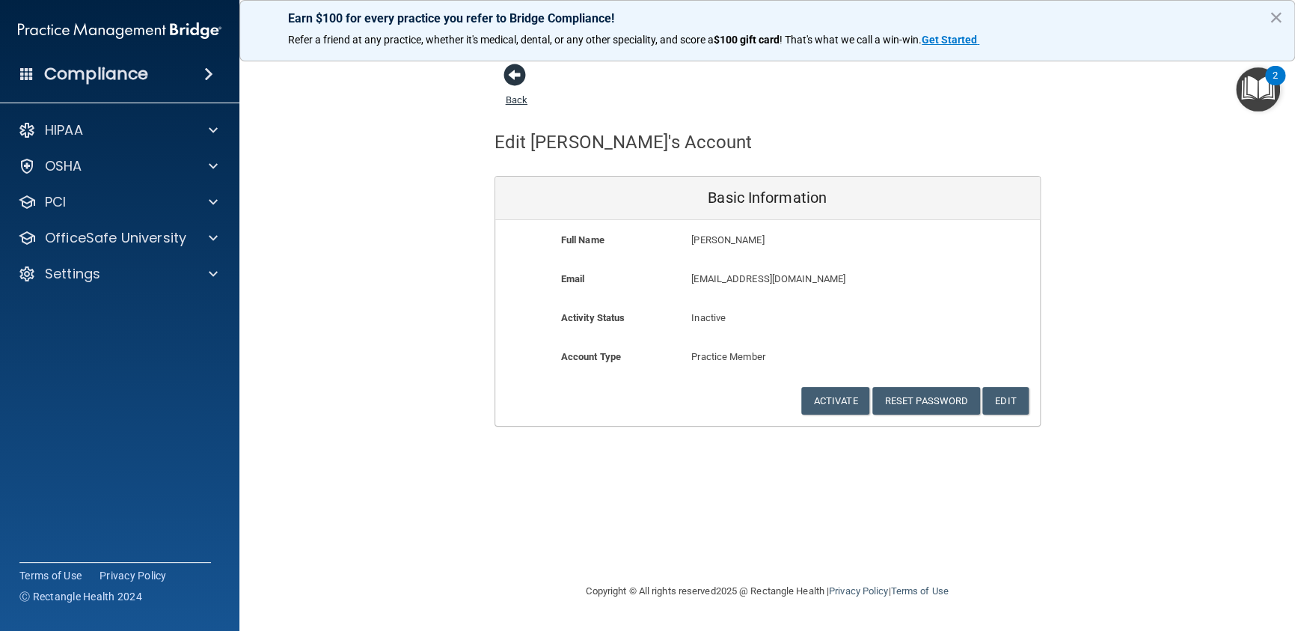
click at [512, 70] on span at bounding box center [515, 75] width 22 height 22
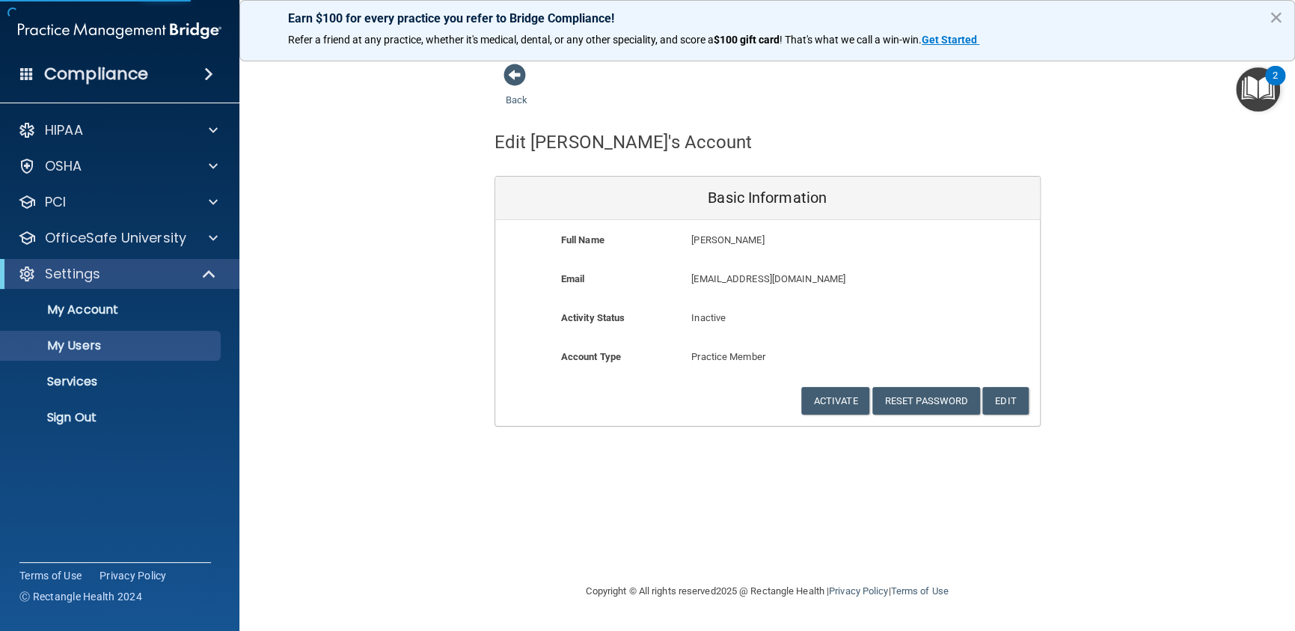
select select "20"
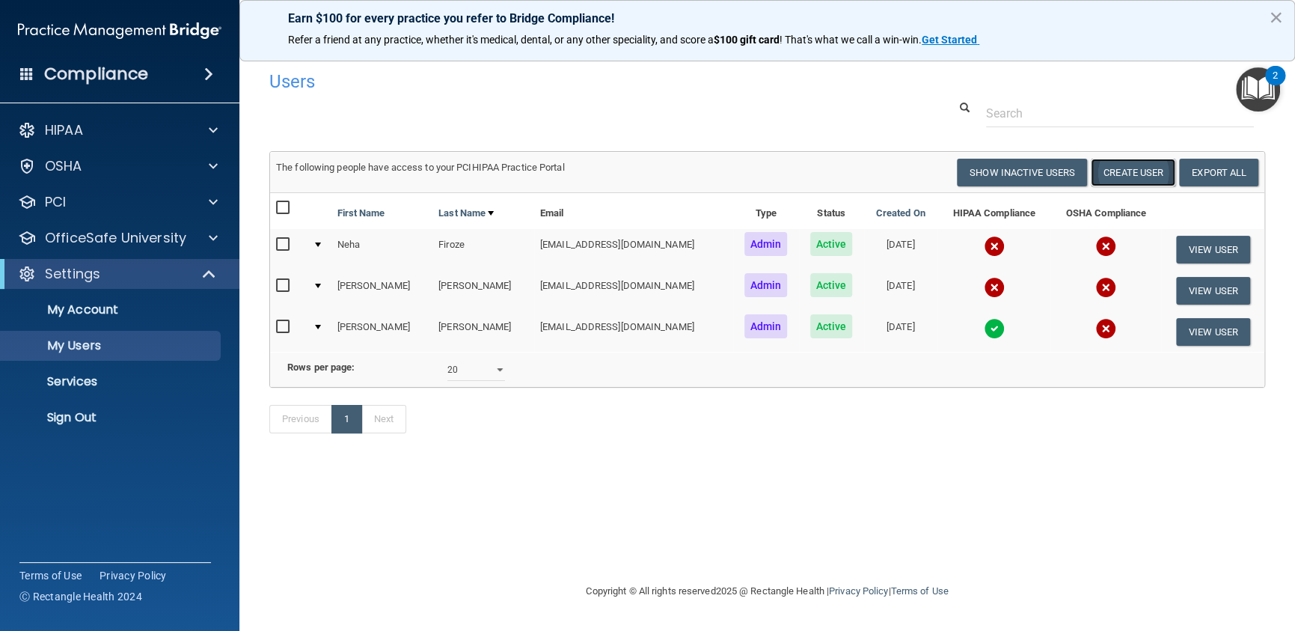
click at [1131, 176] on button "Create User" at bounding box center [1133, 173] width 85 height 28
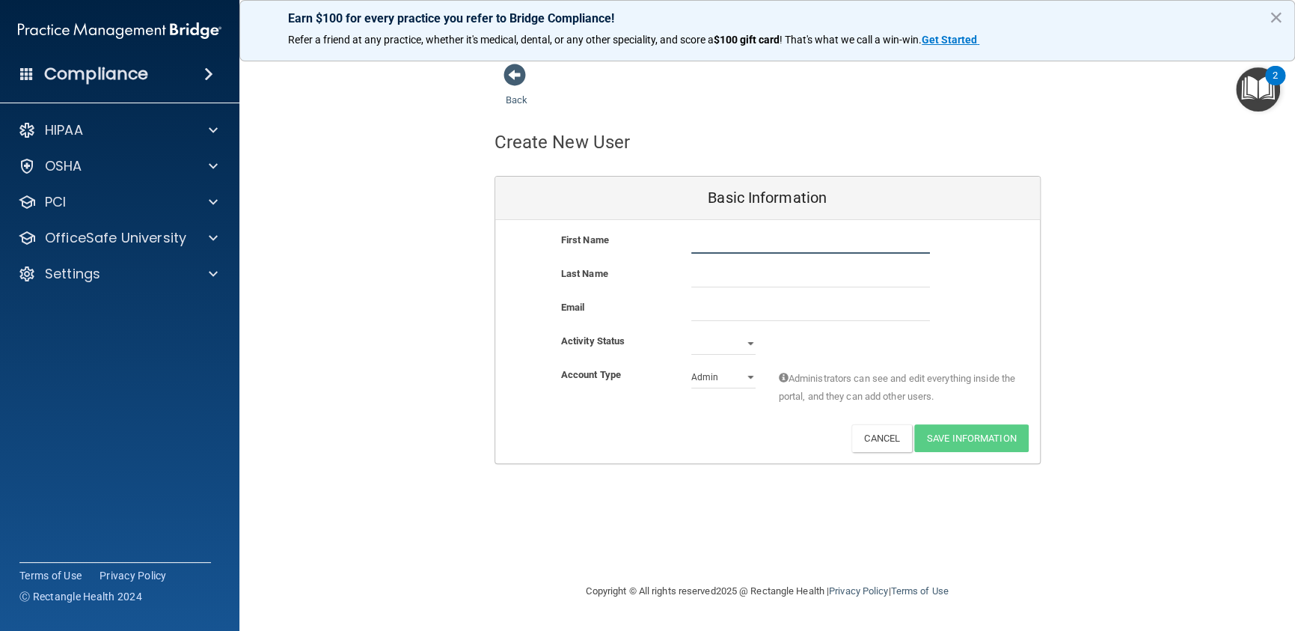
click at [719, 245] on input "text" at bounding box center [810, 242] width 239 height 22
type input "[PERSON_NAME]"
drag, startPoint x: 730, startPoint y: 244, endPoint x: 560, endPoint y: 235, distance: 170.8
click at [561, 235] on div "First Name [PERSON_NAME]" at bounding box center [767, 242] width 545 height 22
type input "[PERSON_NAME]"
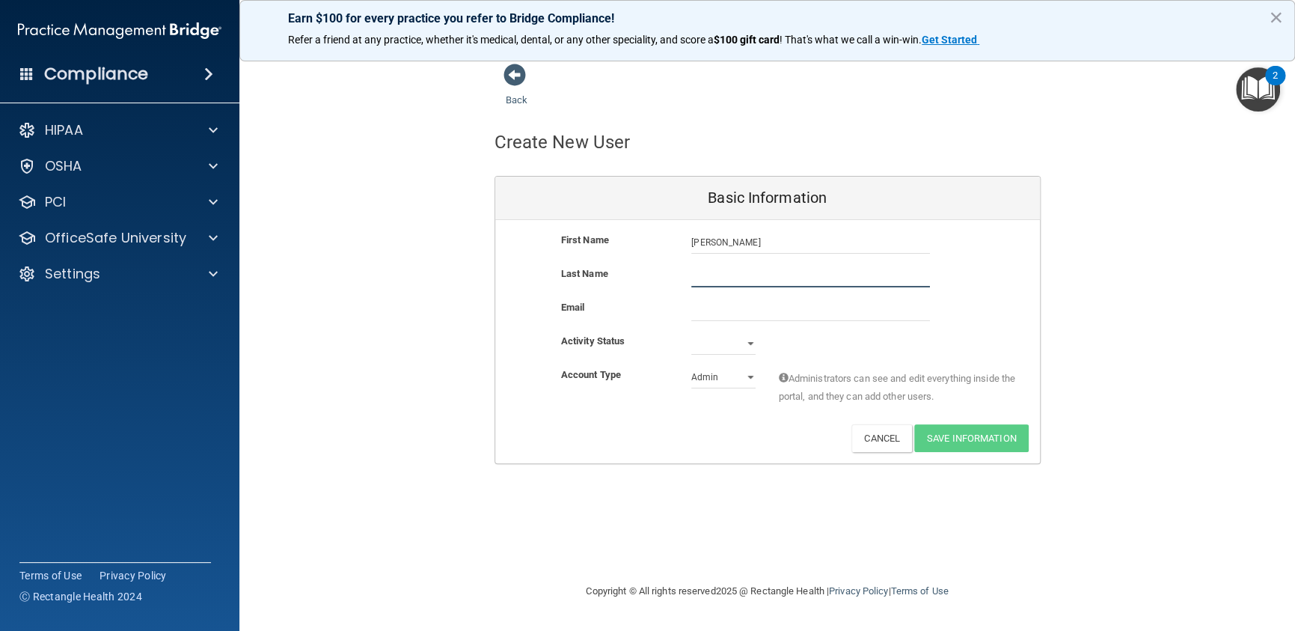
click at [706, 277] on input "text" at bounding box center [810, 276] width 239 height 22
type input "[PERSON_NAME]"
click at [694, 313] on input "email" at bounding box center [810, 310] width 239 height 22
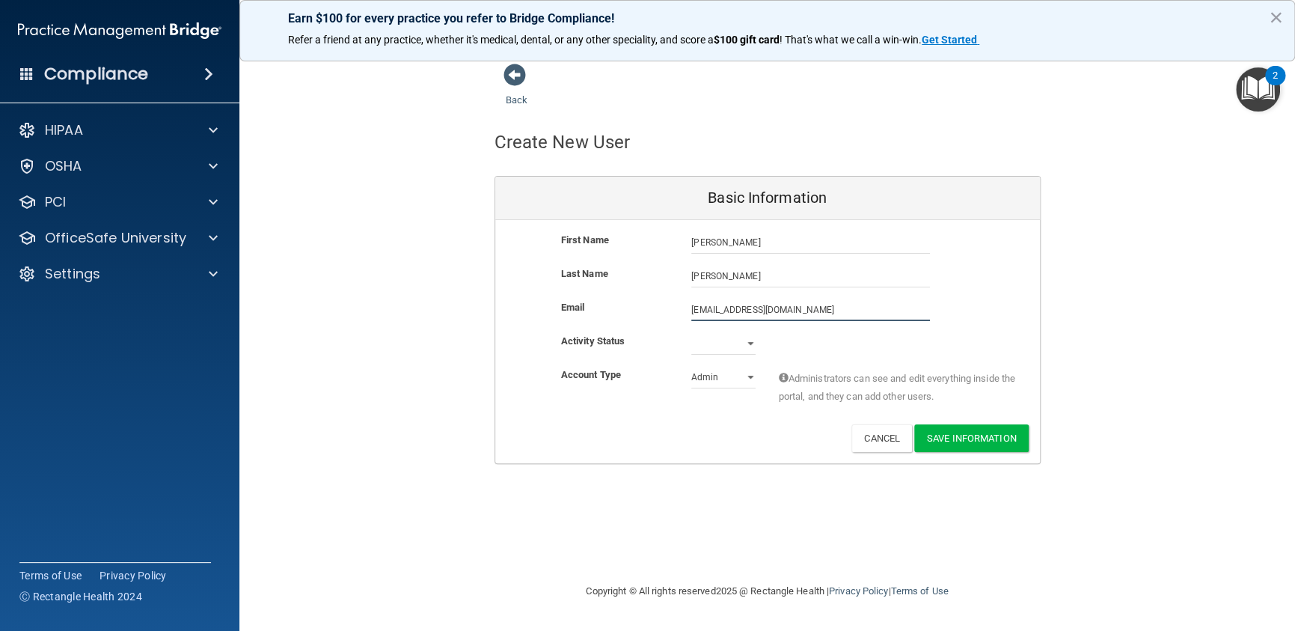
type input "[EMAIL_ADDRESS][DOMAIN_NAME]"
click at [748, 341] on select "Active Inactive" at bounding box center [723, 346] width 64 height 22
select select "active"
click at [691, 332] on select "Active Inactive" at bounding box center [723, 343] width 64 height 22
click at [747, 376] on select "Admin Member" at bounding box center [723, 377] width 64 height 22
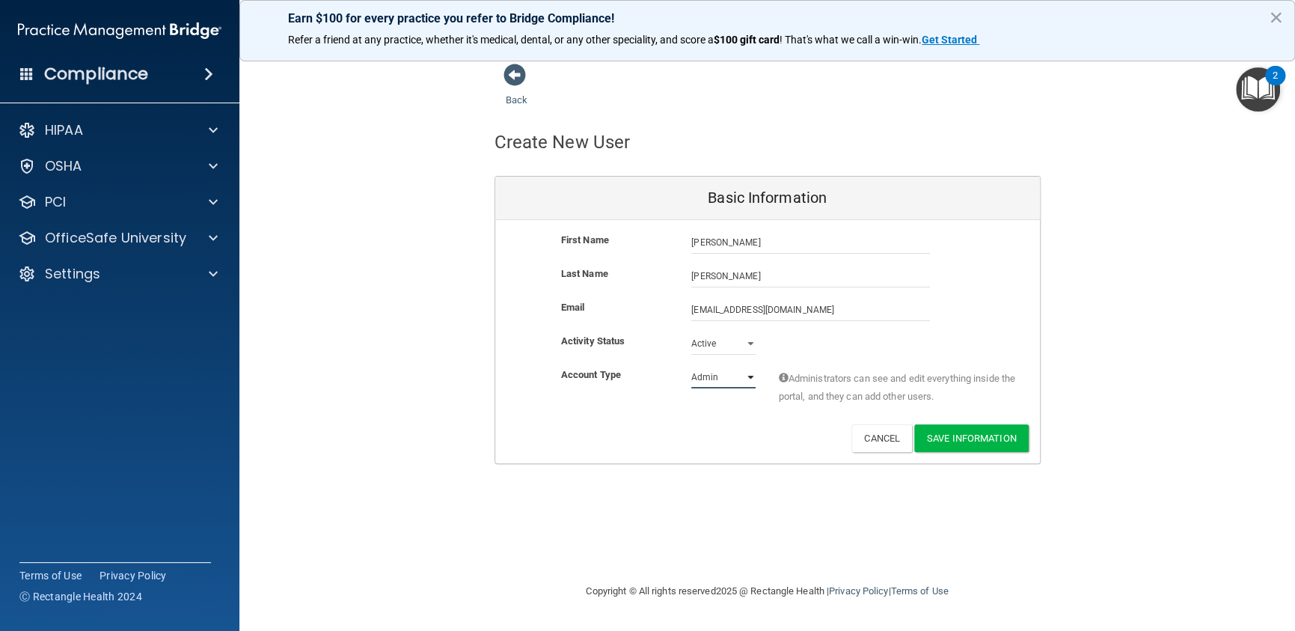
select select "practice_member"
click at [691, 366] on select "Admin Member" at bounding box center [723, 377] width 64 height 22
click at [971, 439] on button "Save Information" at bounding box center [971, 438] width 114 height 28
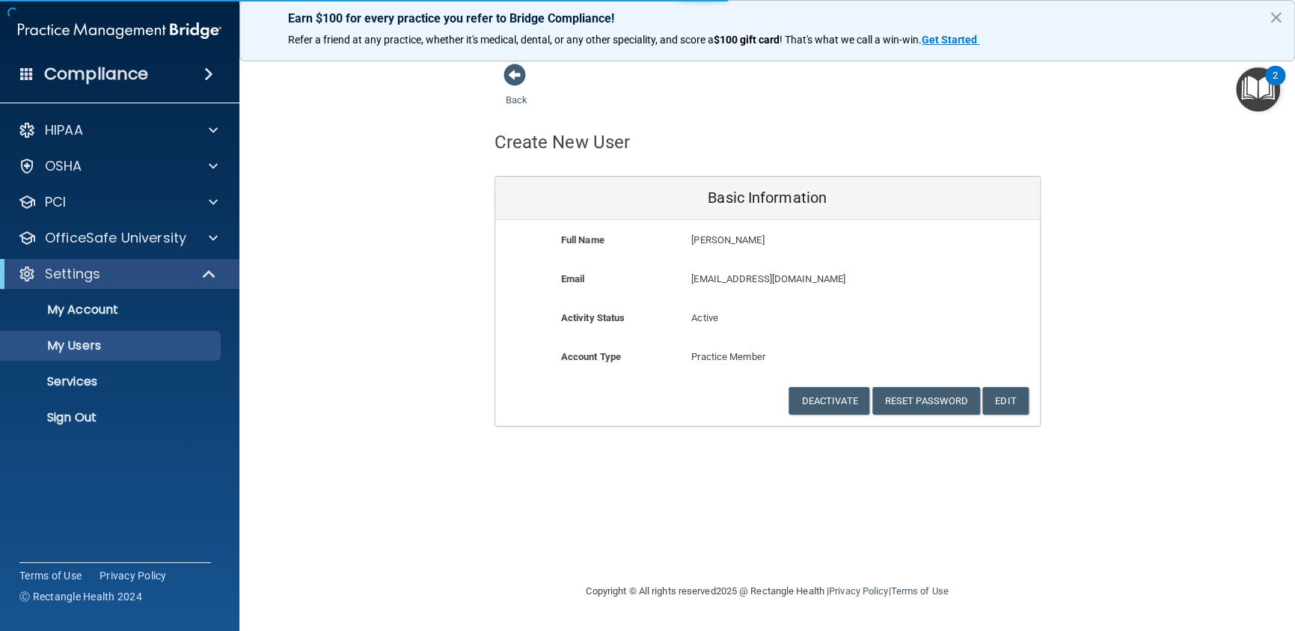
select select "20"
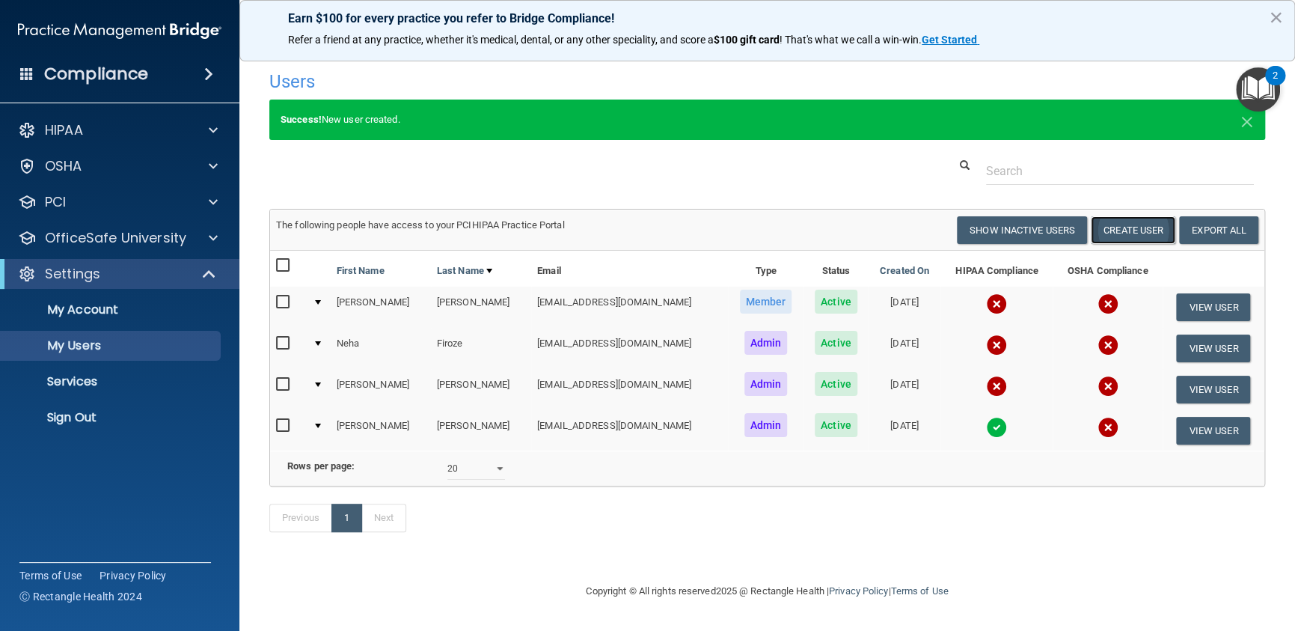
click at [1125, 233] on button "Create User" at bounding box center [1133, 230] width 85 height 28
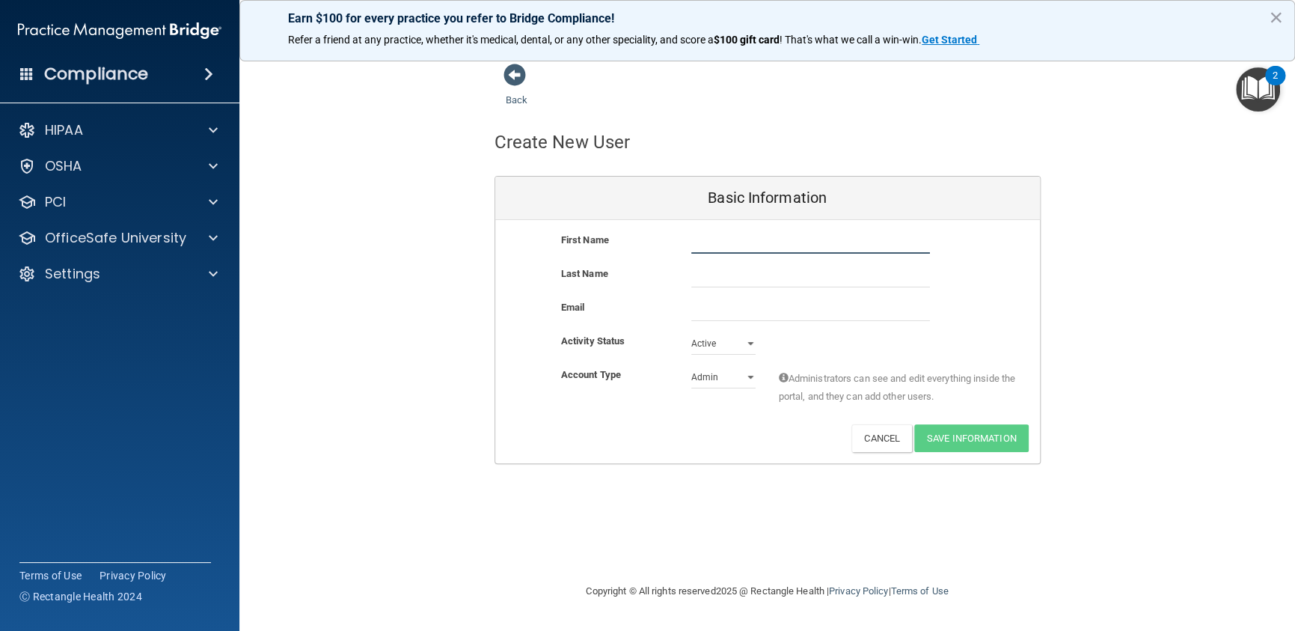
click at [714, 241] on input "text" at bounding box center [810, 242] width 239 height 22
type input "Yanisel"
click at [702, 284] on input "text" at bounding box center [810, 276] width 239 height 22
type input "[PERSON_NAME]"
click at [747, 377] on select "Admin Member" at bounding box center [723, 377] width 64 height 22
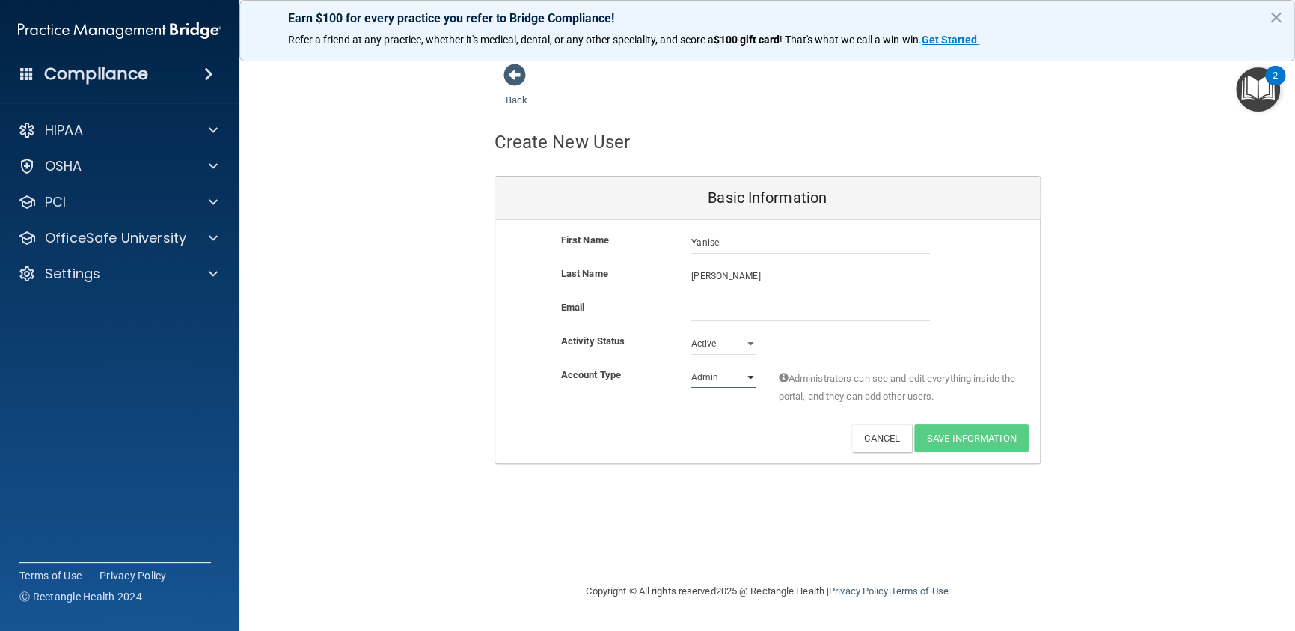
select select "practice_member"
click at [691, 366] on select "Admin Member" at bounding box center [723, 377] width 64 height 22
paste input "[EMAIL_ADDRESS][DOMAIN_NAME]"
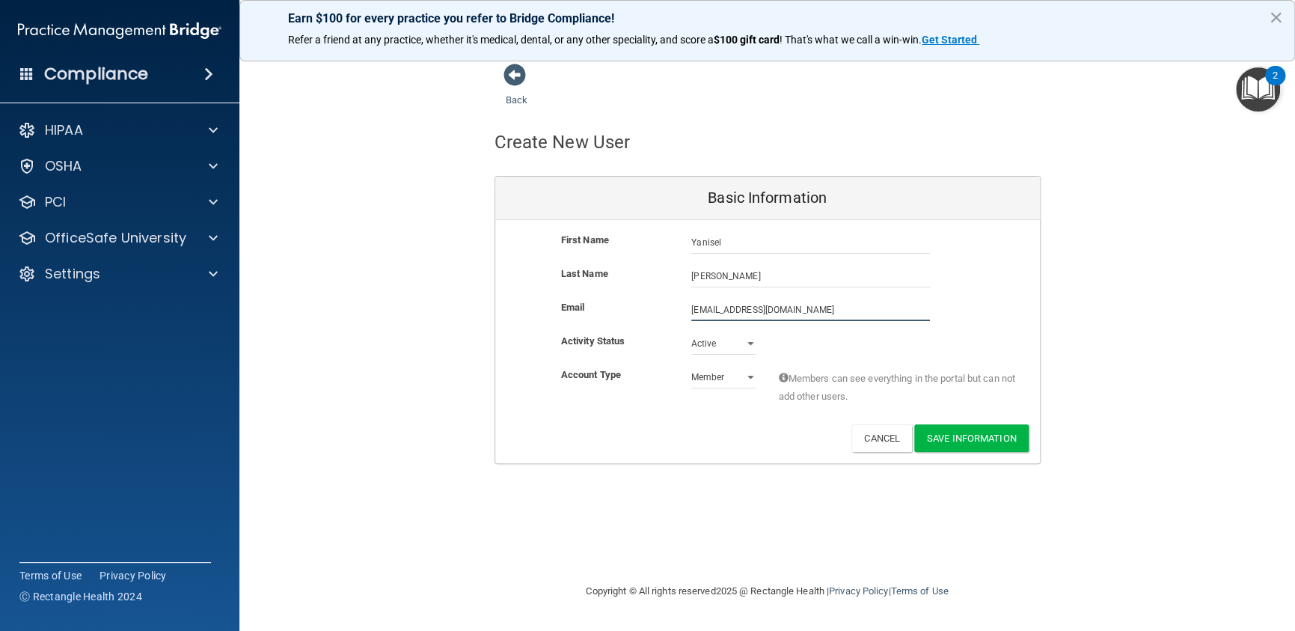
type input "[EMAIL_ADDRESS][DOMAIN_NAME]"
click at [1095, 486] on div "Back Create New User Basic Information First Name [PERSON_NAME] Last Name [PERS…" at bounding box center [767, 315] width 996 height 504
click at [963, 439] on button "Save Information" at bounding box center [971, 438] width 114 height 28
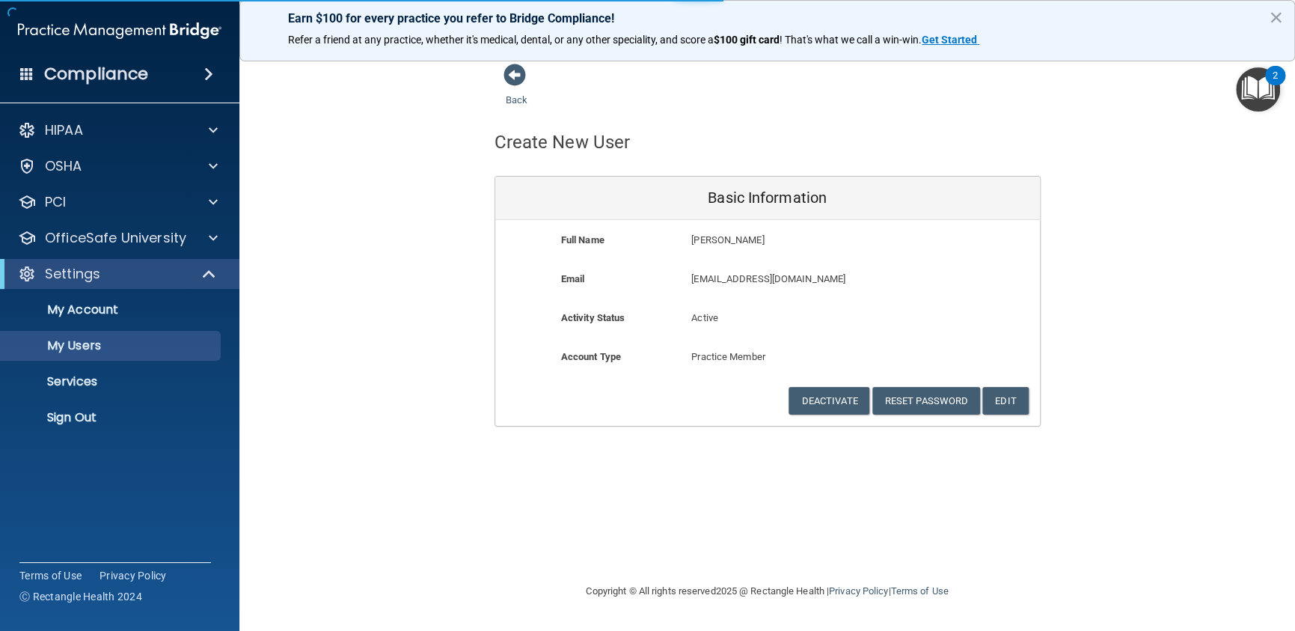
select select "20"
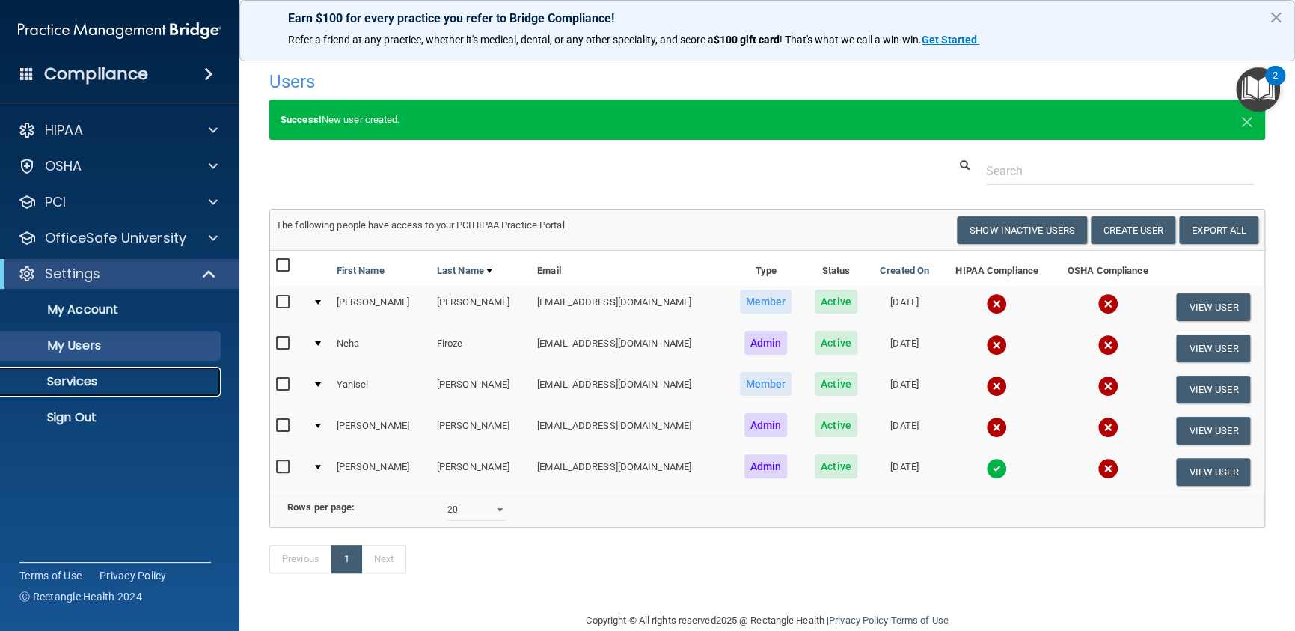
click at [60, 385] on p "Services" at bounding box center [112, 381] width 204 height 15
